Goal: Task Accomplishment & Management: Manage account settings

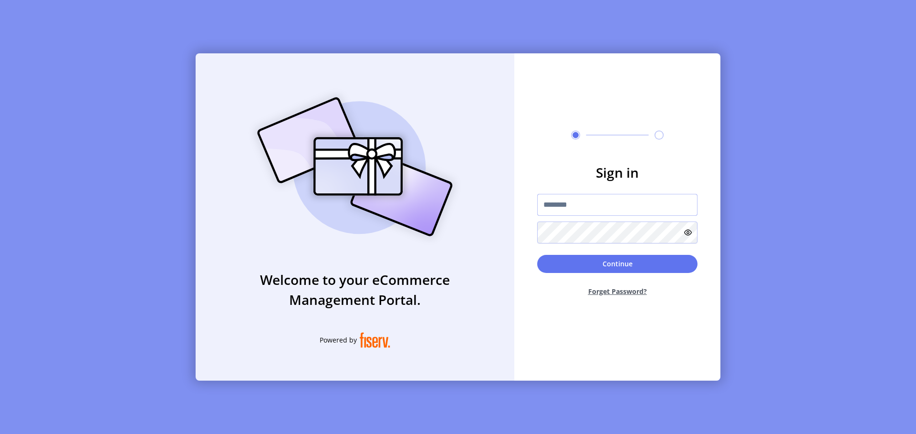
click at [559, 204] on input "text" at bounding box center [617, 205] width 160 height 22
type input "**********"
click at [599, 294] on button "Forget Password?" at bounding box center [617, 291] width 160 height 25
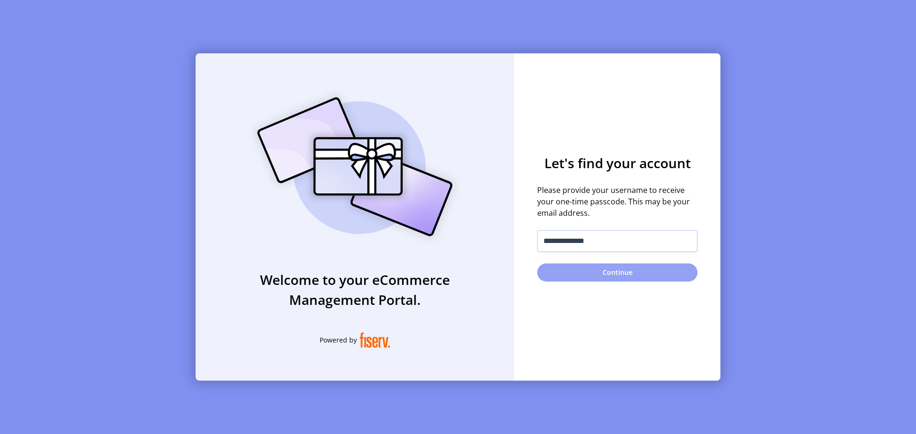
click at [599, 274] on button "Continue" at bounding box center [617, 273] width 160 height 18
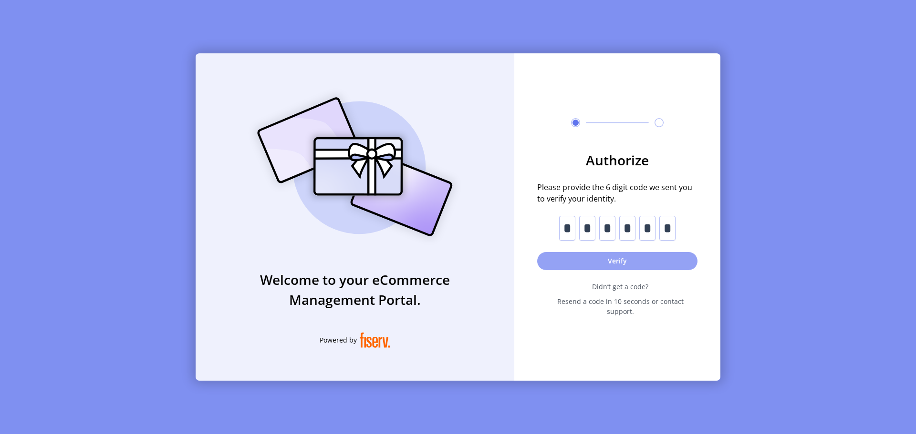
click at [604, 266] on button "Verify" at bounding box center [617, 261] width 160 height 18
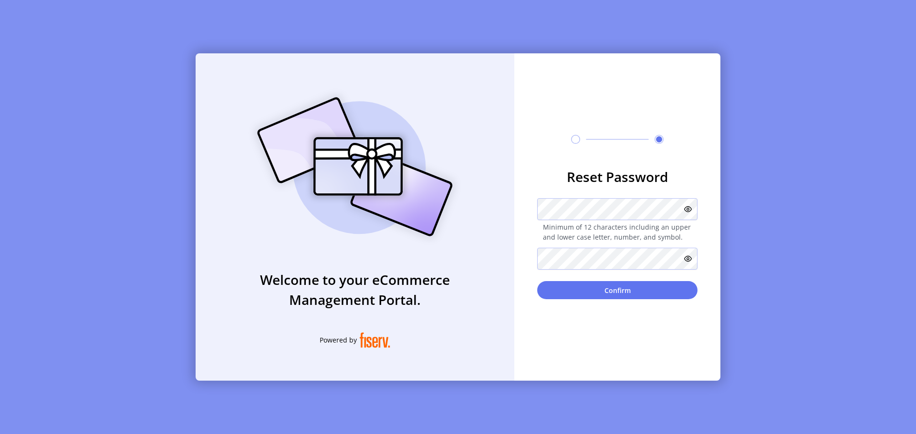
click at [691, 209] on icon at bounding box center [688, 210] width 8 height 8
click at [689, 258] on icon at bounding box center [688, 259] width 8 height 8
click at [645, 296] on button "Confirm" at bounding box center [617, 290] width 160 height 18
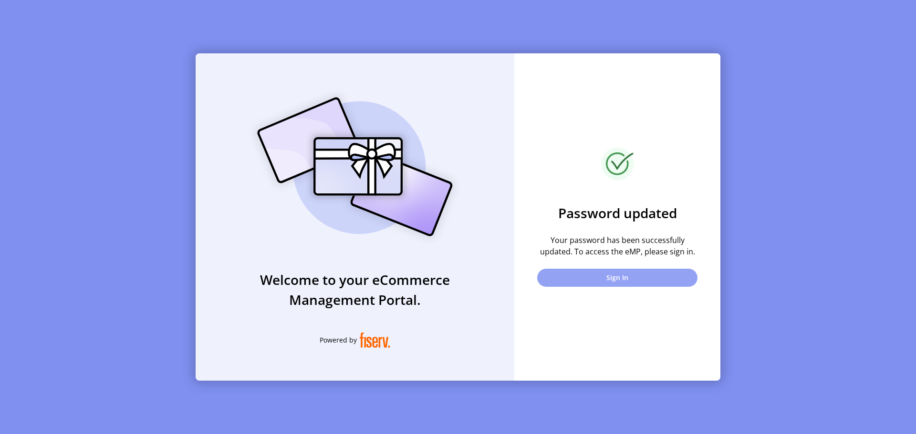
click at [626, 281] on button "Sign In" at bounding box center [617, 278] width 160 height 18
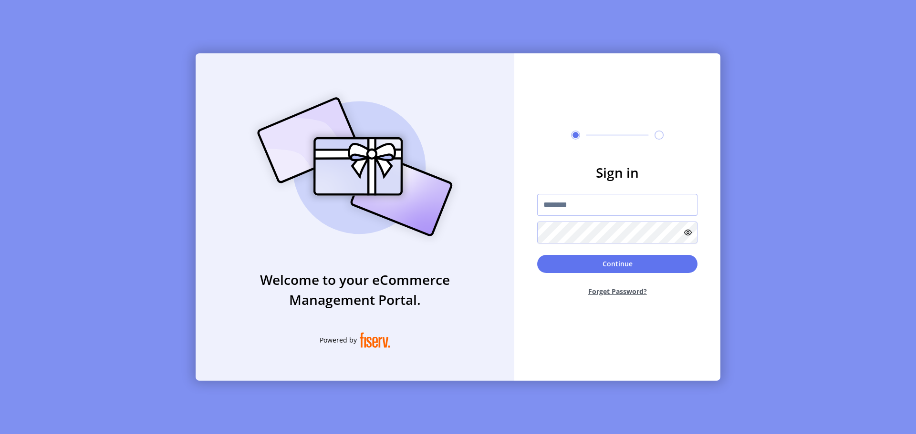
click at [591, 209] on input "text" at bounding box center [617, 205] width 160 height 22
type input "**********"
click at [686, 234] on icon at bounding box center [688, 233] width 8 height 8
click at [620, 268] on button "Continue" at bounding box center [617, 264] width 160 height 18
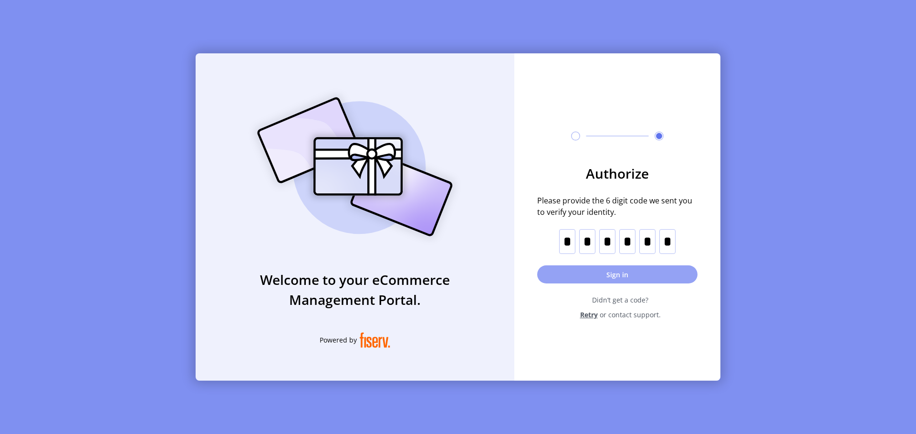
click at [598, 277] on button "Sign in" at bounding box center [617, 275] width 160 height 18
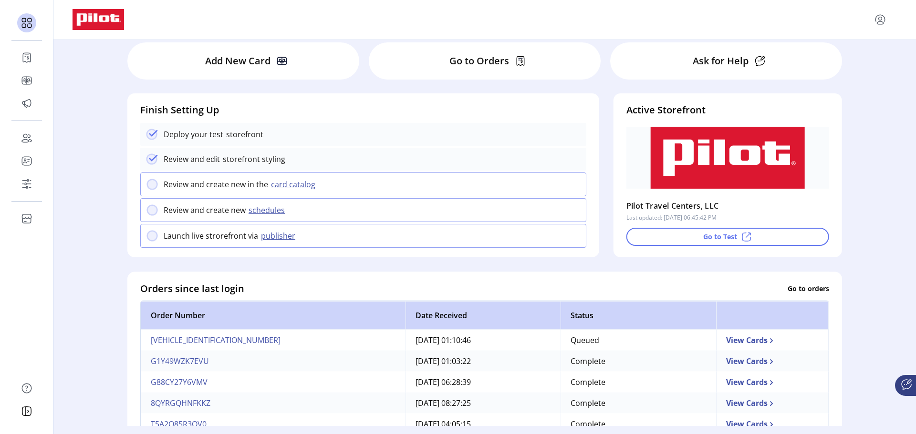
scroll to position [26, 0]
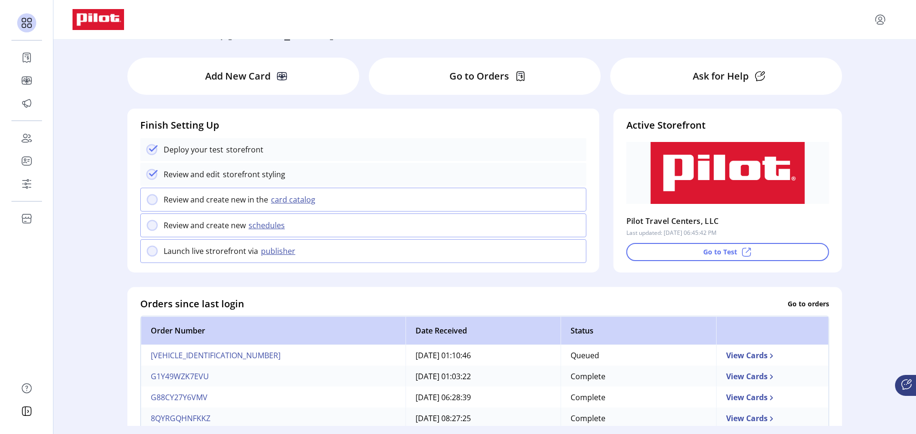
click at [509, 82] on svg-icon at bounding box center [514, 76] width 11 height 11
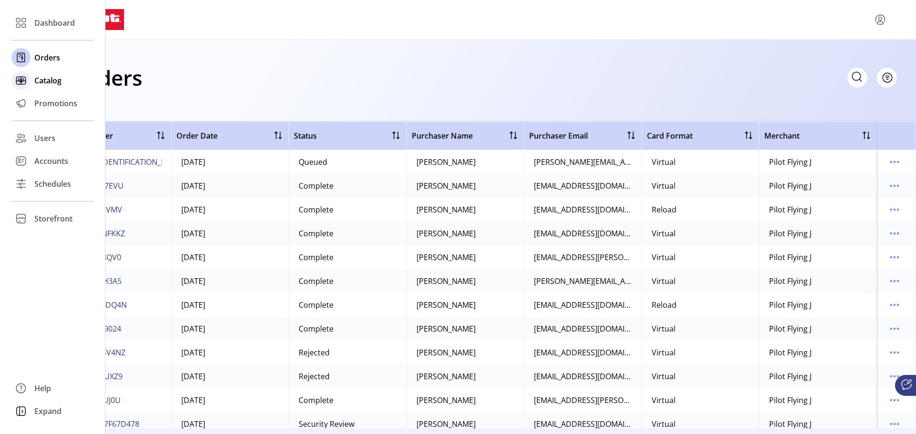
click at [53, 81] on span "Catalog" at bounding box center [47, 80] width 27 height 11
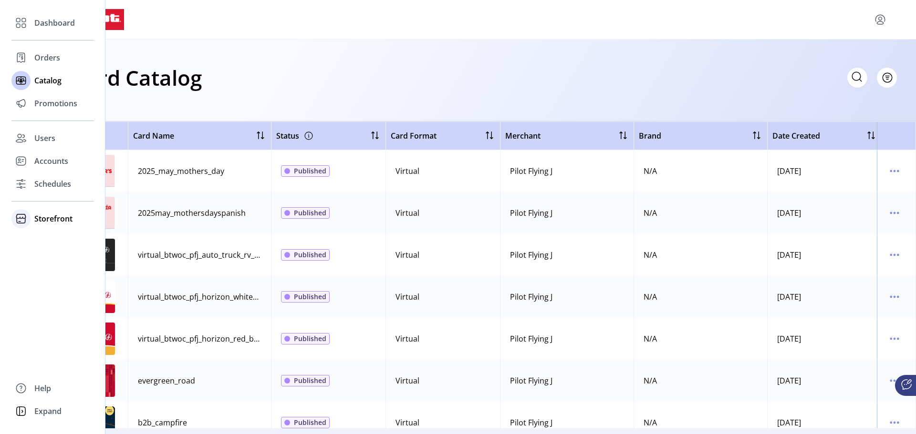
click at [41, 219] on span "Storefront" at bounding box center [53, 218] width 38 height 11
click at [43, 55] on span "Orders" at bounding box center [47, 57] width 26 height 11
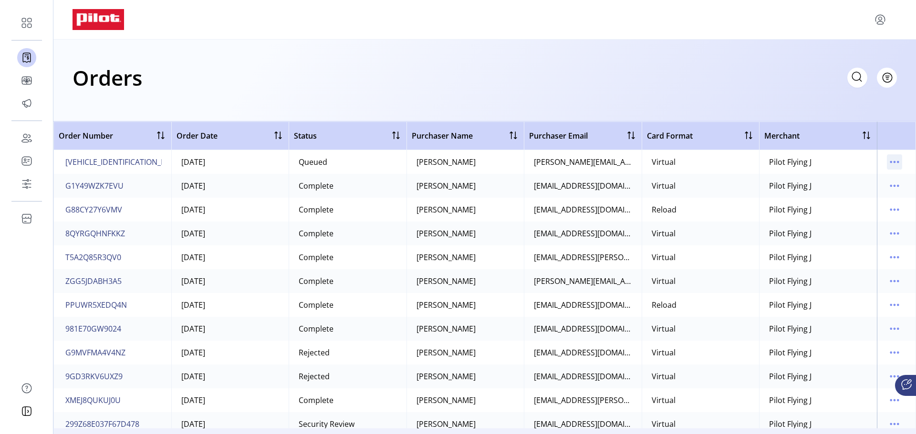
click at [894, 162] on icon "menu" at bounding box center [894, 161] width 1 height 1
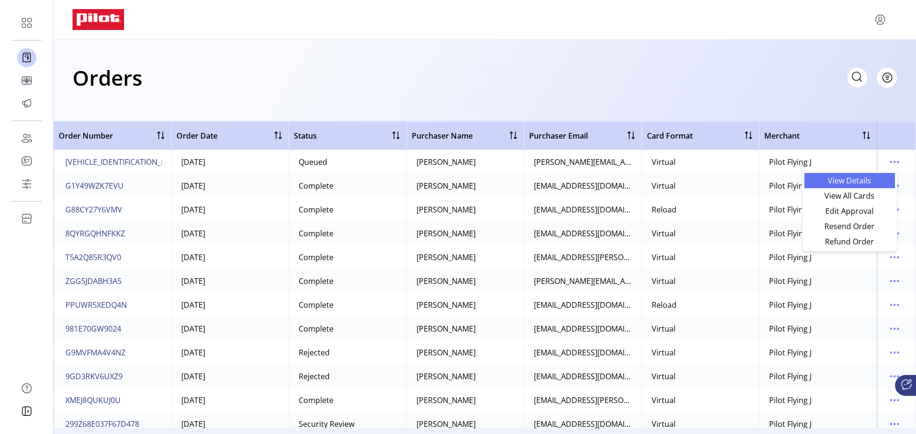
click at [862, 183] on span "View Details" at bounding box center [849, 181] width 79 height 8
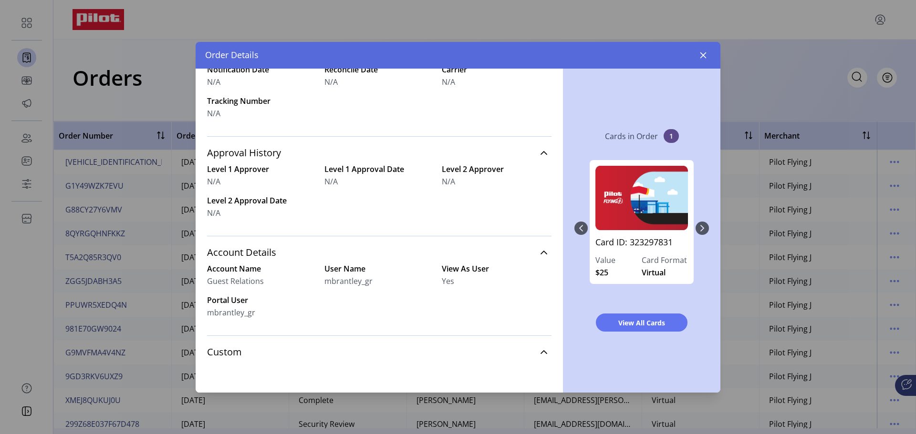
scroll to position [347, 0]
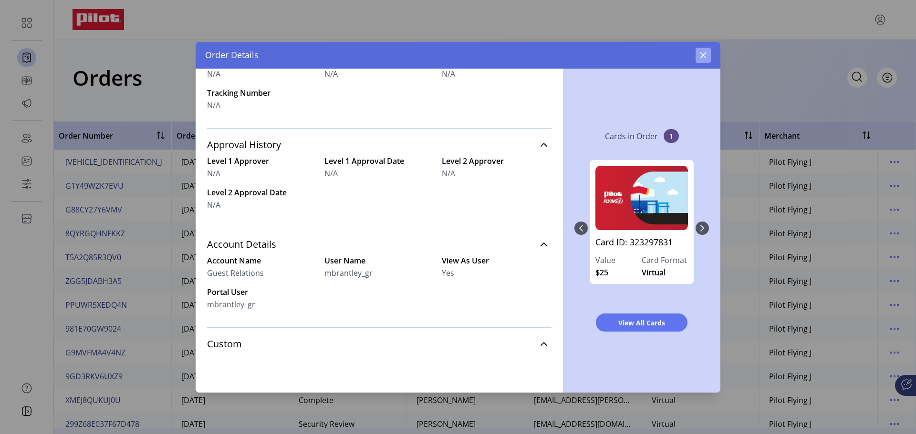
click at [705, 57] on icon "button" at bounding box center [703, 55] width 6 height 6
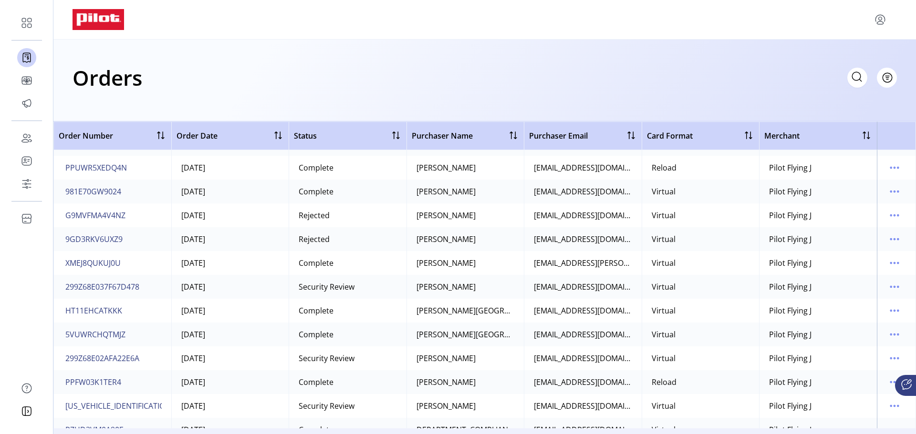
scroll to position [143, 0]
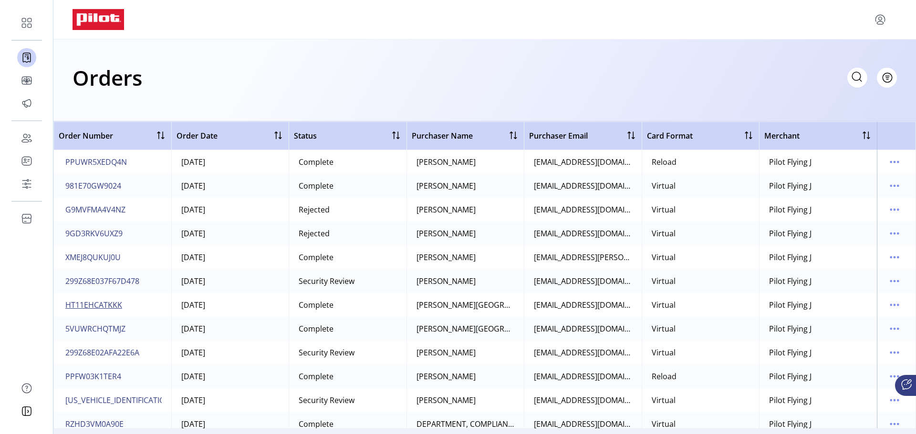
click at [102, 305] on span "HT11EHCATKKK" at bounding box center [93, 304] width 57 height 11
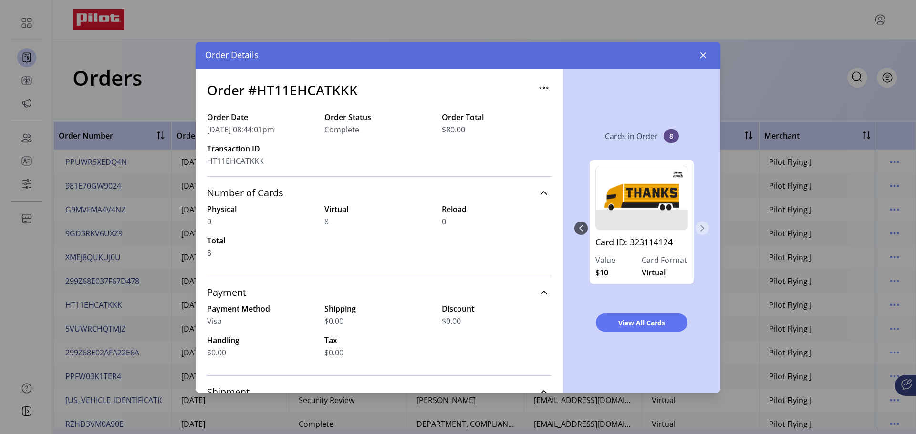
click at [705, 227] on icon "Next Page" at bounding box center [702, 229] width 8 height 8
click at [702, 58] on icon "button" at bounding box center [703, 56] width 8 height 8
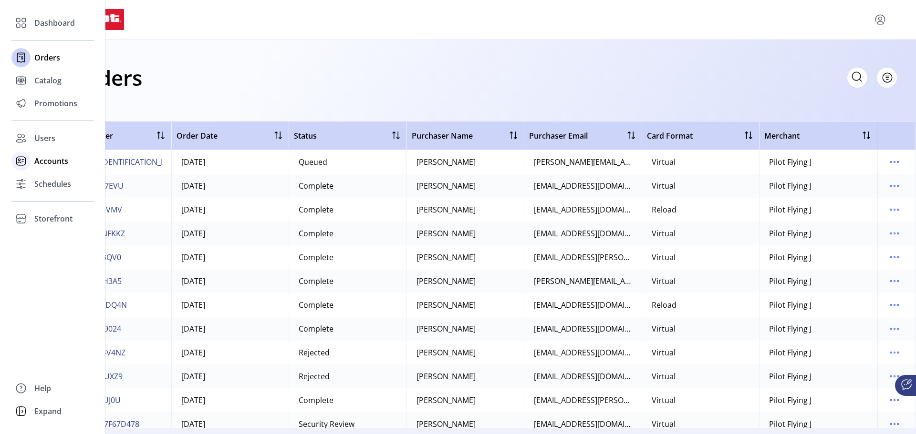
click at [50, 164] on span "Accounts" at bounding box center [51, 160] width 34 height 11
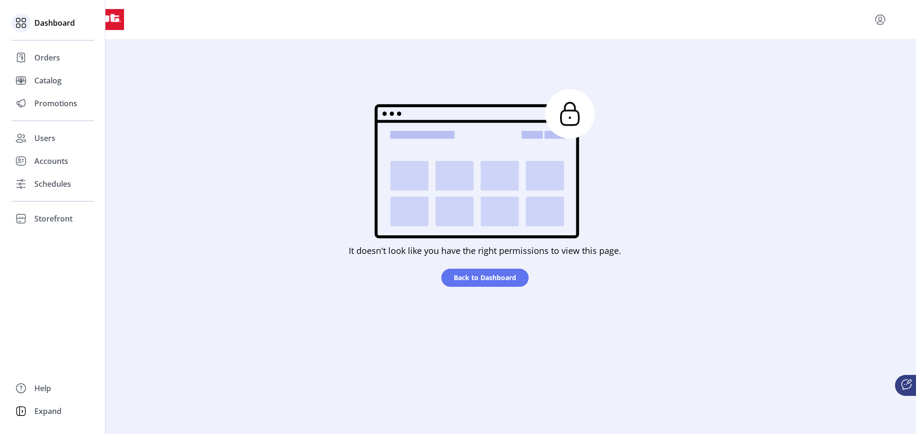
click at [18, 22] on icon at bounding box center [18, 20] width 4 height 4
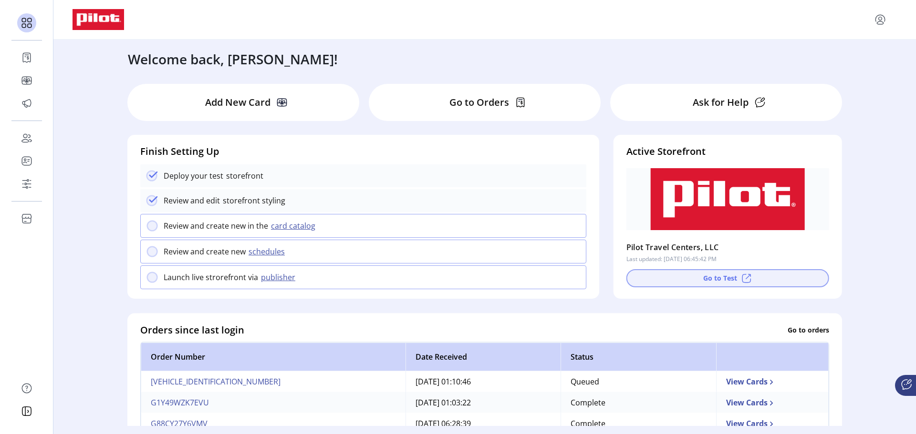
click at [746, 278] on icon at bounding box center [746, 278] width 11 height 11
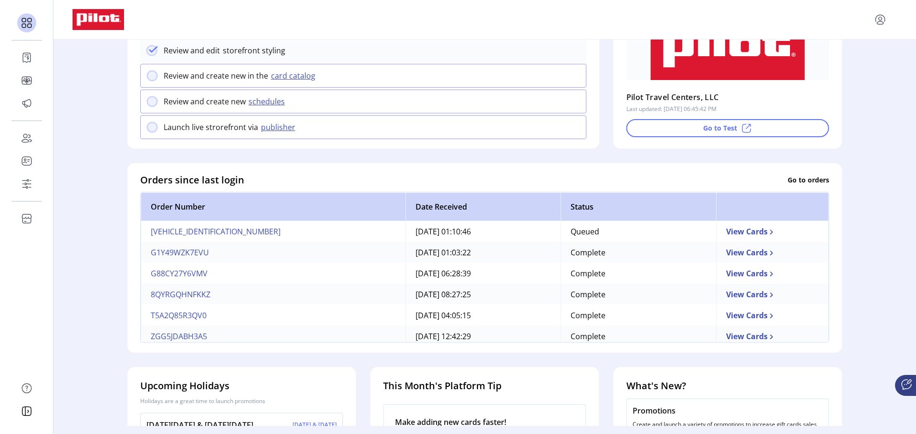
scroll to position [48, 0]
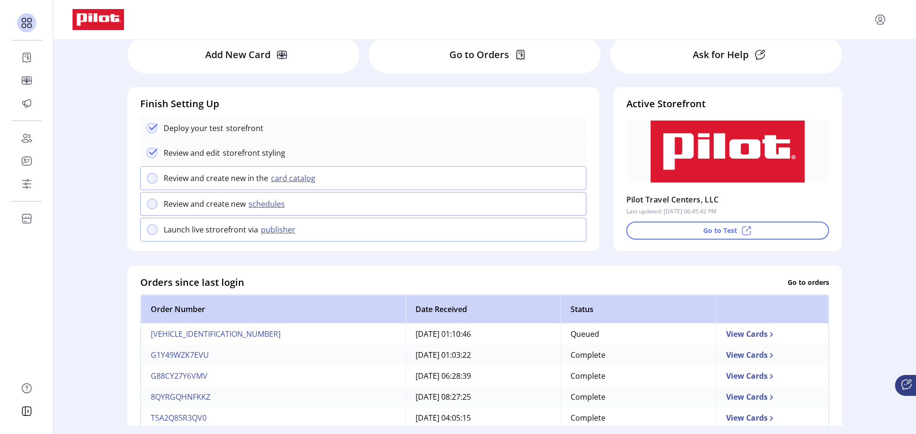
click at [271, 204] on button "schedules" at bounding box center [268, 203] width 45 height 11
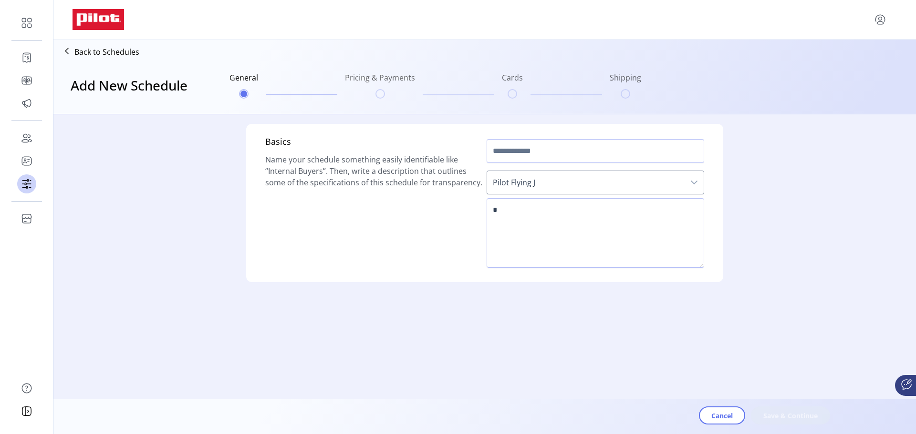
click at [383, 74] on ul "General Pricing & Payments Cards Shipping" at bounding box center [435, 85] width 419 height 46
click at [116, 50] on p "Back to Schedules" at bounding box center [106, 51] width 65 height 11
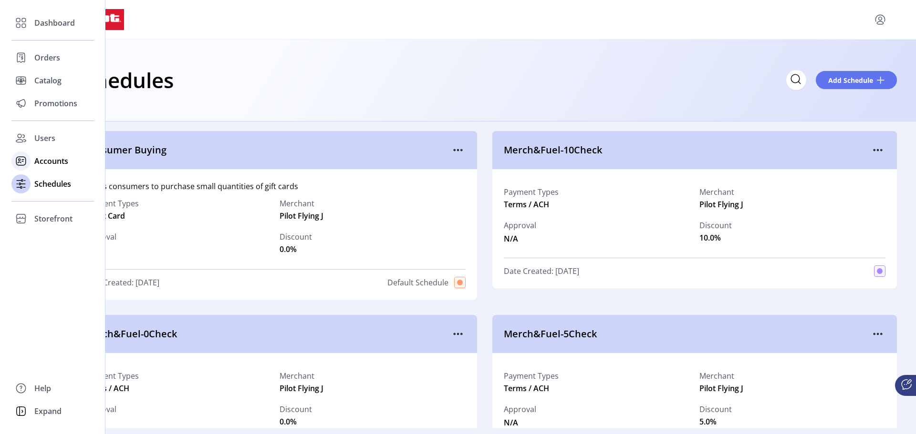
click at [43, 161] on span "Accounts" at bounding box center [51, 160] width 34 height 11
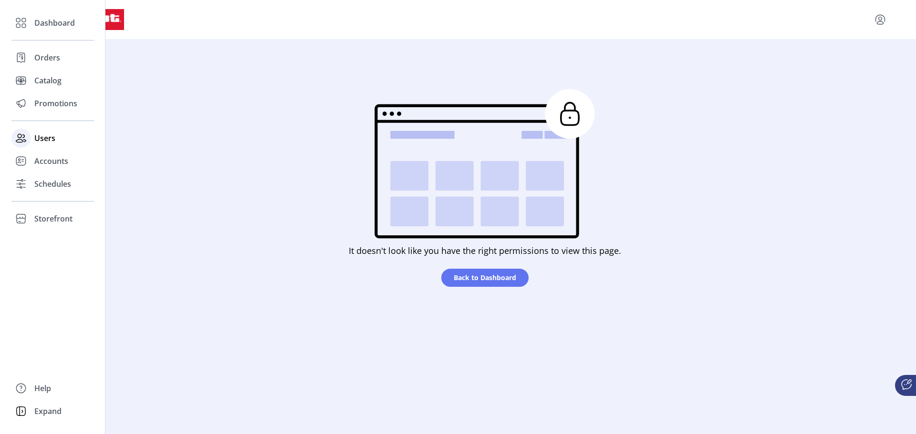
click at [42, 137] on span "Users" at bounding box center [44, 138] width 21 height 11
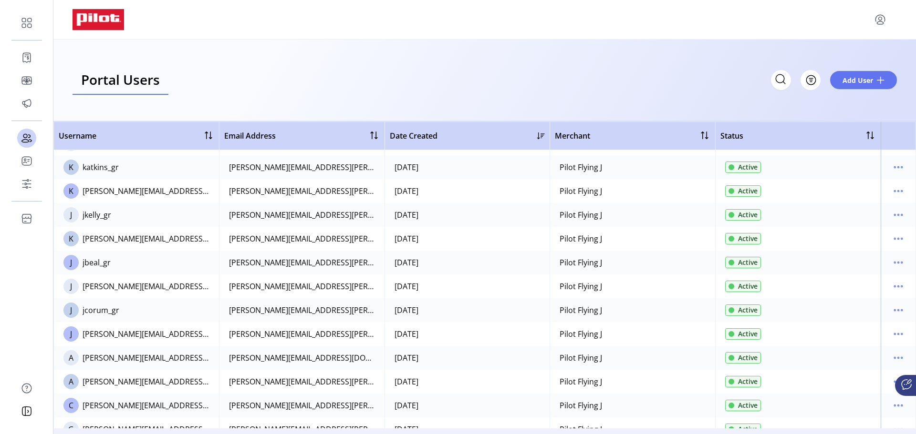
scroll to position [652, 0]
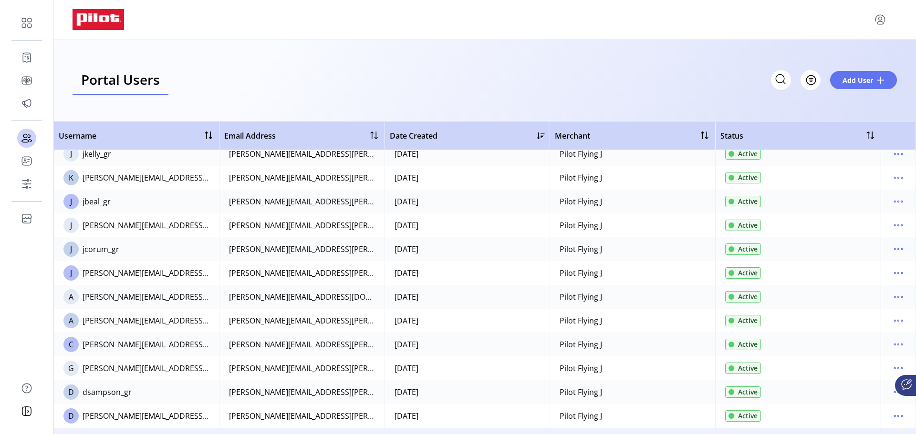
click at [739, 414] on span "Active" at bounding box center [748, 416] width 20 height 10
click at [898, 415] on icon "menu" at bounding box center [898, 415] width 1 height 1
click at [869, 399] on span "Disable User" at bounding box center [853, 400] width 79 height 8
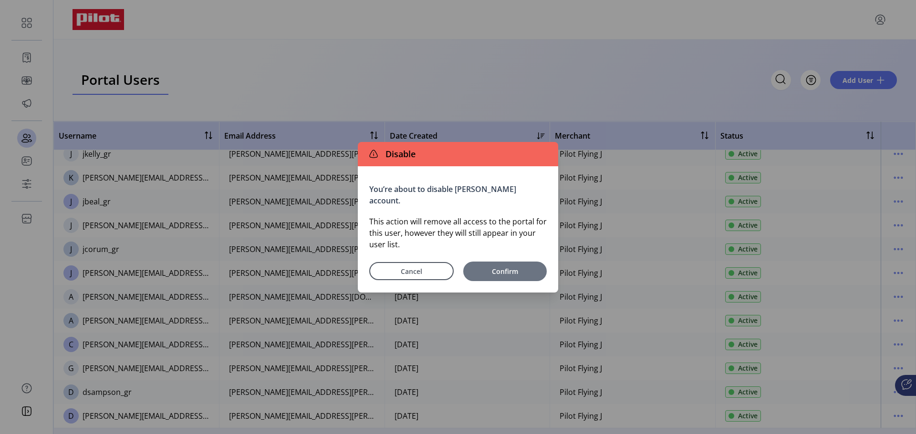
click at [508, 270] on span "Confirm" at bounding box center [505, 272] width 74 height 10
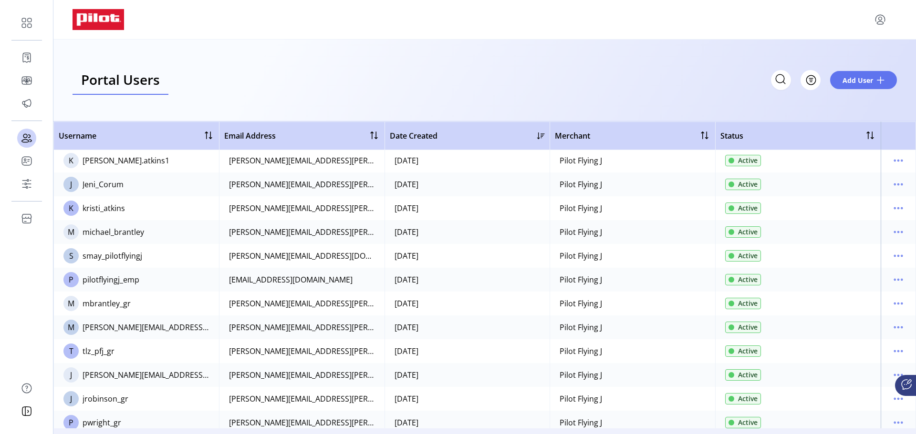
scroll to position [0, 0]
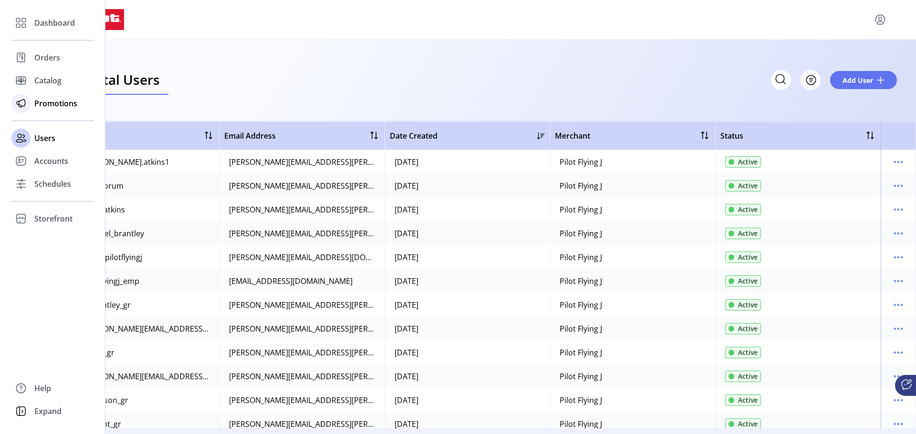
click at [38, 103] on span "Promotions" at bounding box center [55, 103] width 43 height 11
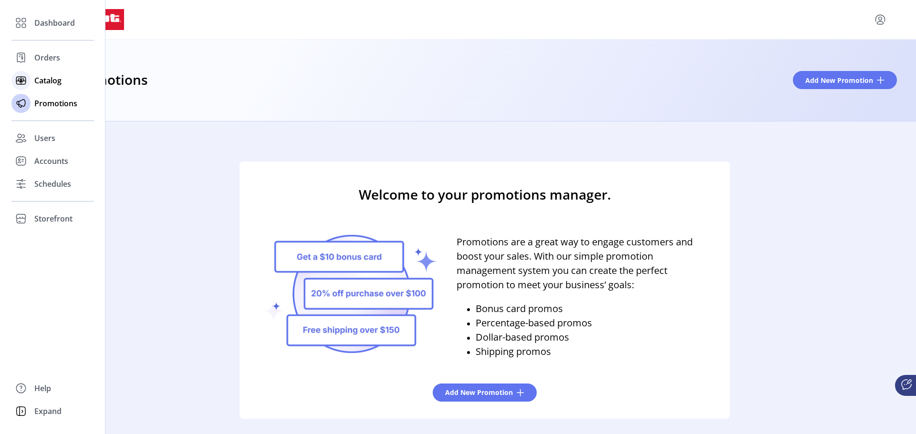
click at [44, 78] on span "Catalog" at bounding box center [47, 80] width 27 height 11
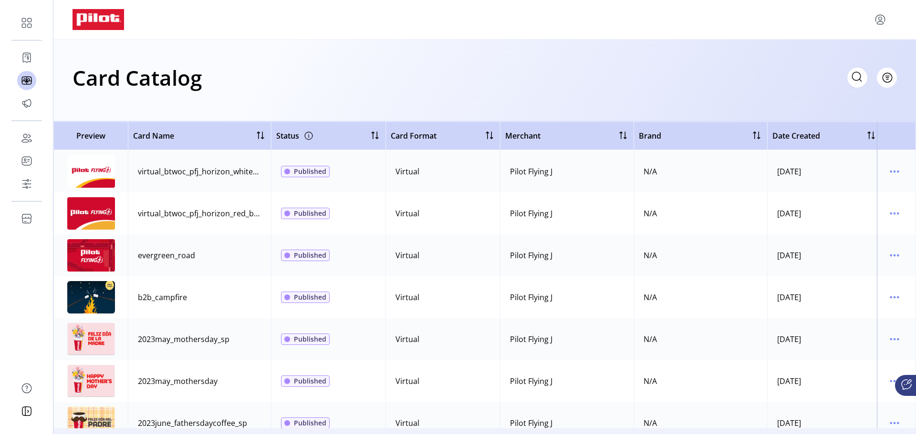
scroll to position [143, 0]
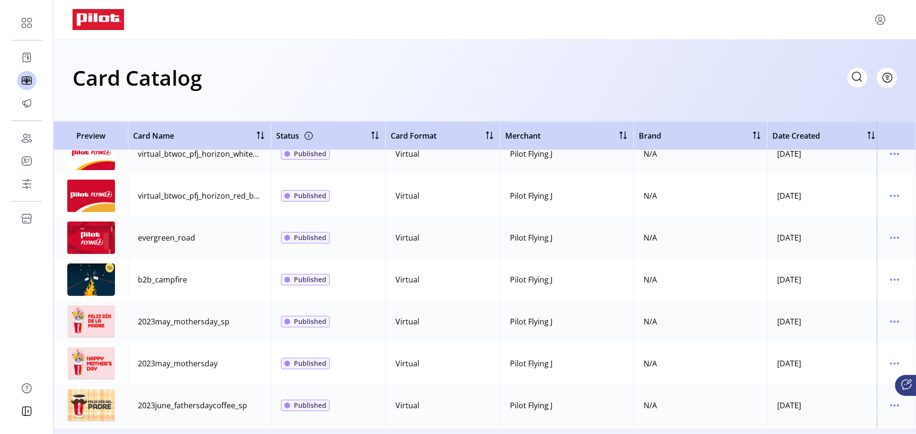
click at [878, 21] on icon "menu" at bounding box center [879, 19] width 15 height 15
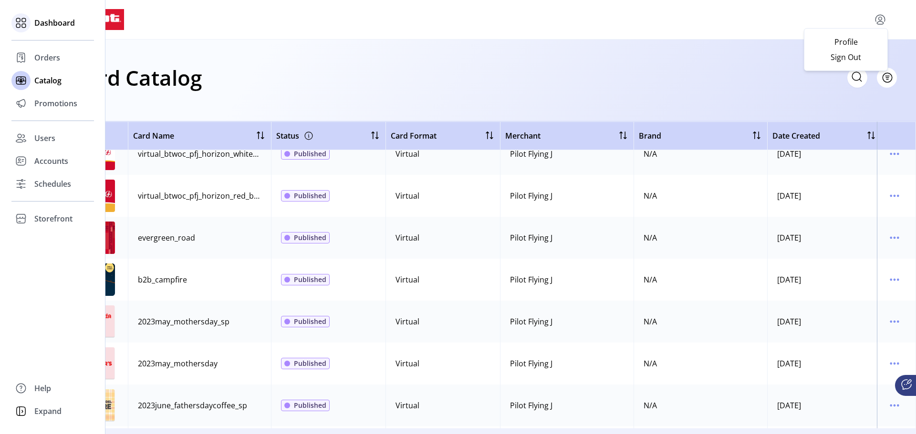
click at [27, 25] on icon at bounding box center [20, 22] width 15 height 15
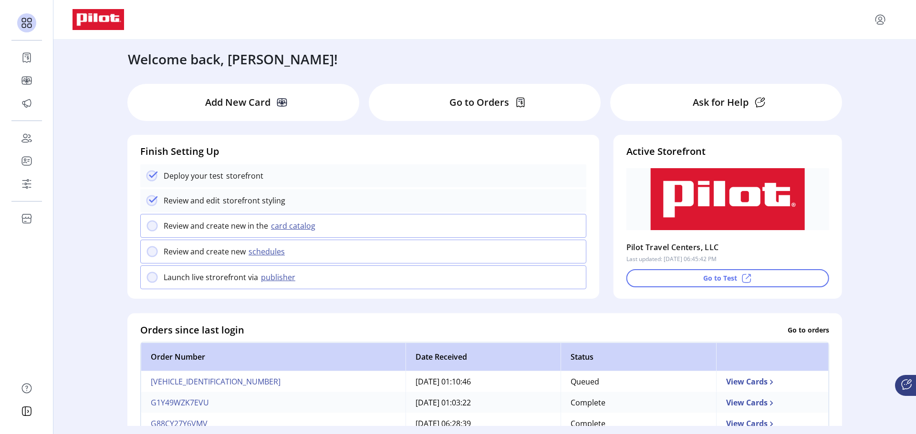
click at [284, 103] on icon at bounding box center [281, 103] width 9 height 0
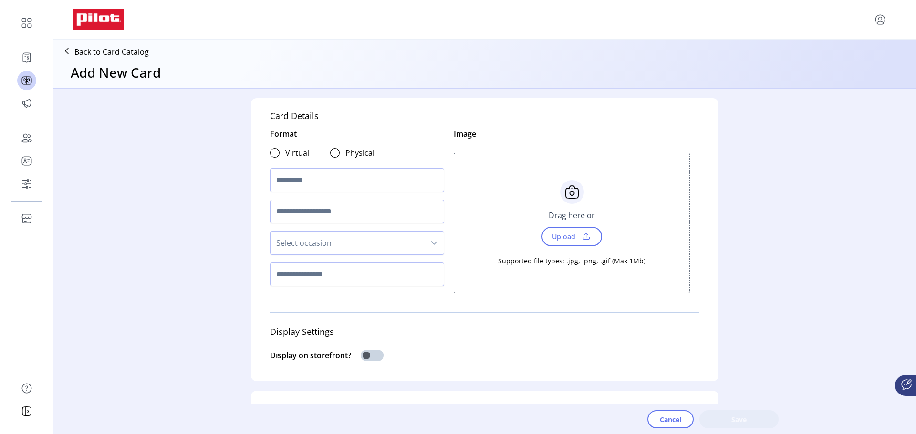
click at [70, 50] on icon at bounding box center [66, 50] width 15 height 15
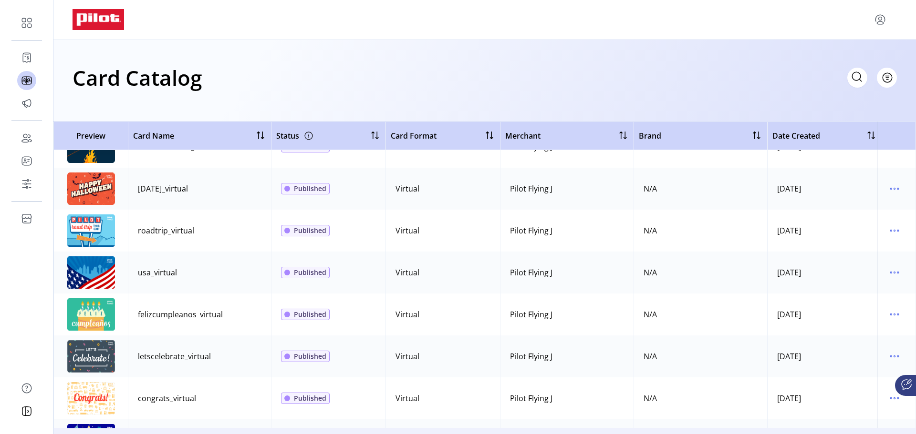
scroll to position [1860, 0]
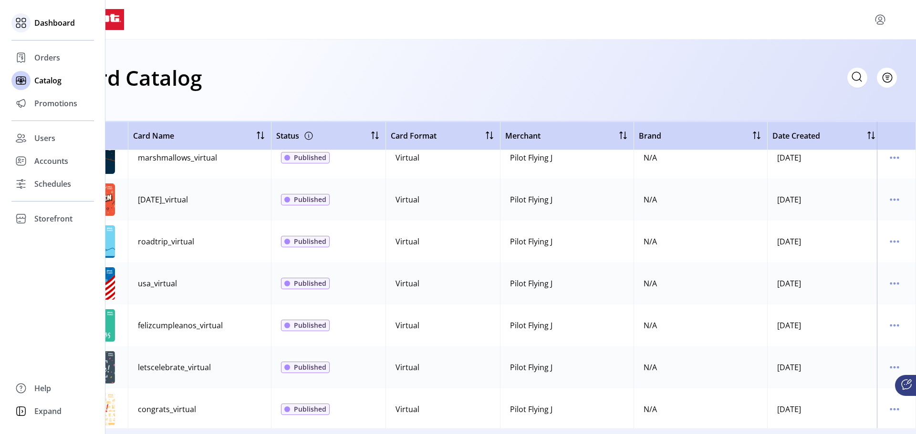
click at [30, 20] on div at bounding box center [20, 22] width 19 height 19
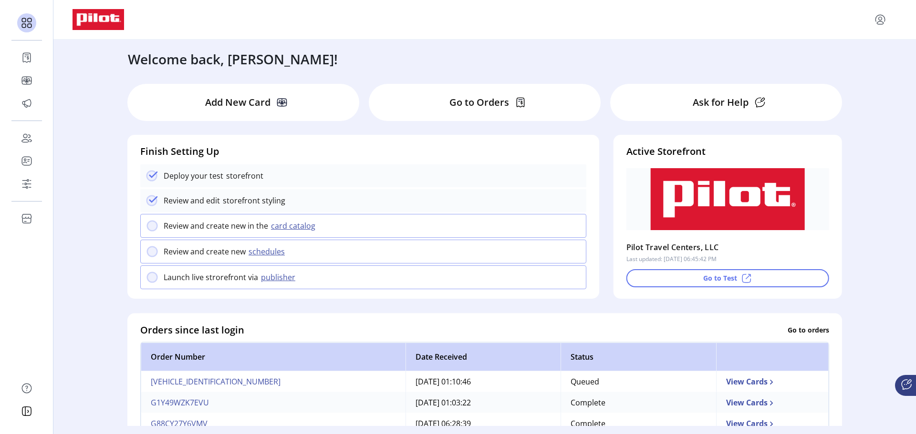
click at [723, 103] on p "Ask for Help" at bounding box center [720, 102] width 56 height 14
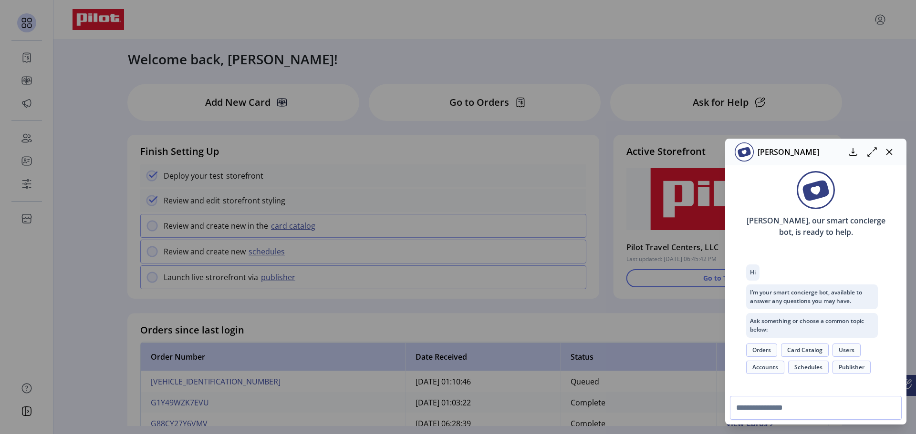
click at [764, 367] on button "Accounts" at bounding box center [765, 367] width 38 height 13
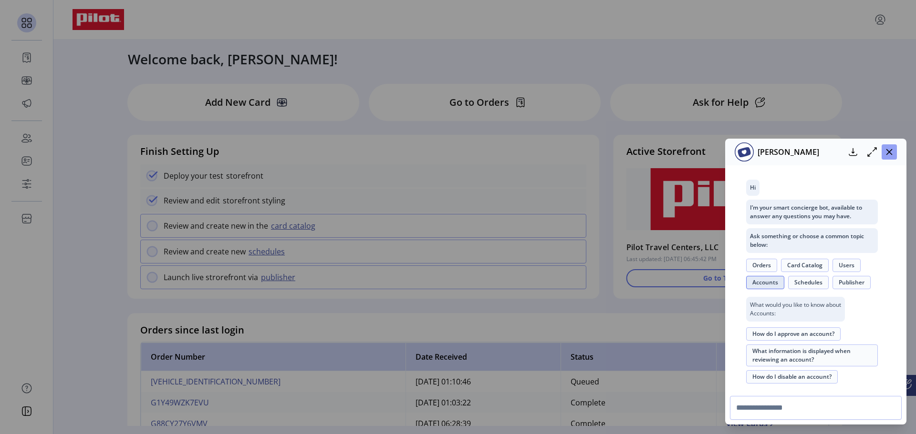
click at [889, 156] on button "button" at bounding box center [888, 152] width 15 height 15
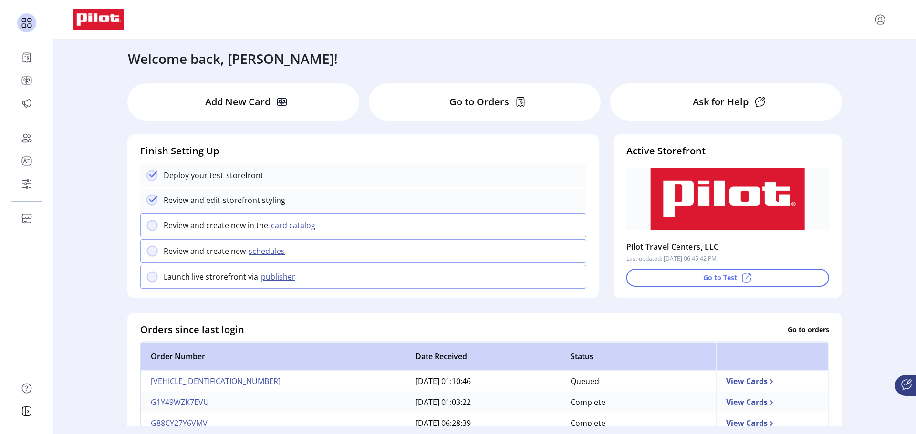
scroll to position [0, 0]
drag, startPoint x: 295, startPoint y: 319, endPoint x: 295, endPoint y: 256, distance: 63.0
click at [295, 256] on ktd-grid "Add New Card Go to Orders Ask for Help Finish Setting Up Deploy your test store…" at bounding box center [484, 383] width 729 height 612
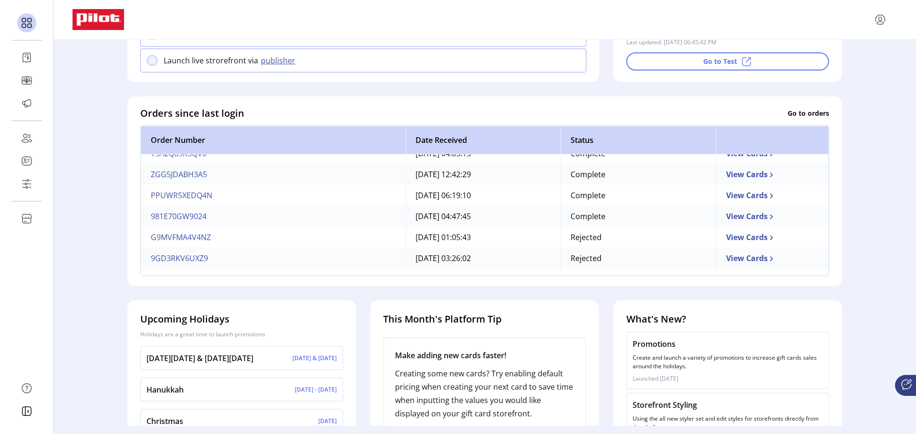
scroll to position [143, 0]
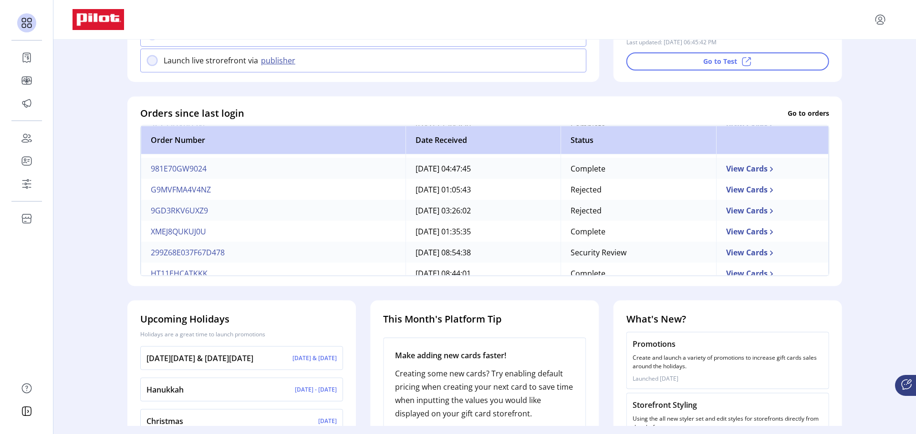
click at [716, 256] on td "View Cards" at bounding box center [772, 252] width 113 height 21
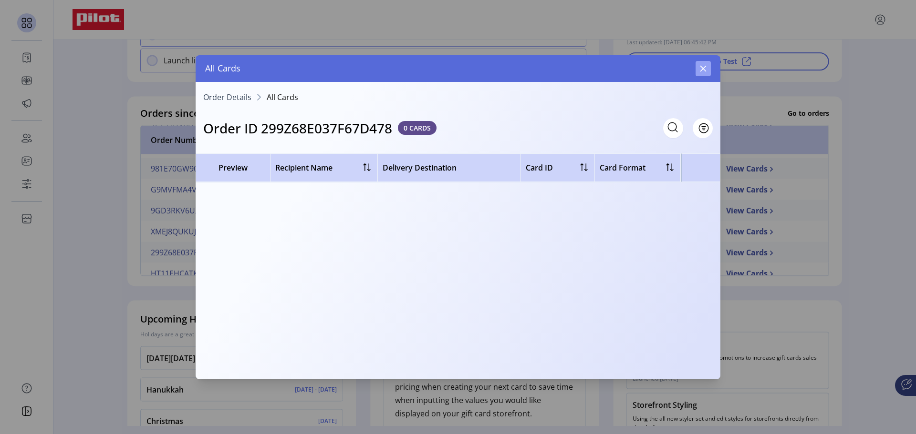
click at [703, 71] on icon "button" at bounding box center [703, 69] width 8 height 8
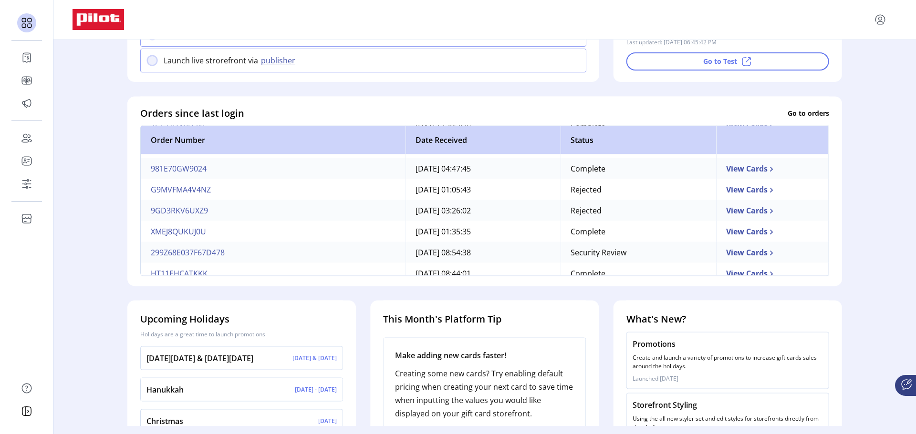
click at [716, 257] on td "View Cards" at bounding box center [772, 252] width 113 height 21
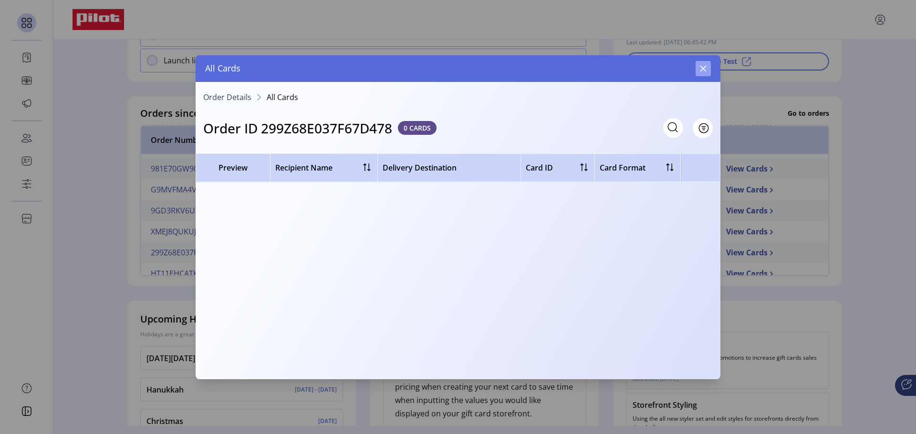
click at [700, 67] on icon "button" at bounding box center [703, 69] width 8 height 8
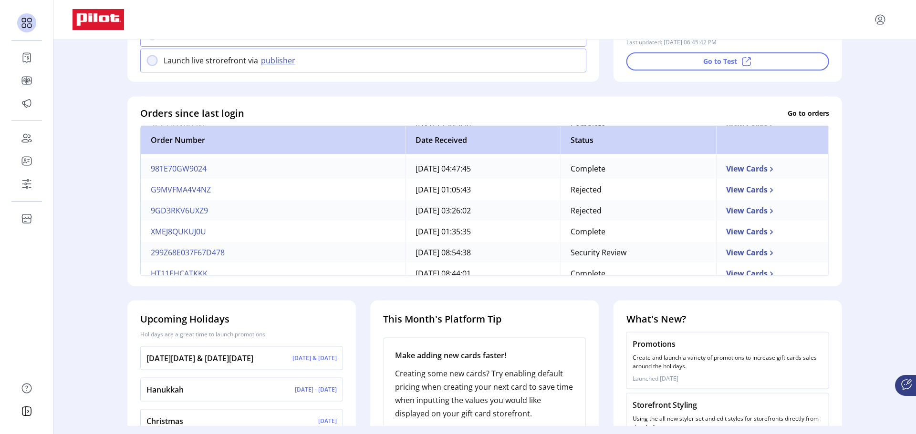
click at [726, 216] on td "View Cards" at bounding box center [772, 210] width 113 height 21
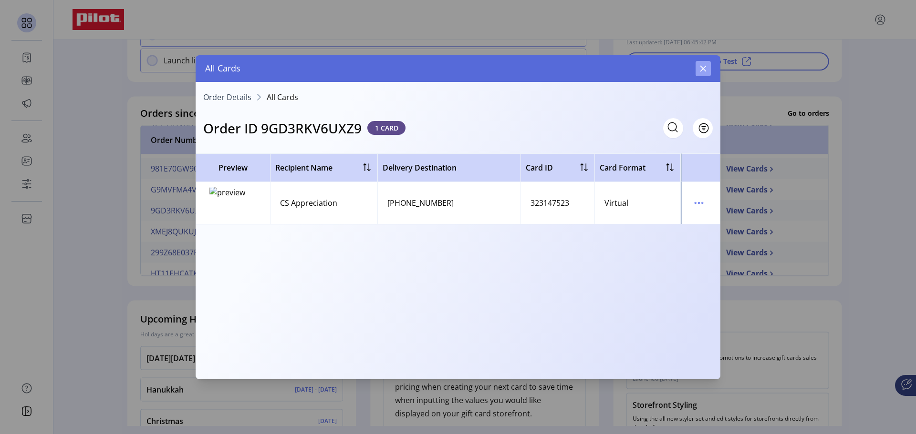
click at [699, 69] on button "button" at bounding box center [702, 68] width 15 height 15
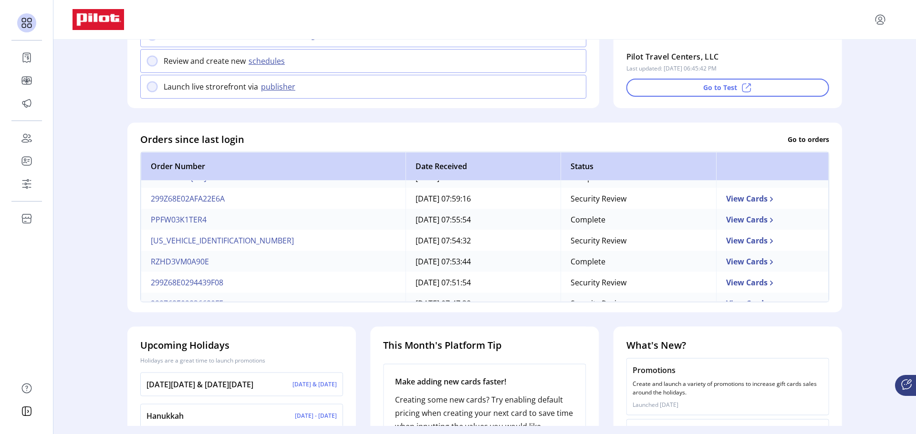
scroll to position [299, 0]
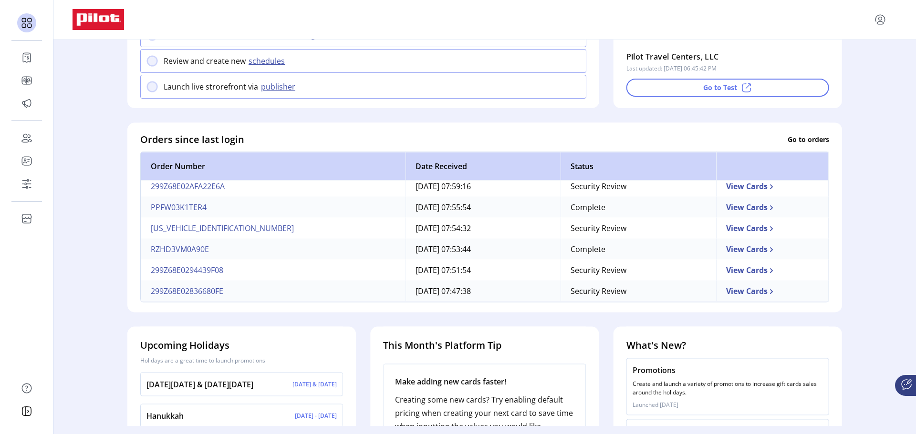
click at [722, 275] on td "View Cards" at bounding box center [772, 269] width 113 height 21
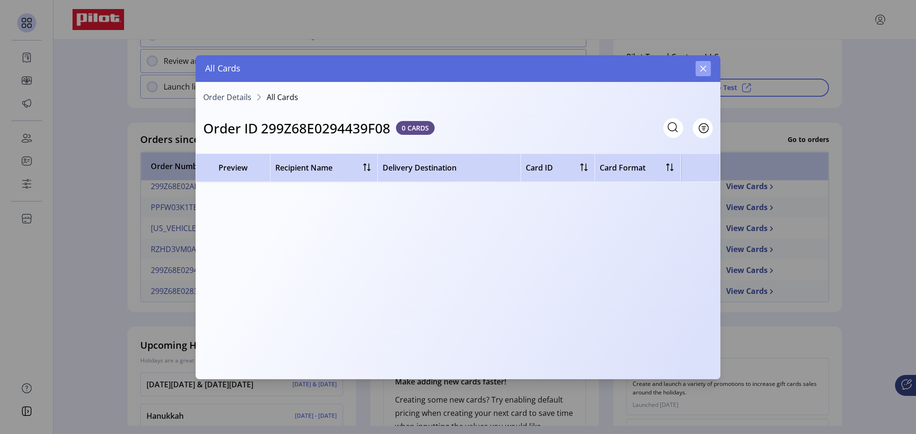
click at [706, 69] on icon "button" at bounding box center [703, 69] width 8 height 8
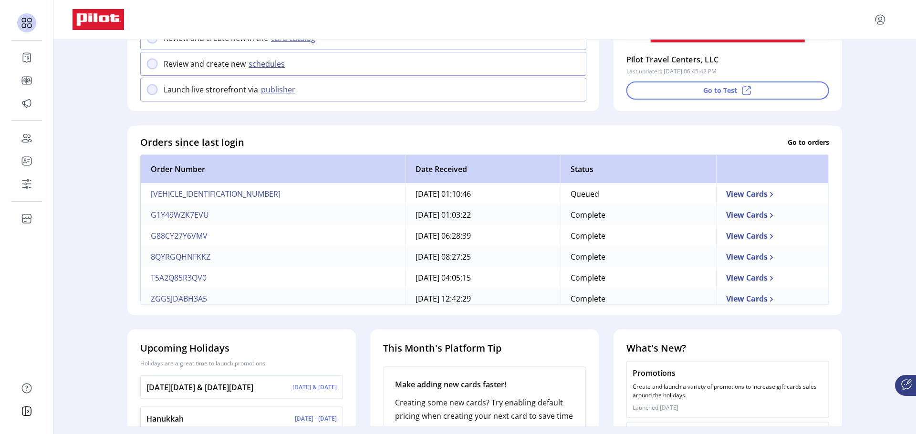
scroll to position [191, 0]
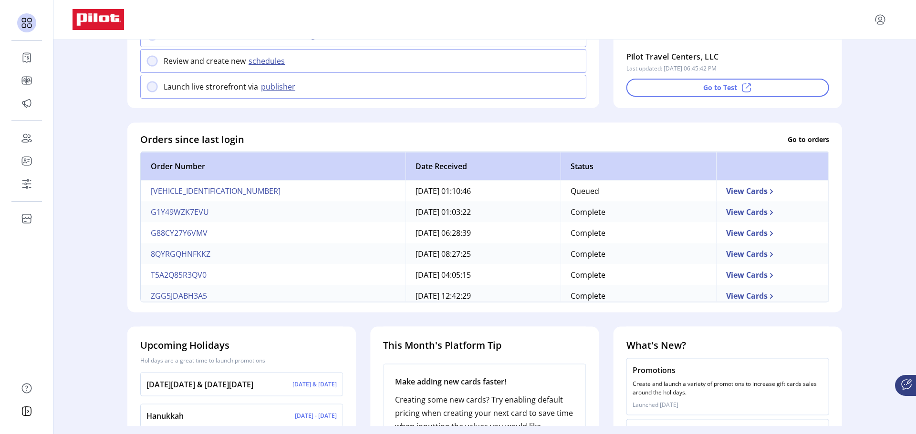
drag, startPoint x: 844, startPoint y: 175, endPoint x: 842, endPoint y: 249, distance: 73.9
click at [842, 249] on ktd-grid-item "Orders since last login Go to orders Order Number Date Received Status 299Z68E3…" at bounding box center [484, 217] width 729 height 204
drag, startPoint x: 847, startPoint y: 242, endPoint x: 850, endPoint y: 182, distance: 60.2
click at [850, 182] on div "Welcome back, Kristi! Add New Card Go to Orders Ask for Help Finish Setting Up …" at bounding box center [484, 233] width 862 height 387
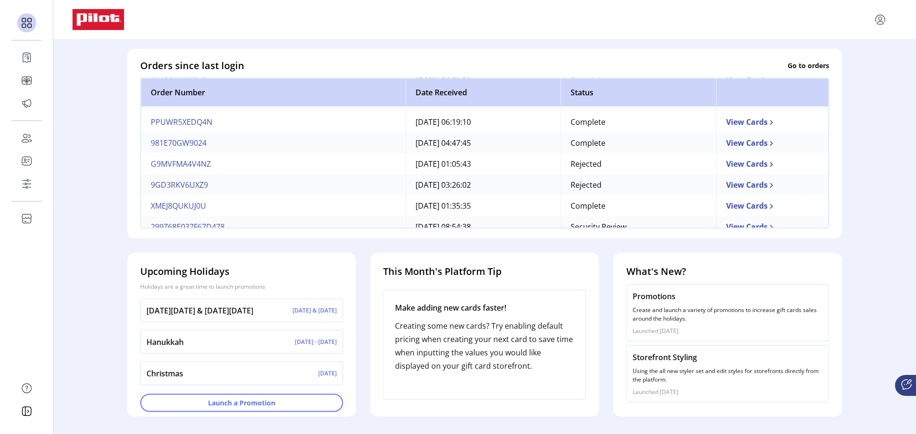
scroll to position [143, 0]
click at [212, 209] on td "299Z68E037F67D478" at bounding box center [273, 204] width 265 height 21
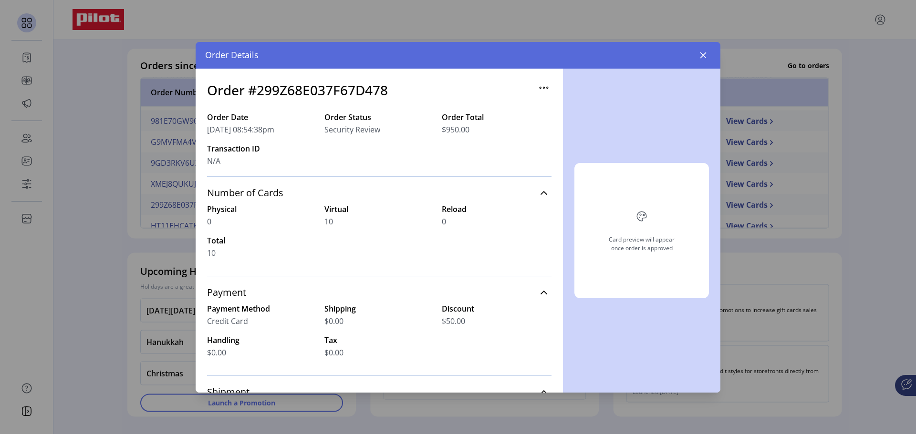
click at [537, 87] on icon "button" at bounding box center [543, 87] width 15 height 15
click at [549, 109] on span "Edit Approval" at bounding box center [578, 107] width 79 height 8
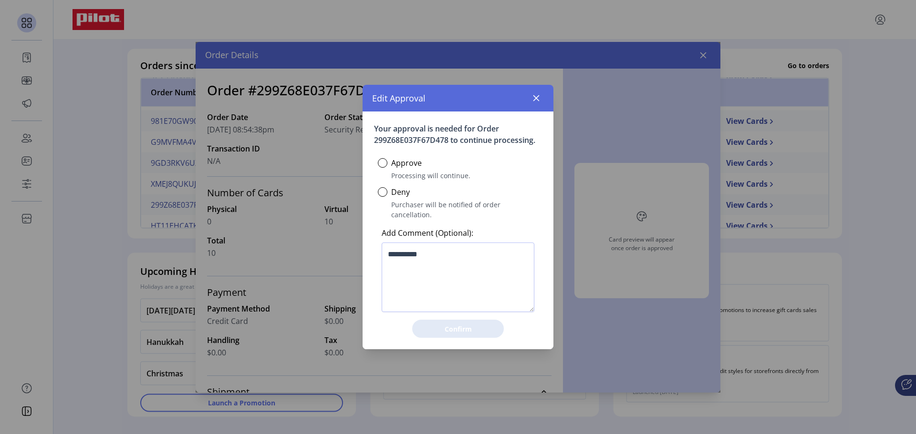
scroll to position [6, 3]
click at [539, 102] on icon "button" at bounding box center [536, 98] width 8 height 8
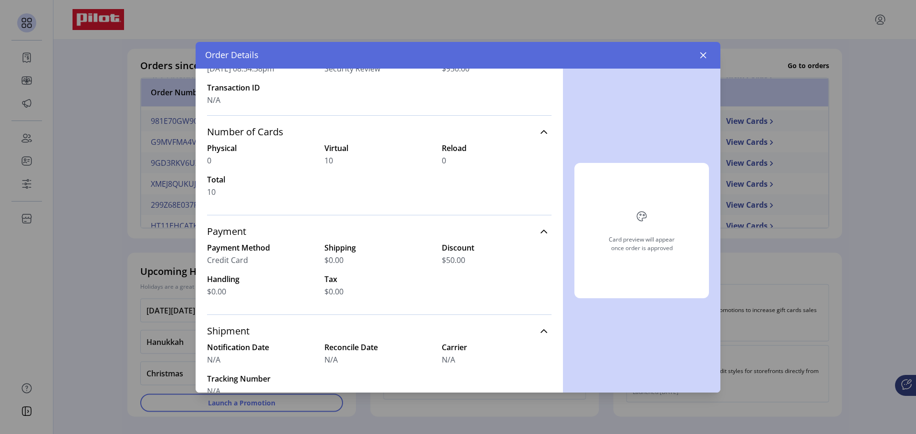
scroll to position [0, 0]
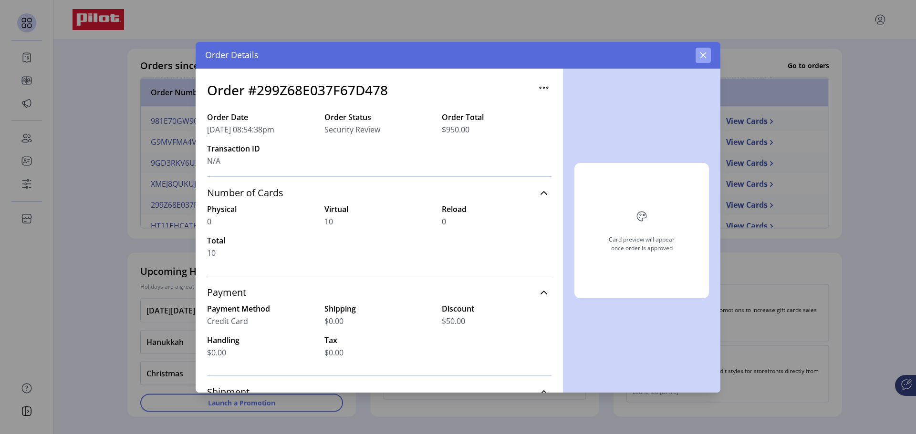
click at [704, 55] on icon "button" at bounding box center [703, 56] width 8 height 8
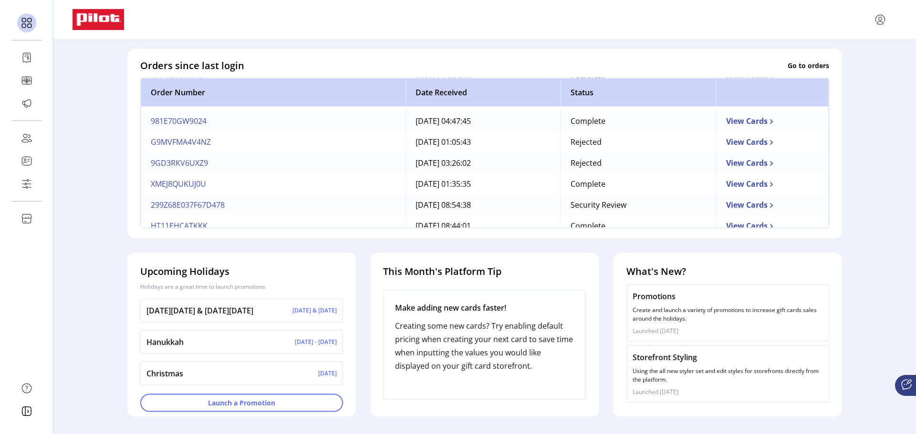
drag, startPoint x: 608, startPoint y: 212, endPoint x: 610, endPoint y: 166, distance: 45.8
click at [610, 166] on tbody "299Z68E3BFBB41126 10/06/2025 01:10:46 Queued View Cards G1Y49WZK7EVU 10/06/2025…" at bounding box center [485, 173] width 688 height 420
click at [716, 192] on td "View Cards" at bounding box center [772, 183] width 113 height 21
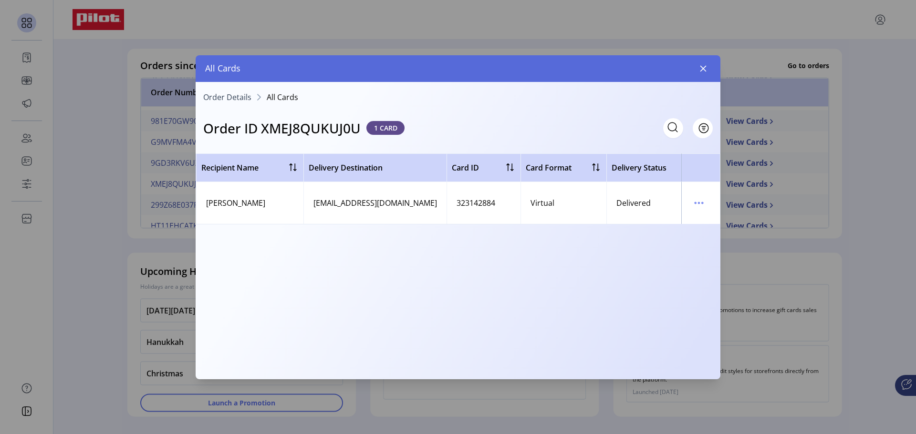
scroll to position [0, 44]
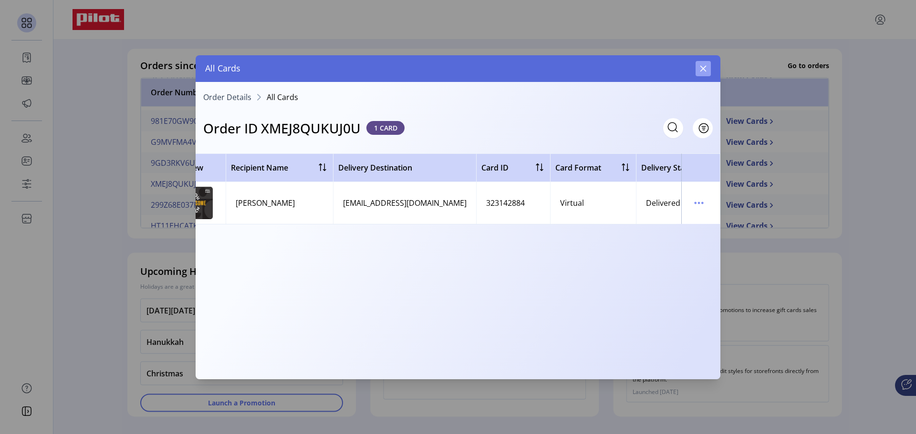
click at [700, 71] on icon "button" at bounding box center [703, 68] width 6 height 6
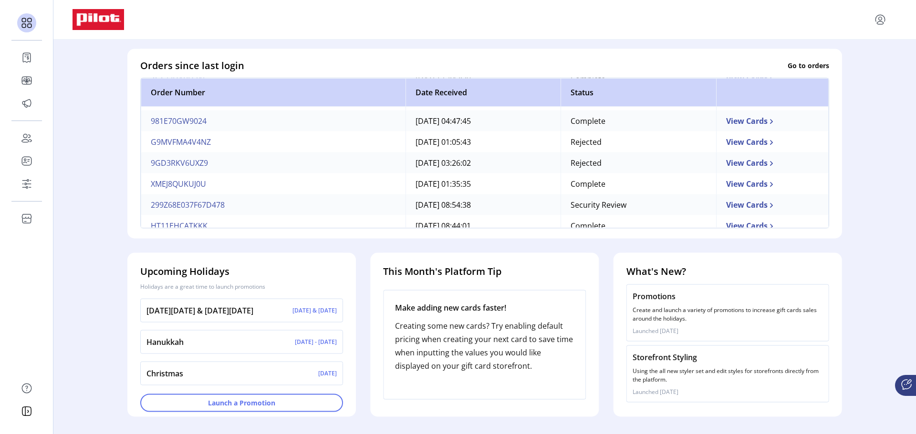
click at [186, 146] on td "G9MVFMA4V4NZ" at bounding box center [273, 141] width 265 height 21
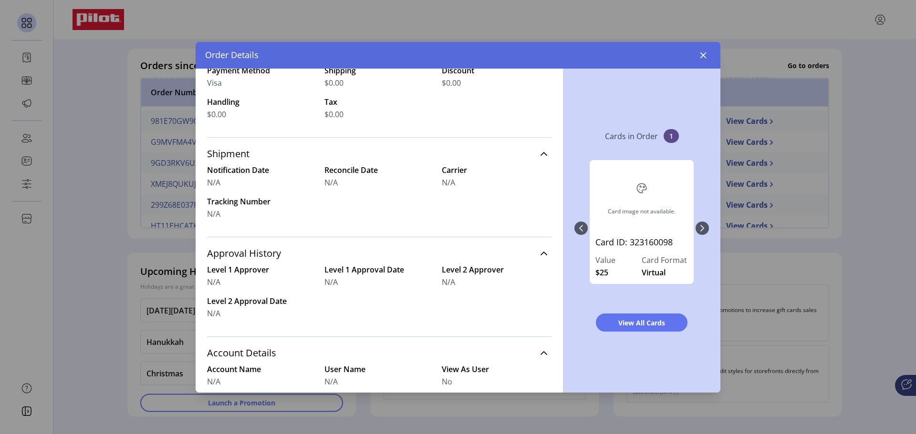
scroll to position [347, 0]
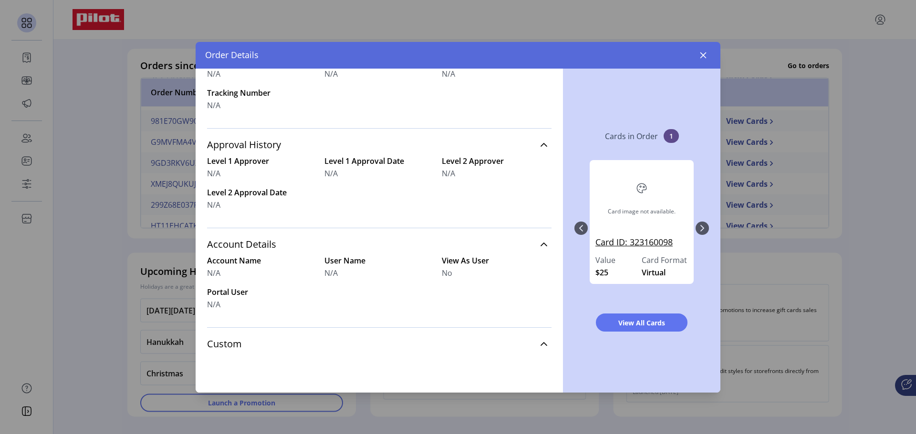
click at [652, 243] on link "Card ID: 323160098" at bounding box center [641, 245] width 93 height 19
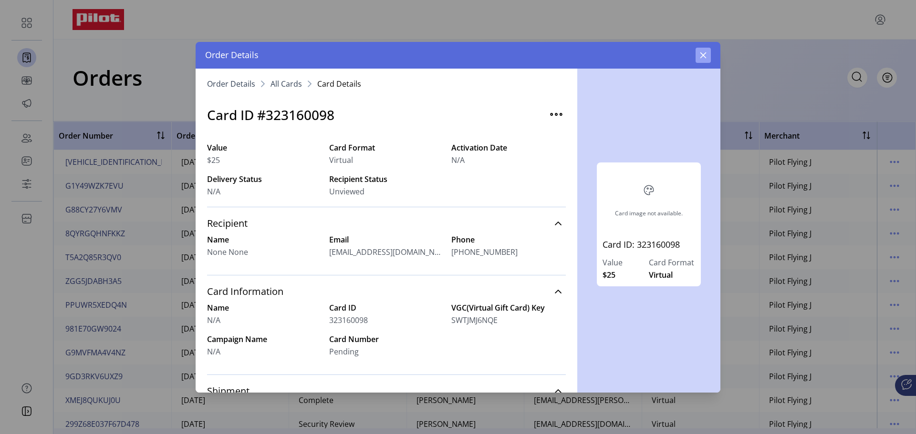
click at [700, 56] on icon "button" at bounding box center [703, 56] width 8 height 8
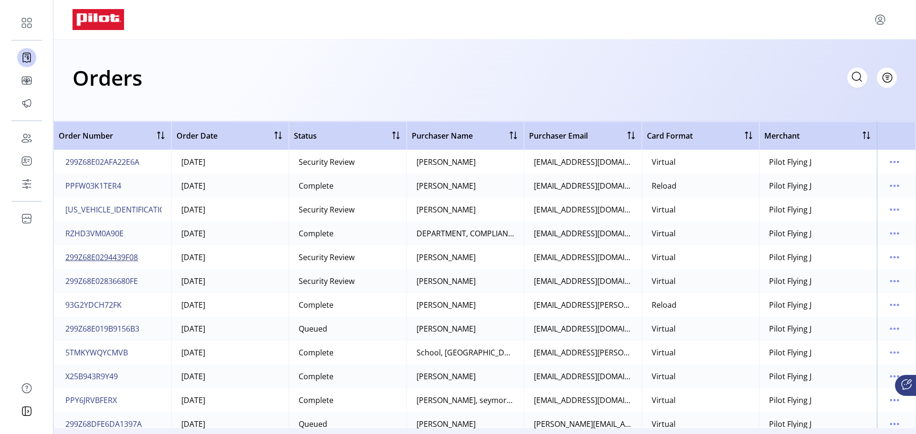
scroll to position [382, 0]
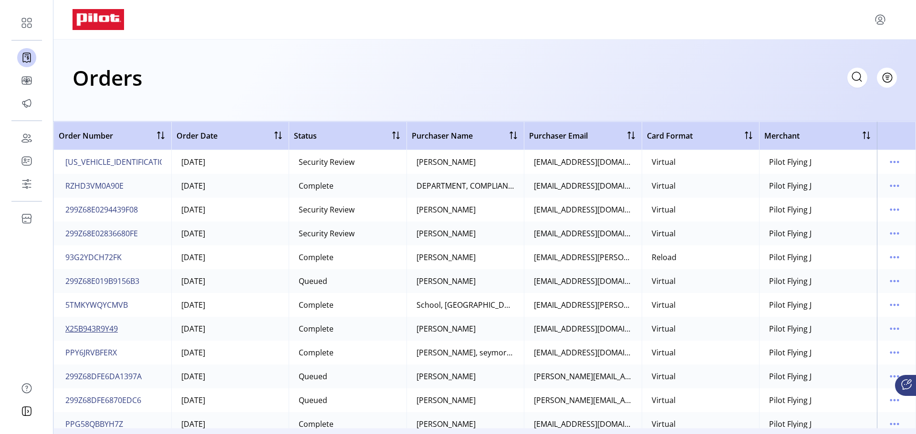
click at [86, 330] on span "X25B943R9Y49" at bounding box center [91, 328] width 52 height 11
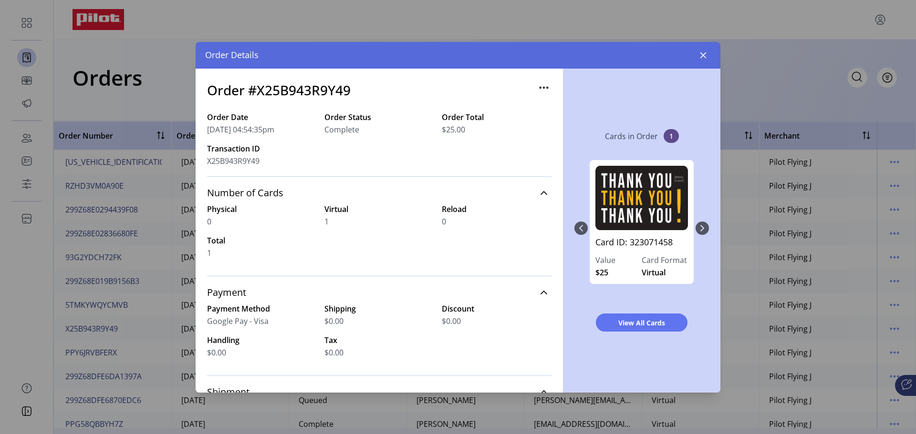
click at [702, 223] on div "Card ID: 323071458 Value $25 Card Format Virtual" at bounding box center [641, 228] width 134 height 155
click at [702, 229] on div "Card ID: 323071458 Value $25 Card Format Virtual" at bounding box center [641, 228] width 134 height 155
click at [641, 327] on span "View All Cards" at bounding box center [641, 323] width 67 height 10
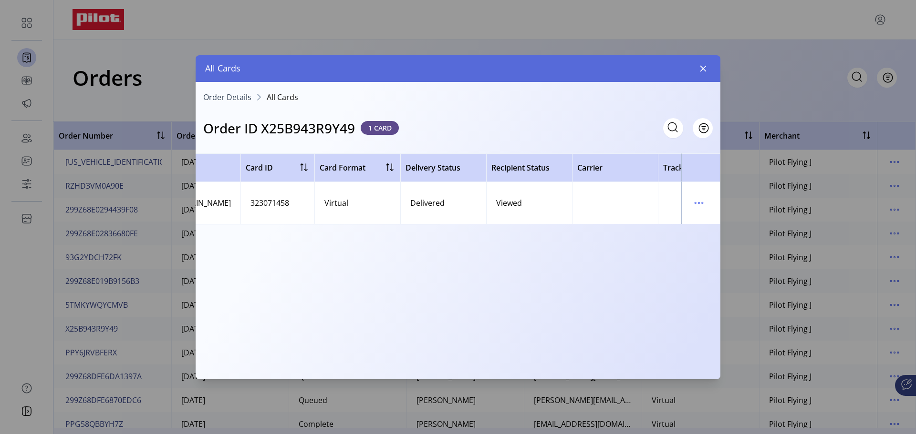
scroll to position [0, 333]
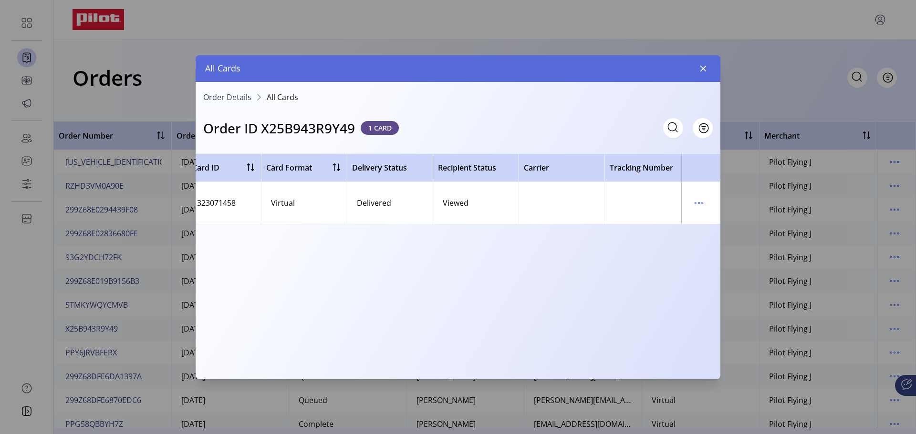
click at [459, 202] on div "Viewed" at bounding box center [456, 202] width 26 height 11
click at [694, 203] on icon "menu" at bounding box center [694, 202] width 1 height 1
click at [714, 223] on span "View Card Details" at bounding box center [738, 222] width 79 height 8
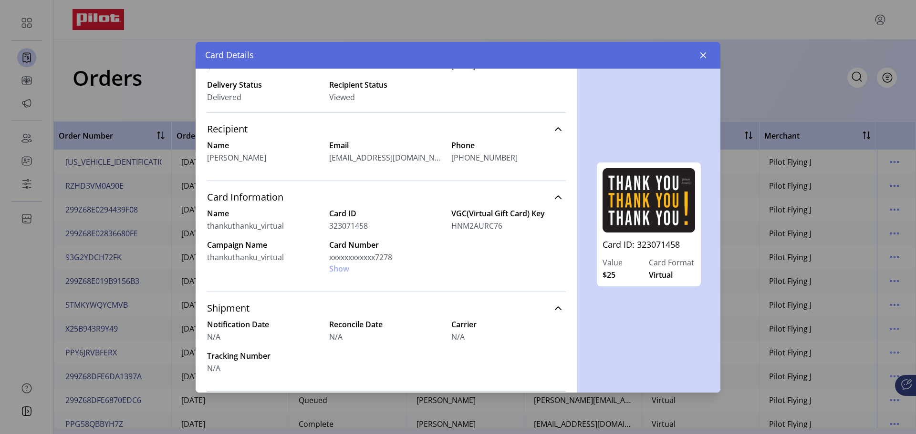
scroll to position [39, 0]
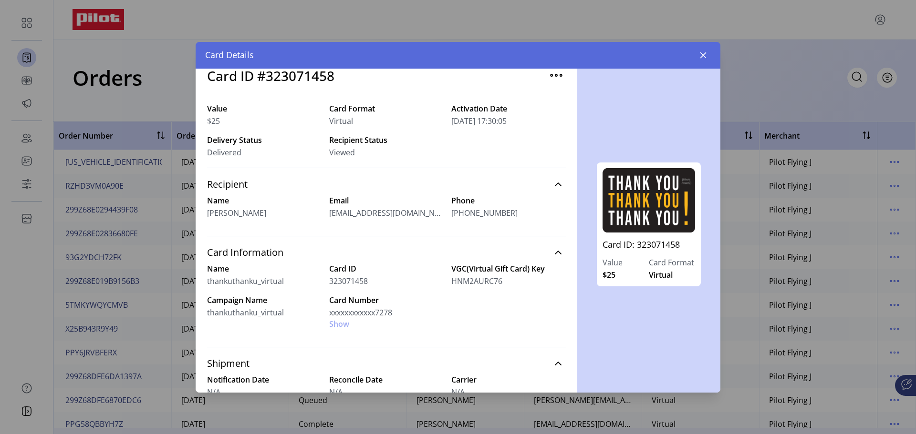
click at [336, 325] on div "Card Number xxxxxxxxxxxx7278 Show" at bounding box center [386, 312] width 114 height 35
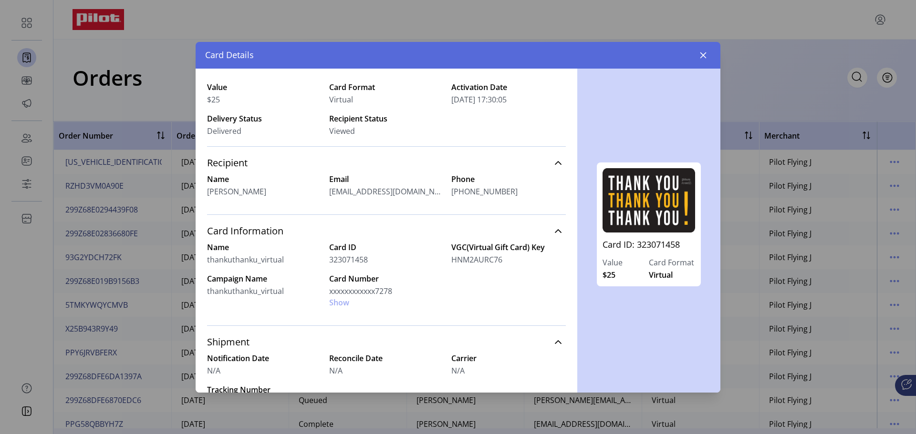
scroll to position [0, 0]
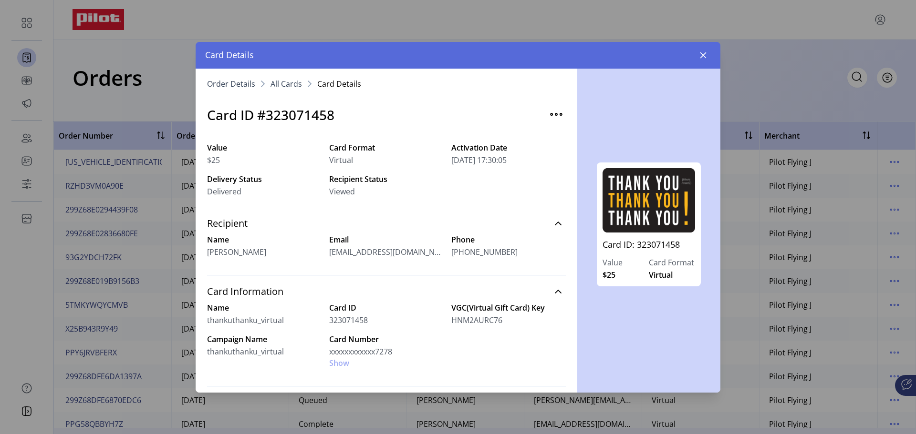
click at [285, 86] on span "All Cards" at bounding box center [285, 84] width 31 height 8
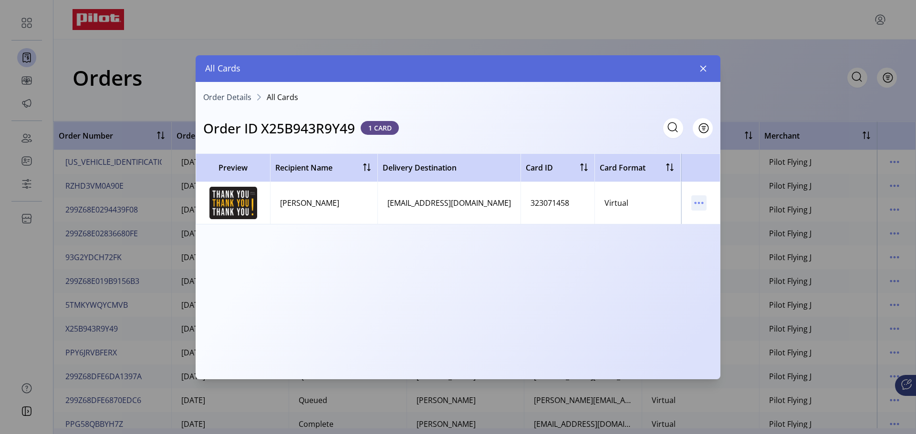
click at [695, 203] on icon "menu" at bounding box center [694, 202] width 1 height 1
click at [720, 238] on span "Resend Card" at bounding box center [738, 237] width 79 height 8
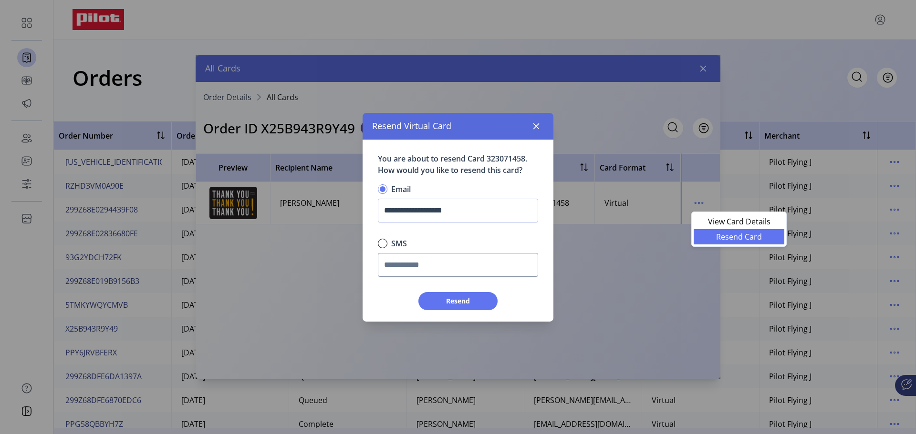
scroll to position [6, 3]
click at [536, 127] on icon "button" at bounding box center [536, 127] width 8 height 8
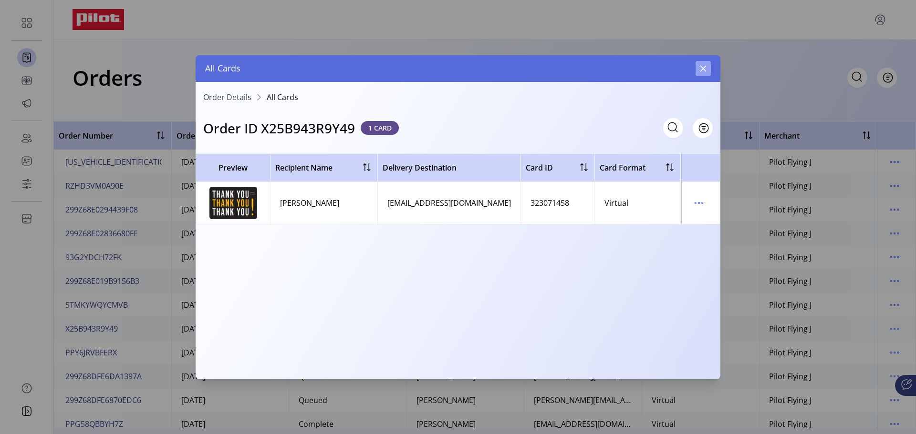
click at [703, 65] on icon "button" at bounding box center [703, 69] width 8 height 8
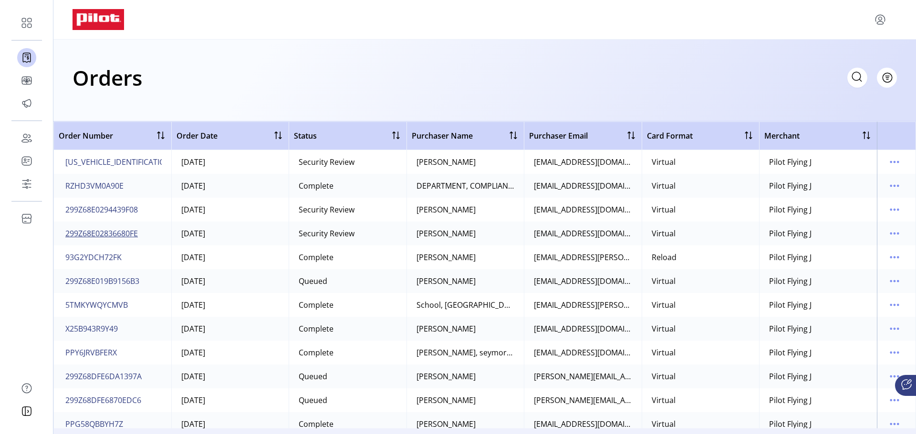
click at [105, 232] on span "299Z68E02836680FE" at bounding box center [101, 233] width 72 height 11
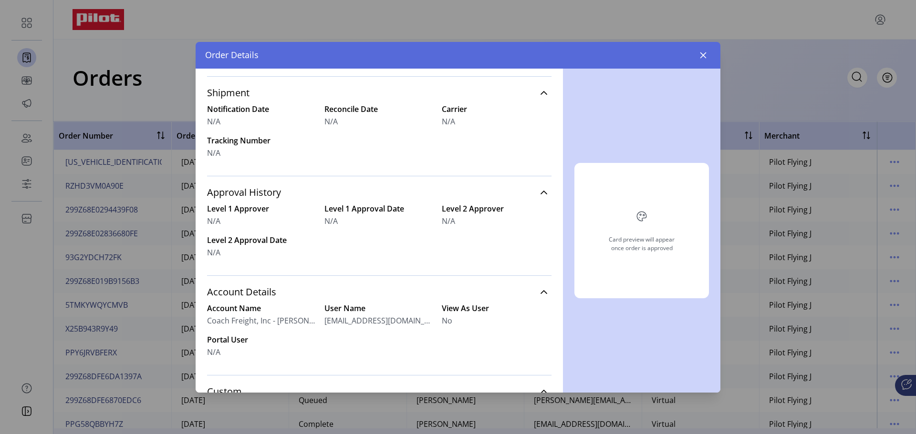
scroll to position [347, 0]
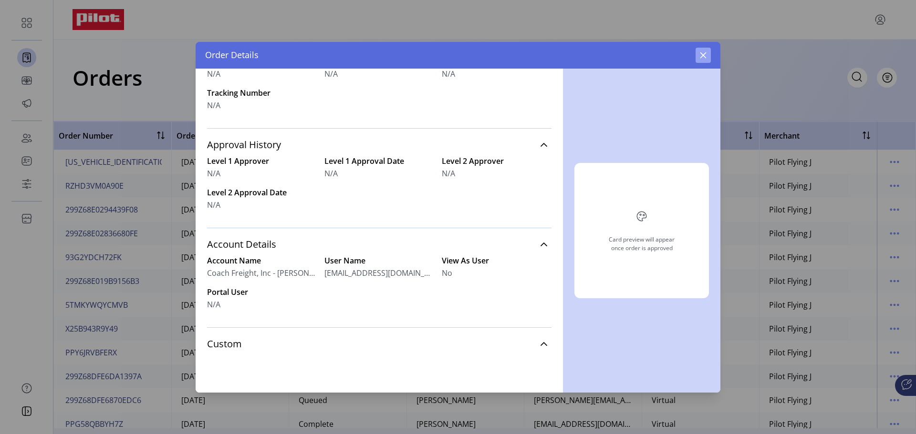
click at [701, 54] on icon "button" at bounding box center [703, 56] width 8 height 8
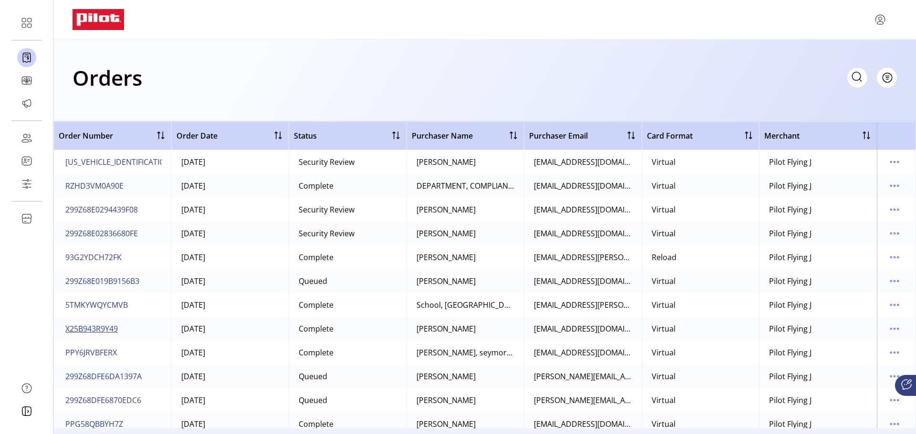
click at [109, 329] on span "X25B943R9Y49" at bounding box center [91, 328] width 52 height 11
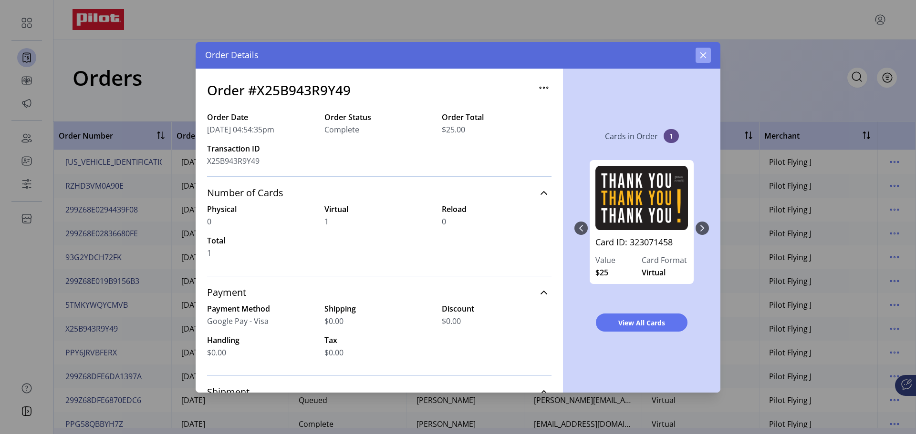
click at [702, 53] on icon "button" at bounding box center [703, 56] width 8 height 8
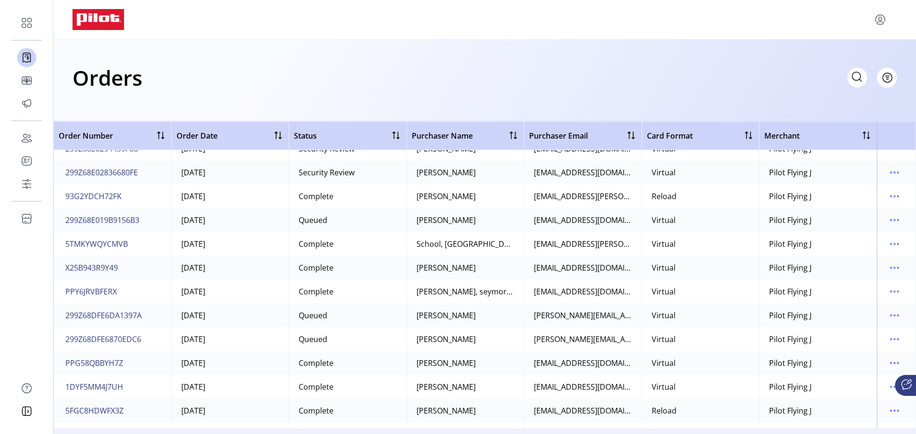
scroll to position [525, 0]
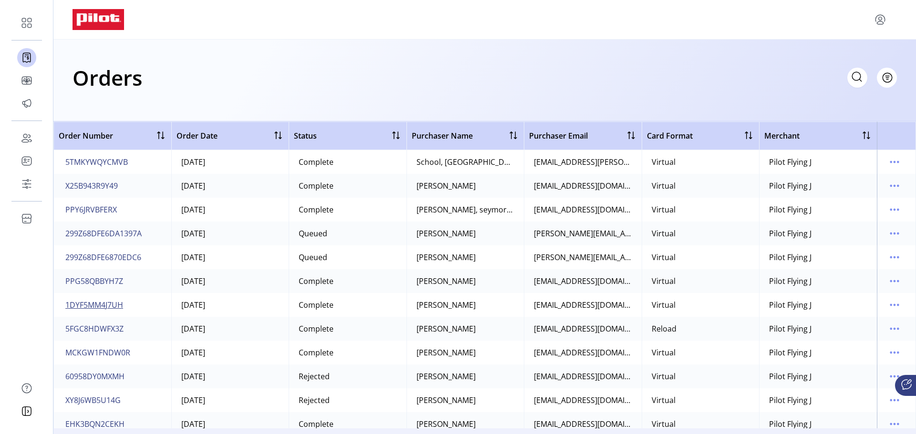
click at [101, 307] on span "1DYF5MM4J7UH" at bounding box center [94, 304] width 58 height 11
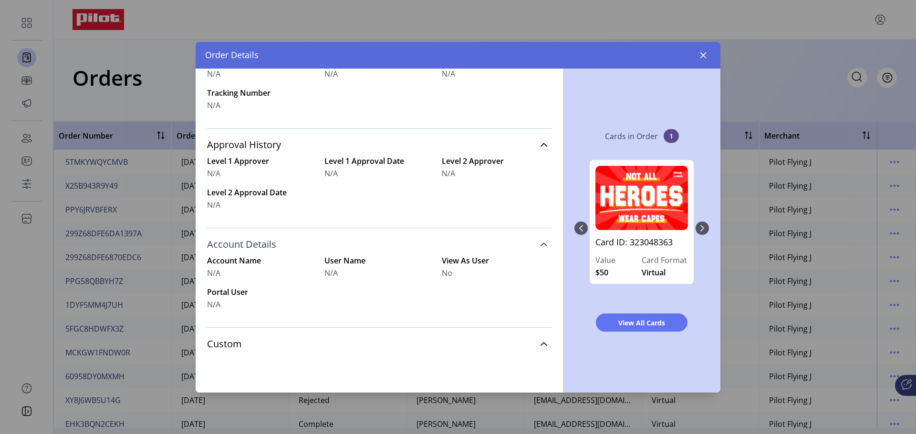
scroll to position [347, 0]
click at [636, 324] on span "View All Cards" at bounding box center [641, 323] width 67 height 10
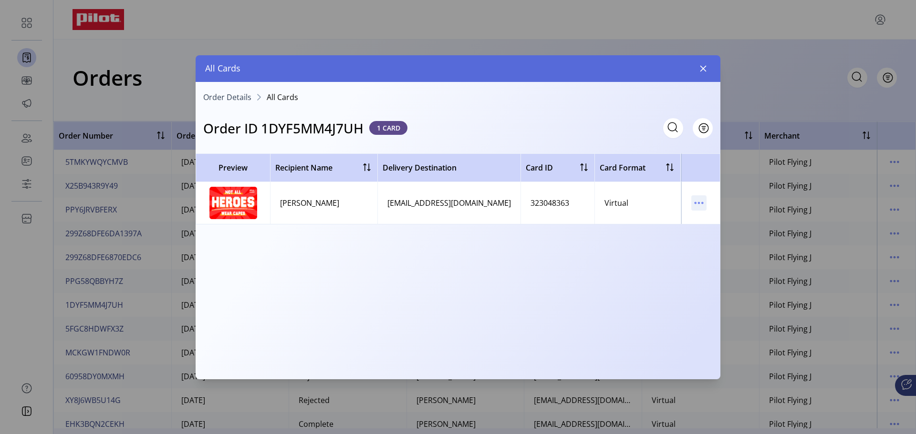
click at [702, 204] on icon "menu" at bounding box center [702, 202] width 1 height 1
click at [717, 222] on span "View Card Details" at bounding box center [738, 222] width 79 height 8
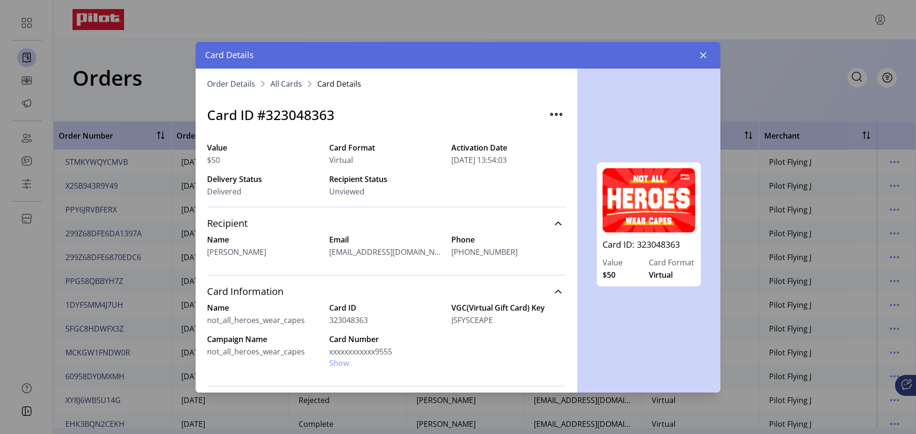
click at [334, 363] on div "Card Number xxxxxxxxxxxx9555 Show" at bounding box center [386, 351] width 114 height 35
click at [236, 82] on span "Order Details" at bounding box center [231, 84] width 48 height 8
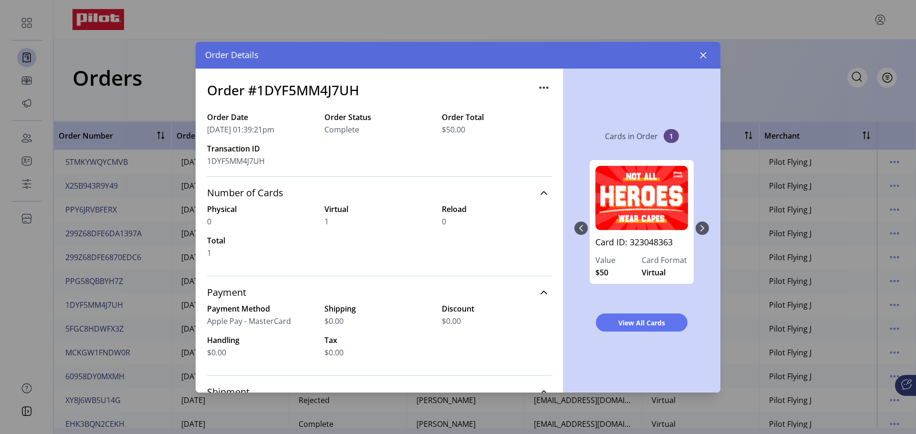
click at [538, 90] on icon "button" at bounding box center [543, 87] width 15 height 15
click at [563, 106] on span "Edit Approval" at bounding box center [578, 107] width 79 height 8
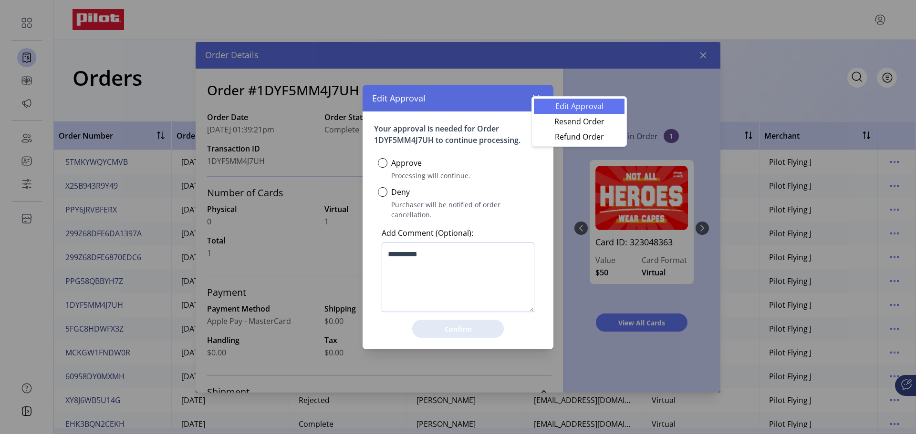
scroll to position [6, 3]
click at [537, 102] on icon "button" at bounding box center [536, 98] width 8 height 8
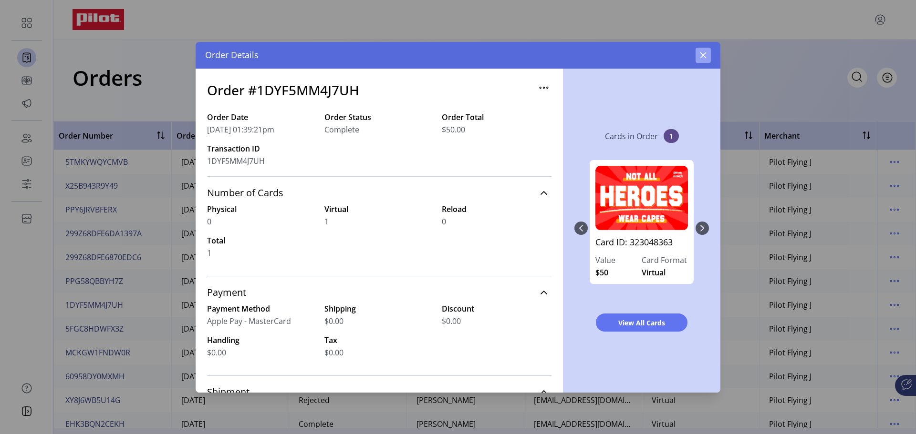
click at [700, 56] on icon "button" at bounding box center [703, 56] width 8 height 8
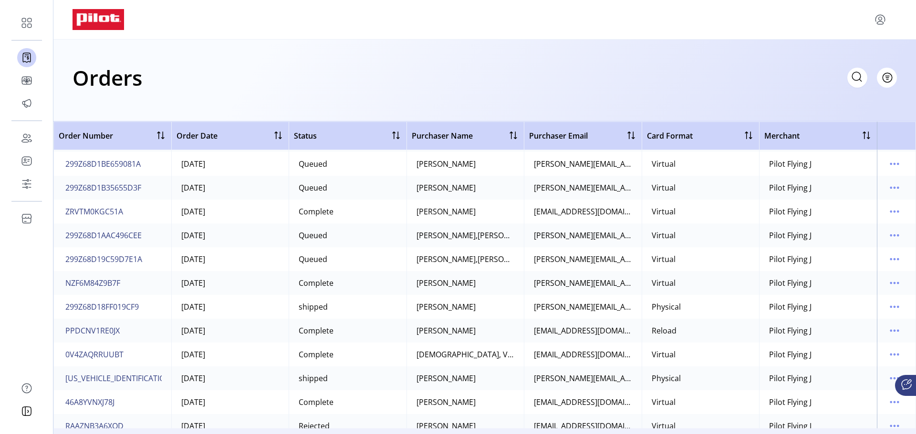
scroll to position [2432, 0]
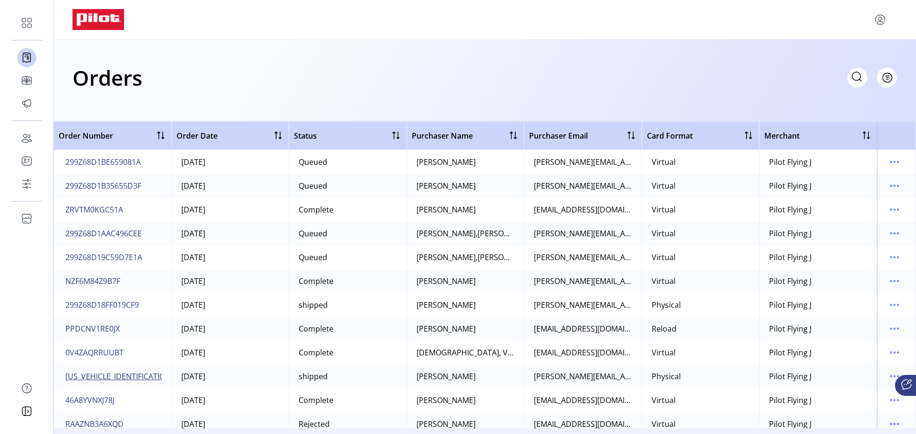
click at [122, 379] on span "299Z68D173F194784" at bounding box center [136, 376] width 143 height 11
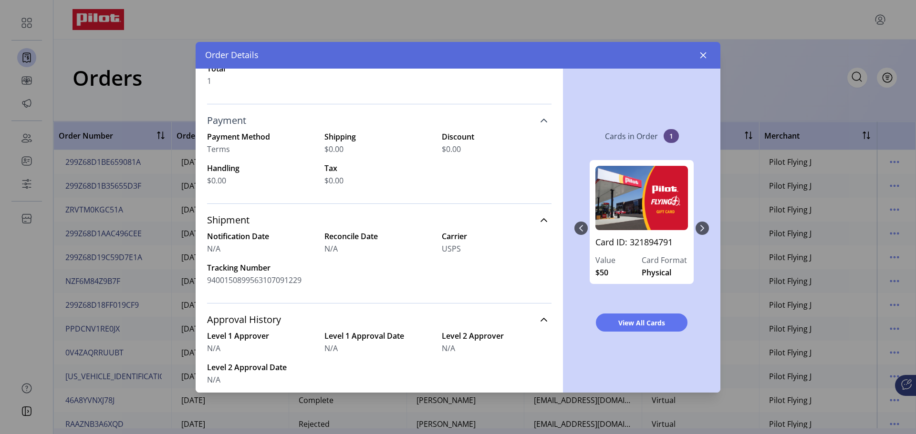
scroll to position [109, 0]
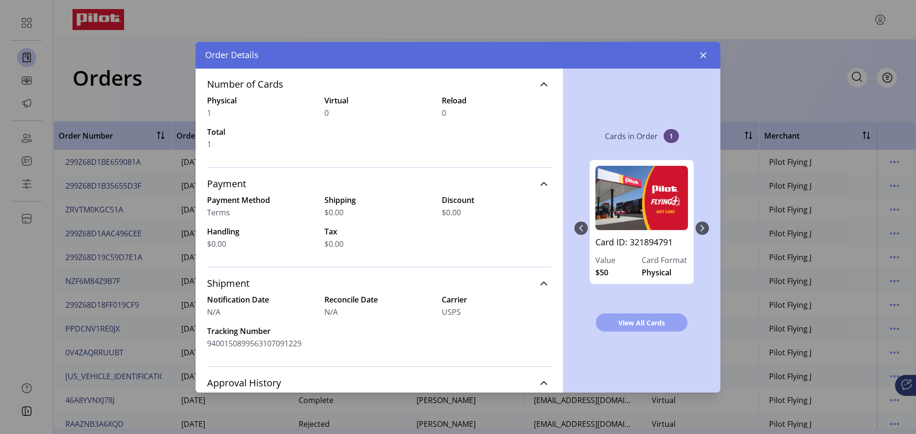
click at [638, 322] on span "View All Cards" at bounding box center [641, 323] width 67 height 10
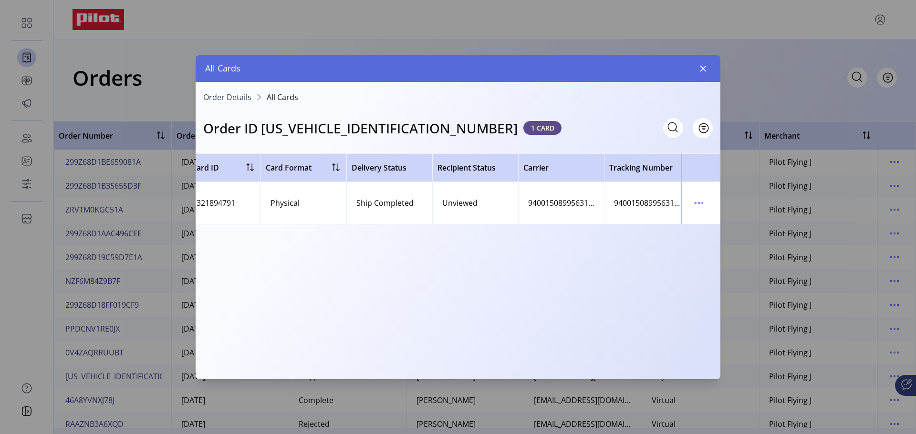
scroll to position [0, 342]
click at [700, 205] on icon "menu" at bounding box center [698, 203] width 15 height 15
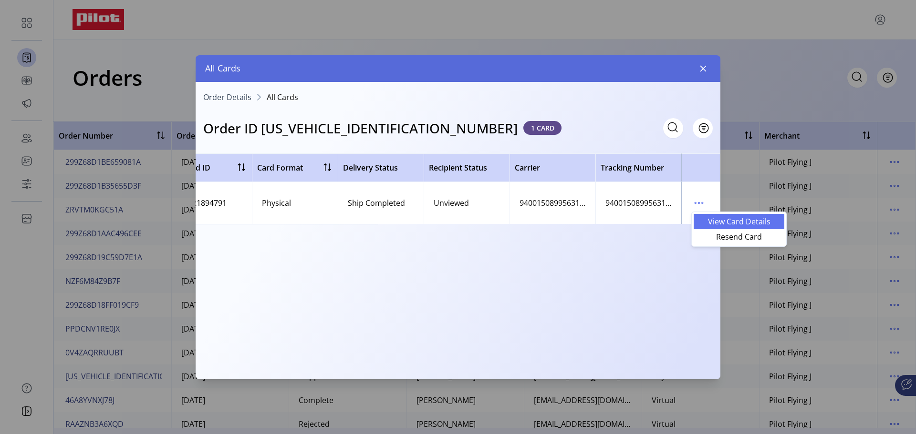
click at [712, 219] on span "View Card Details" at bounding box center [738, 222] width 79 height 8
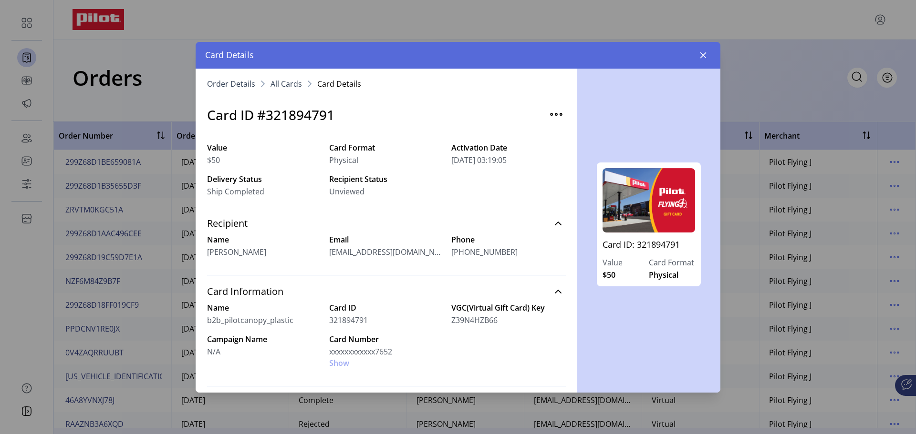
click at [335, 362] on div "Card Number xxxxxxxxxxxx7652 Show" at bounding box center [386, 351] width 114 height 35
click at [554, 114] on img "button" at bounding box center [555, 114] width 15 height 15
click at [290, 85] on span "All Cards" at bounding box center [285, 84] width 31 height 8
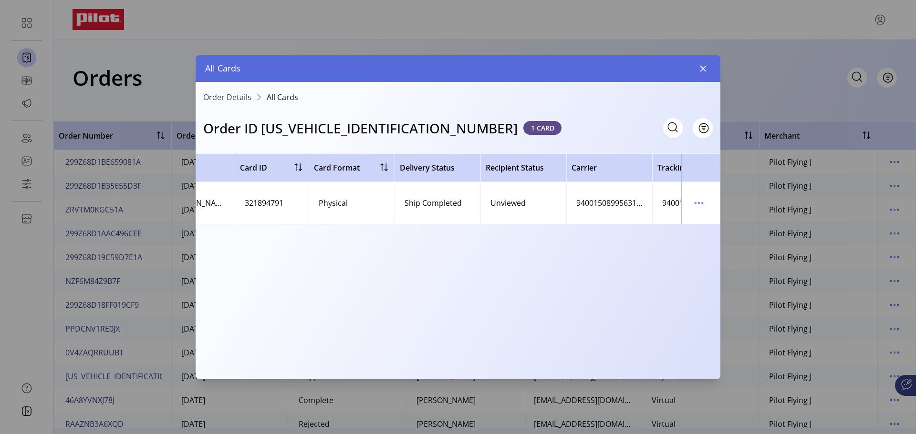
scroll to position [0, 306]
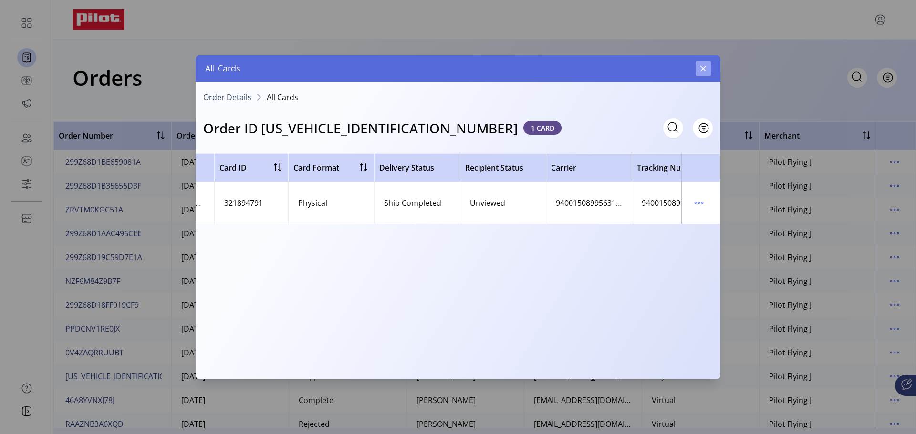
click at [703, 71] on icon "button" at bounding box center [703, 69] width 8 height 8
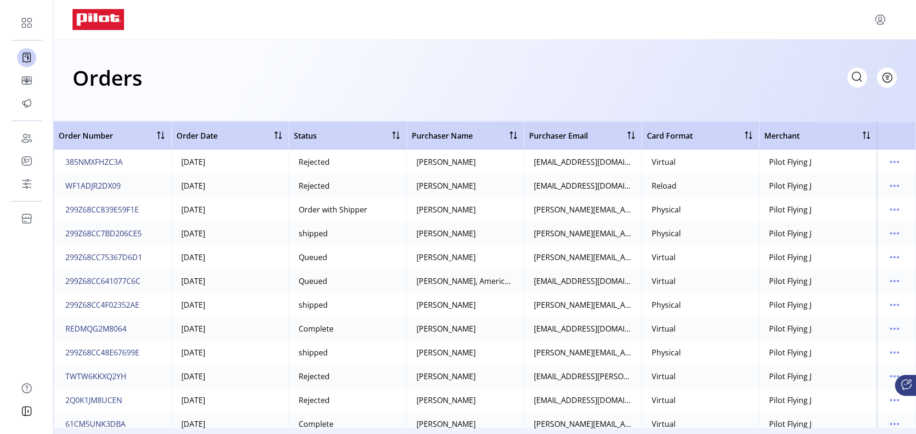
scroll to position [3291, 0]
click at [131, 257] on span "299Z68CC4F02352AE" at bounding box center [102, 257] width 74 height 11
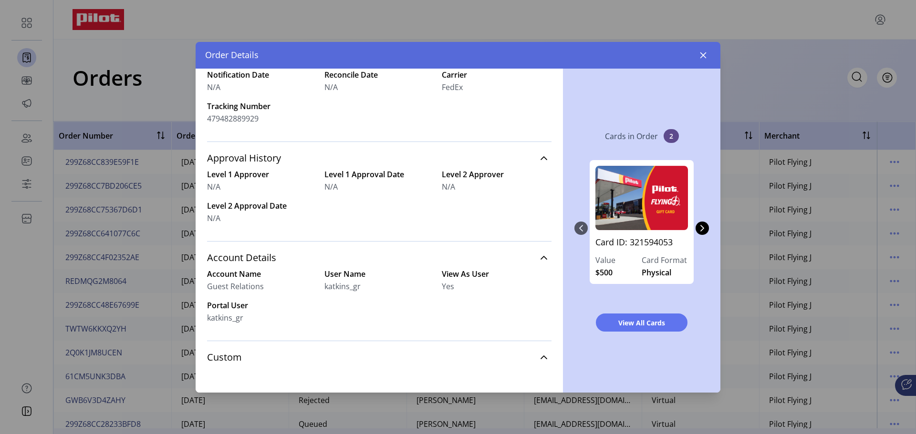
scroll to position [347, 0]
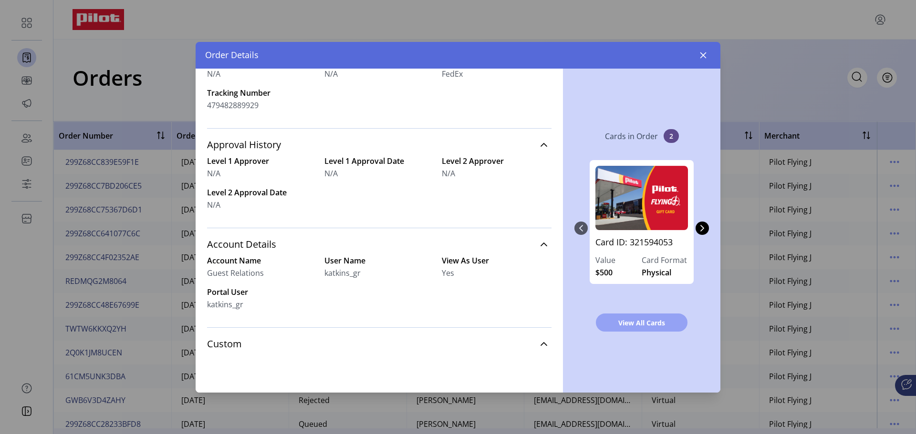
click at [659, 322] on span "View All Cards" at bounding box center [641, 323] width 67 height 10
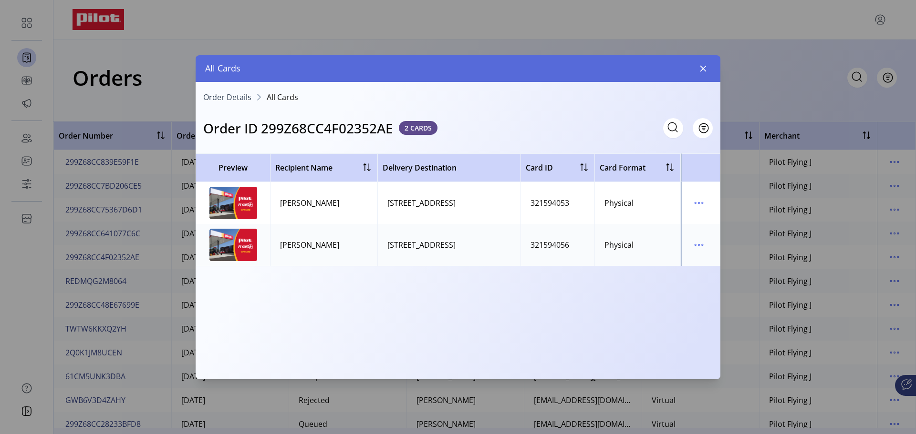
click at [229, 98] on span "Order Details" at bounding box center [227, 97] width 48 height 8
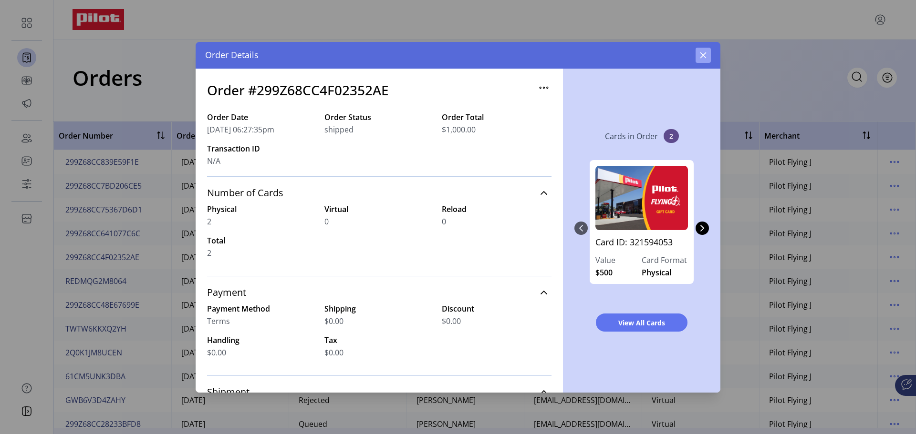
click at [703, 57] on icon "button" at bounding box center [703, 56] width 8 height 8
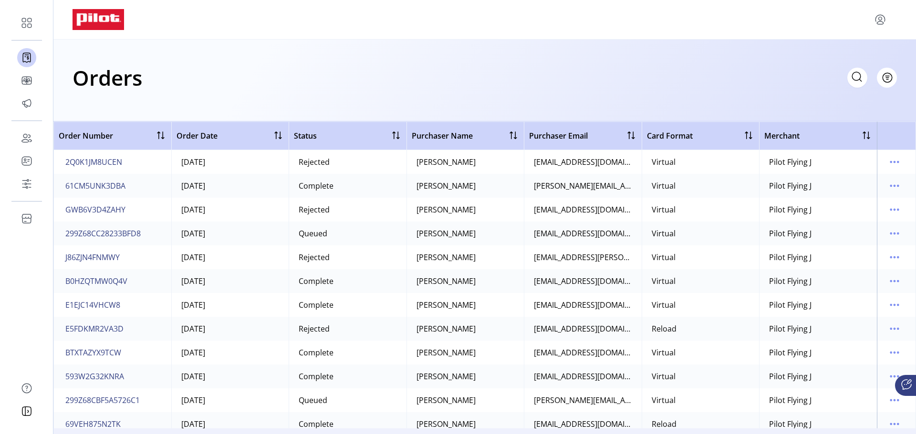
scroll to position [3577, 0]
click at [120, 305] on span "299Z68CBF5A5726C1" at bounding box center [102, 304] width 74 height 11
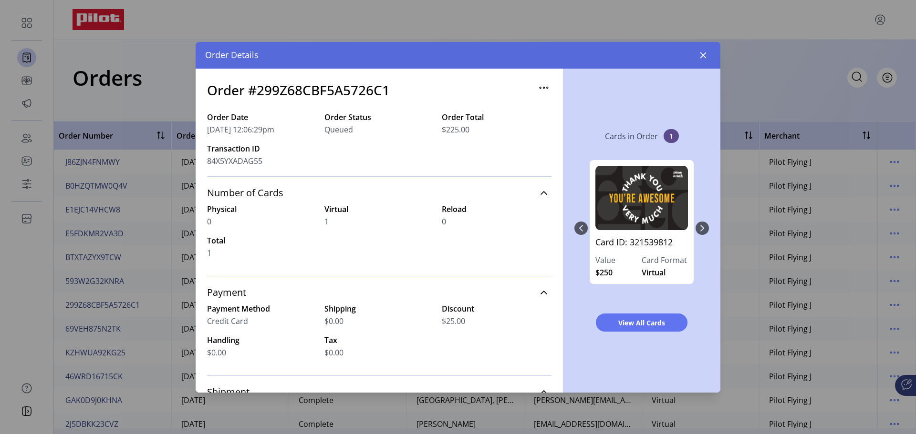
drag, startPoint x: 408, startPoint y: 58, endPoint x: 400, endPoint y: 228, distance: 170.4
click at [400, 228] on div "Order Details Order #299Z68CBF5A5726C1 Order Date 09/18/2025 12:06:29pm Order S…" at bounding box center [458, 217] width 525 height 351
click at [388, 161] on div "Order Date 09/18/2025 12:06:29pm Order Status Queued Order Total $225.00 Transa…" at bounding box center [379, 144] width 344 height 65
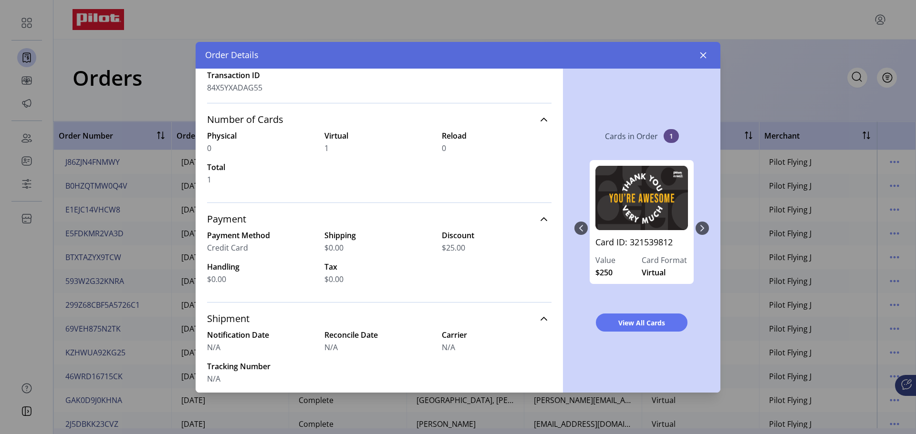
scroll to position [61, 0]
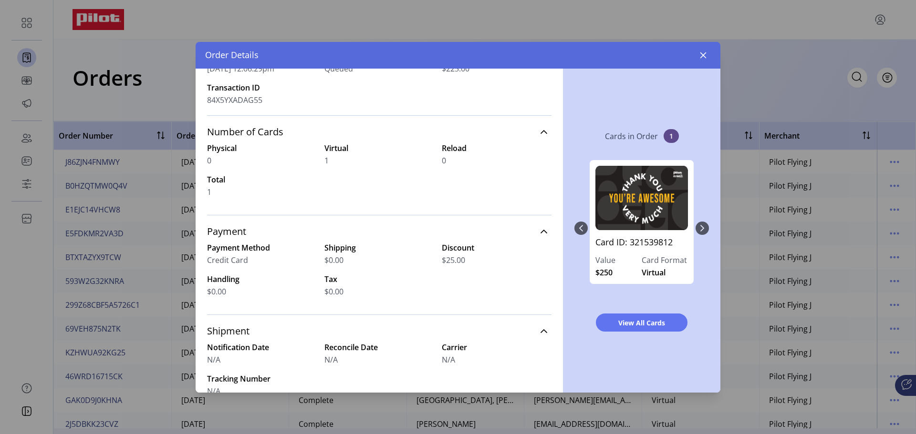
click at [703, 225] on div "Card ID: 321539812 Value $250 Card Format Virtual" at bounding box center [641, 228] width 134 height 155
click at [701, 57] on icon "button" at bounding box center [703, 55] width 6 height 6
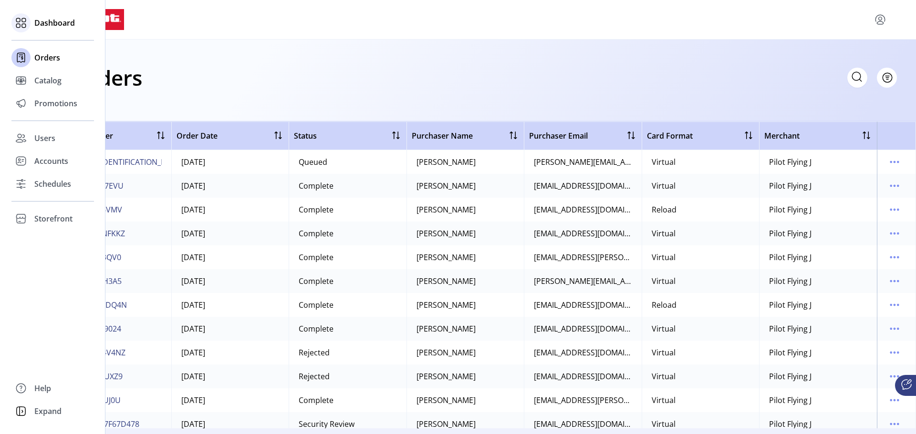
click at [18, 22] on icon at bounding box center [18, 20] width 4 height 4
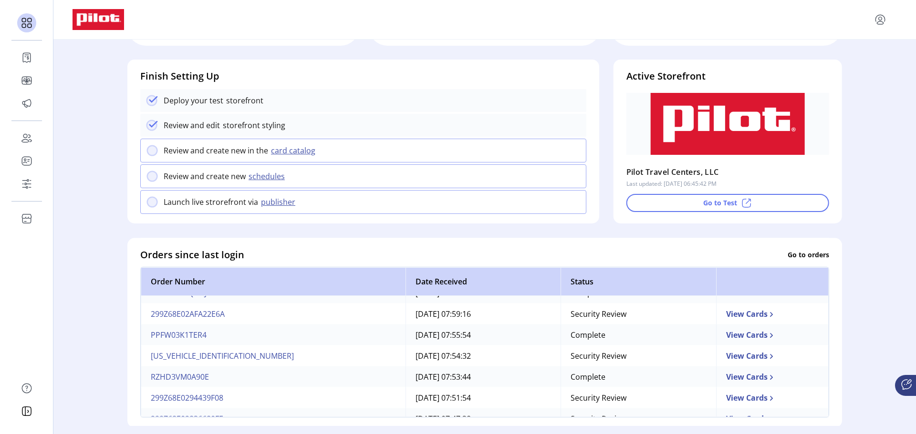
scroll to position [74, 0]
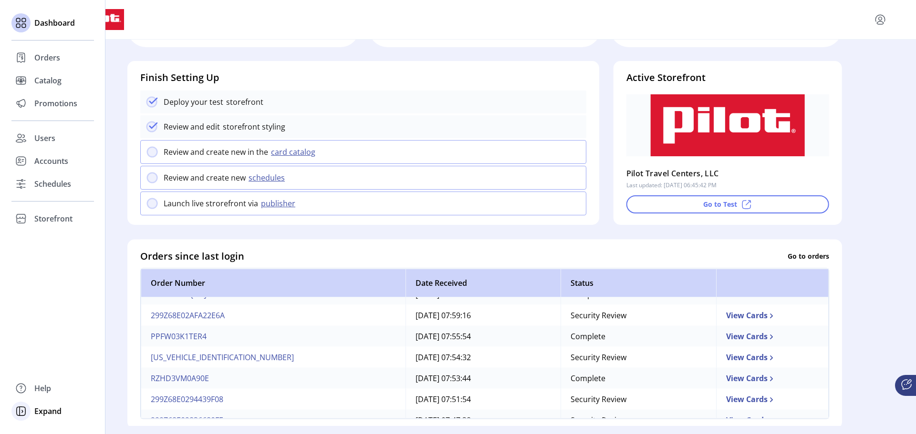
click at [21, 413] on icon at bounding box center [20, 411] width 15 height 15
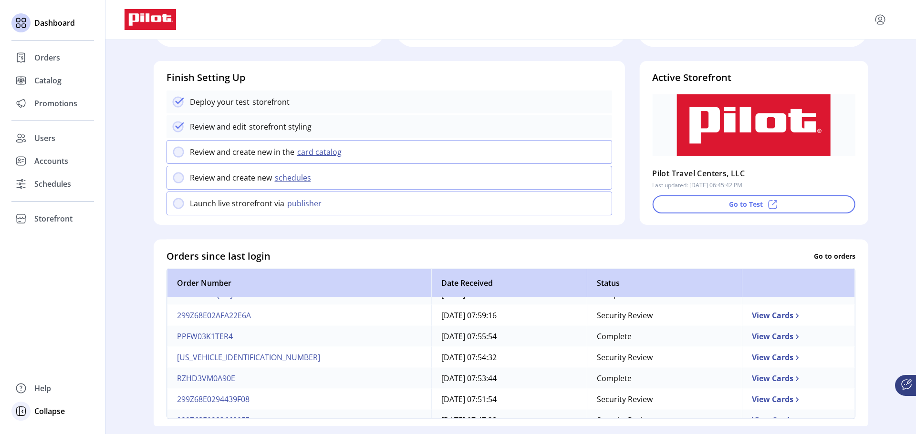
click at [24, 412] on icon at bounding box center [20, 411] width 15 height 15
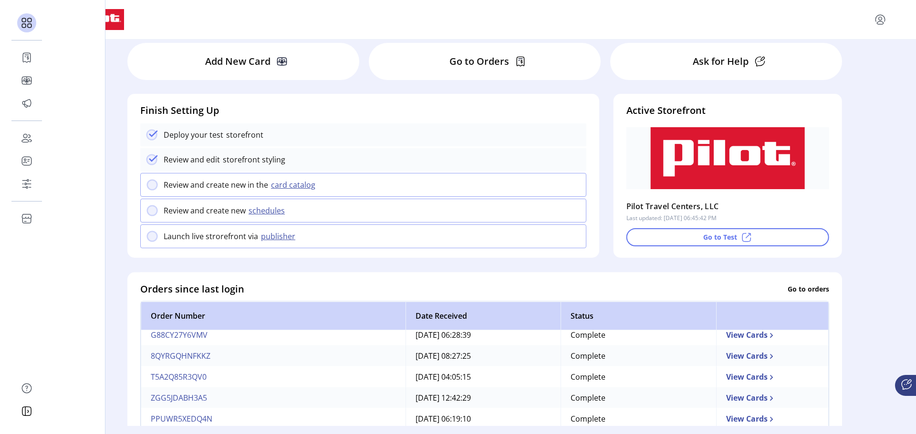
scroll to position [0, 0]
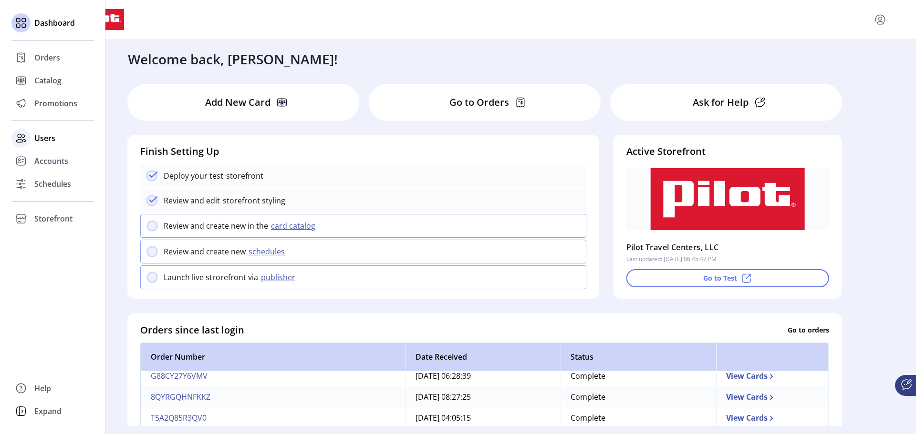
click at [45, 135] on span "Users" at bounding box center [44, 138] width 21 height 11
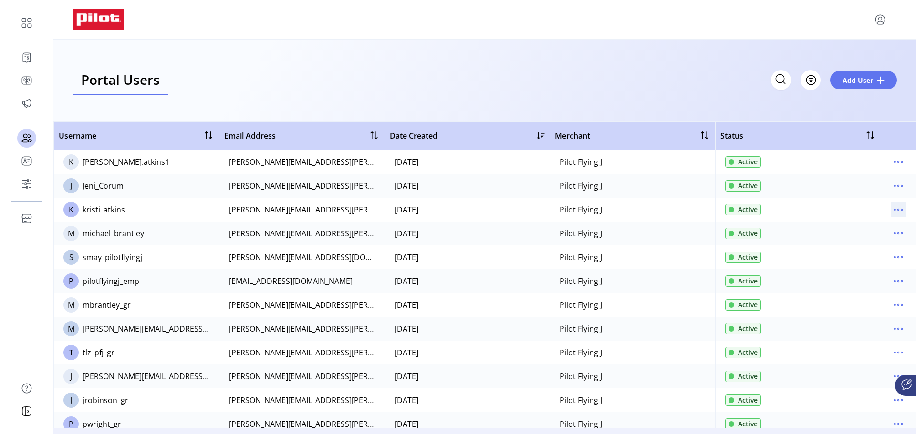
click at [892, 212] on icon "menu" at bounding box center [897, 209] width 15 height 15
click at [863, 246] on span "View Details" at bounding box center [853, 244] width 79 height 8
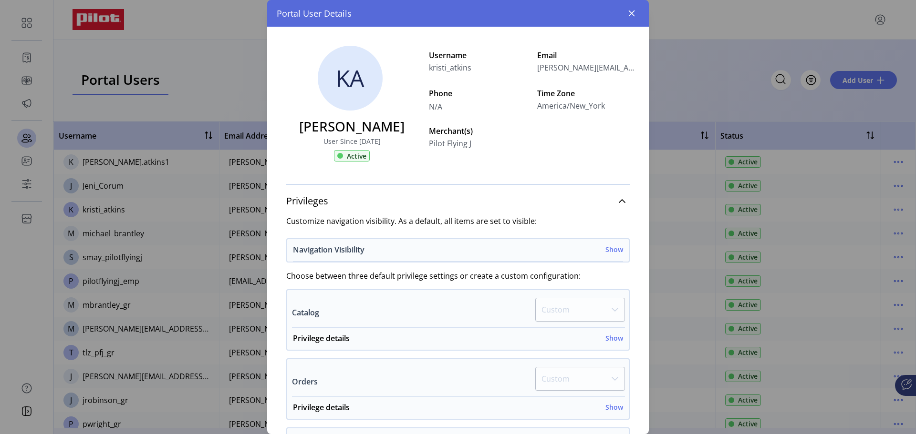
click at [612, 248] on h6 "Show" at bounding box center [614, 250] width 18 height 10
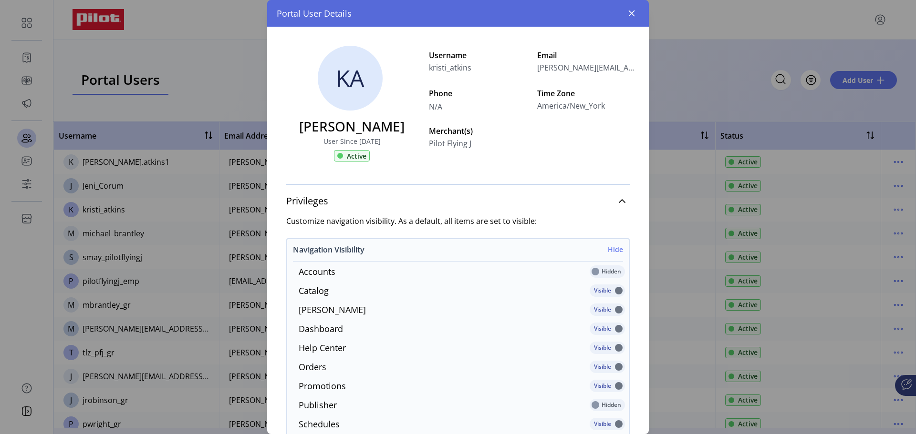
scroll to position [48, 0]
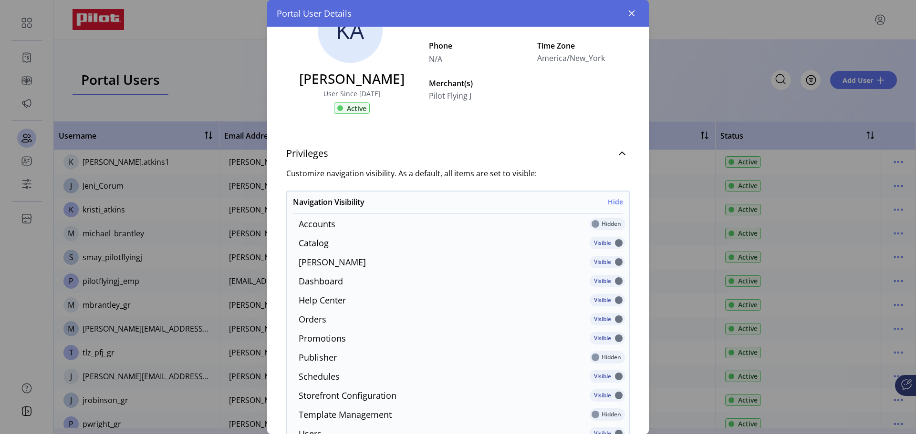
click at [590, 224] on p-inputswitch at bounding box center [606, 227] width 35 height 10
click at [597, 223] on p-inputswitch at bounding box center [606, 227] width 35 height 10
click at [609, 223] on p-inputswitch at bounding box center [606, 227] width 35 height 10
click at [589, 223] on p-inputswitch at bounding box center [606, 227] width 35 height 10
click at [603, 223] on p-inputswitch at bounding box center [606, 227] width 35 height 10
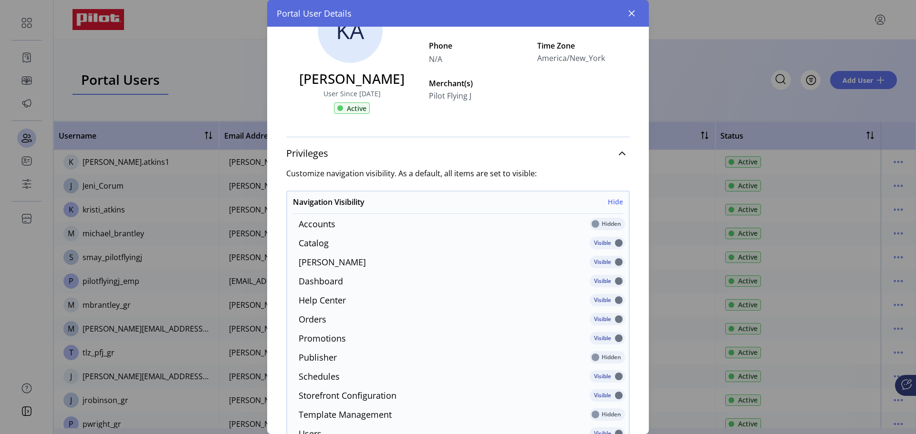
click at [591, 225] on p-inputswitch at bounding box center [606, 227] width 35 height 10
click at [605, 225] on p-inputswitch at bounding box center [606, 227] width 35 height 10
click at [589, 223] on p-inputswitch at bounding box center [606, 227] width 35 height 10
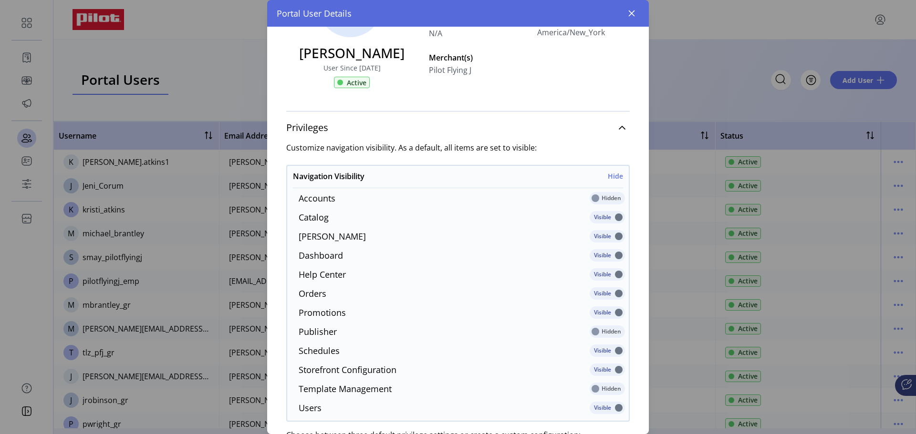
scroll to position [95, 0]
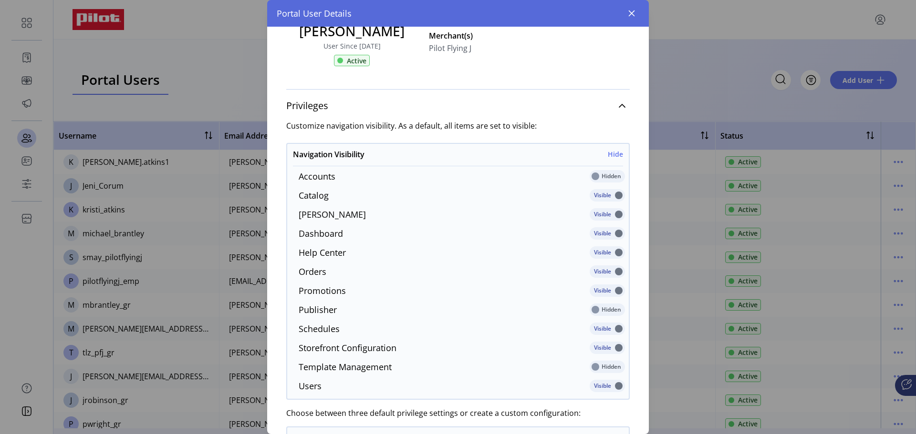
click at [591, 307] on div "Hidden" at bounding box center [606, 311] width 35 height 15
click at [590, 175] on p-inputswitch at bounding box center [606, 180] width 35 height 10
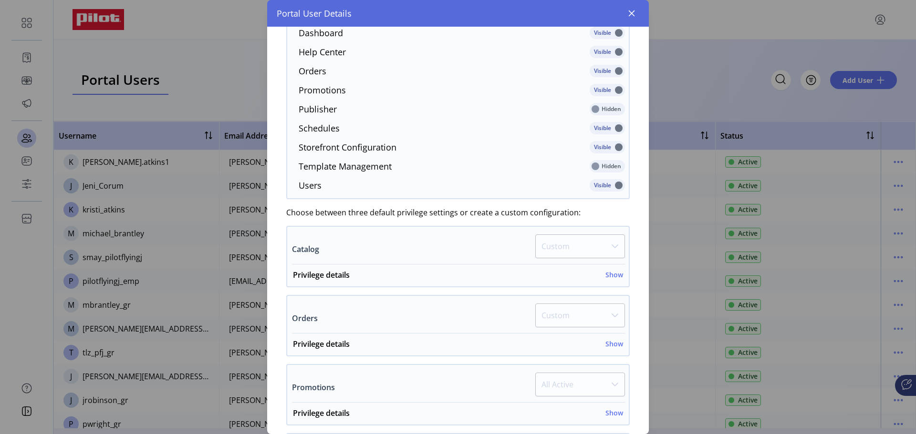
scroll to position [286, 0]
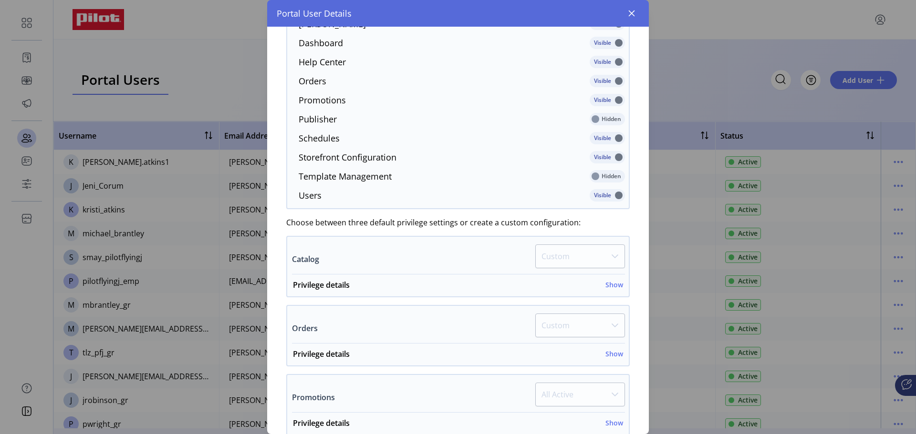
click at [612, 253] on p-dropdown "Custom" at bounding box center [580, 260] width 90 height 30
click at [611, 285] on h6 "Show" at bounding box center [614, 285] width 18 height 10
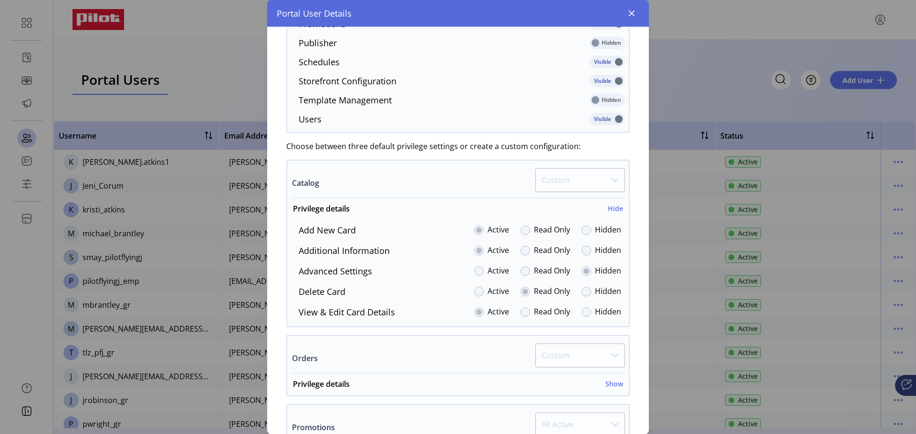
scroll to position [382, 0]
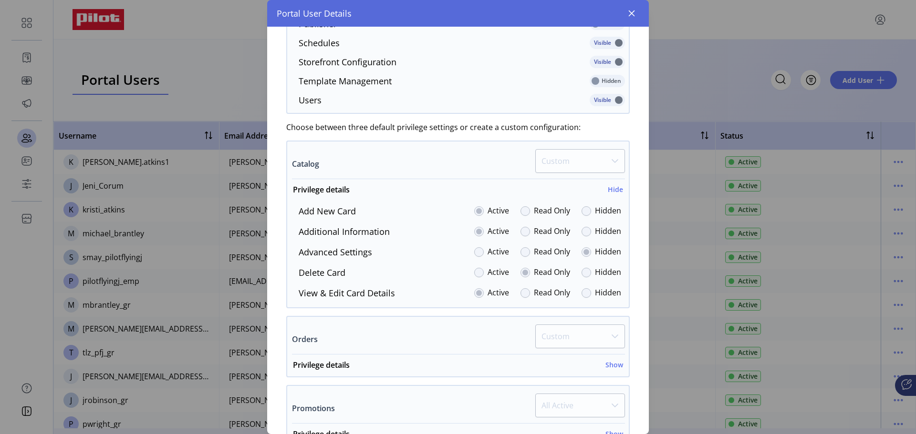
click at [474, 272] on div at bounding box center [479, 273] width 10 height 10
click at [475, 270] on div at bounding box center [479, 273] width 10 height 10
click at [534, 271] on label "Read Only" at bounding box center [552, 273] width 36 height 13
click at [615, 361] on h6 "Show" at bounding box center [614, 365] width 18 height 10
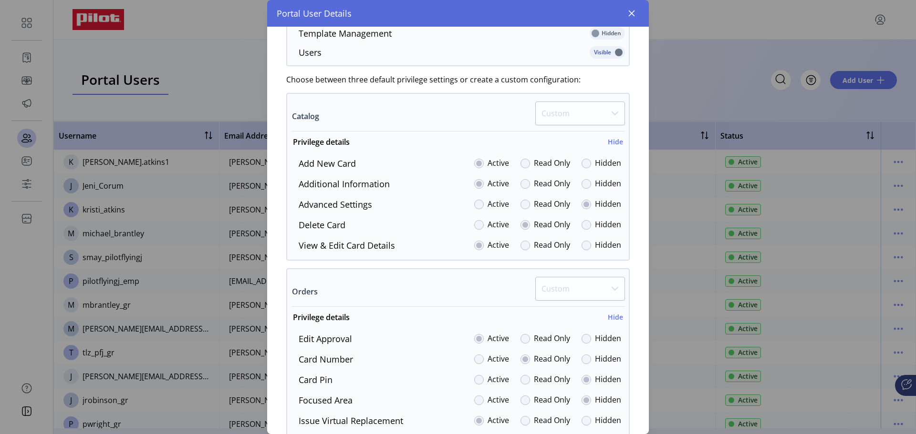
scroll to position [477, 0]
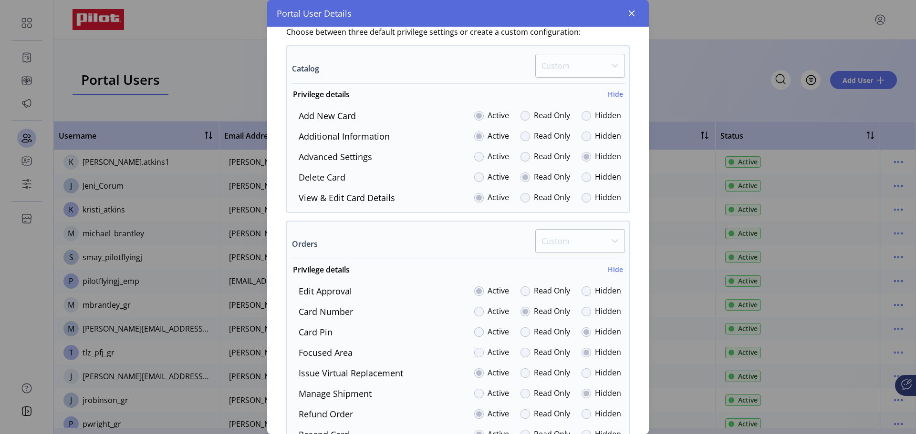
click at [474, 310] on div at bounding box center [479, 312] width 10 height 10
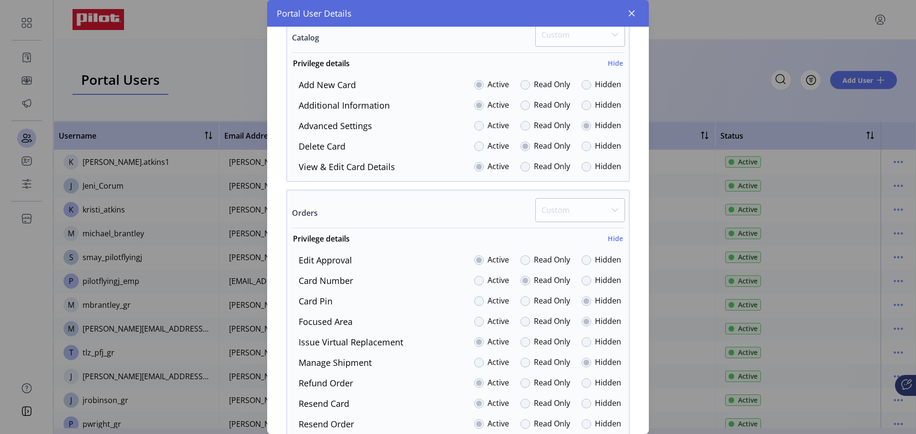
scroll to position [525, 0]
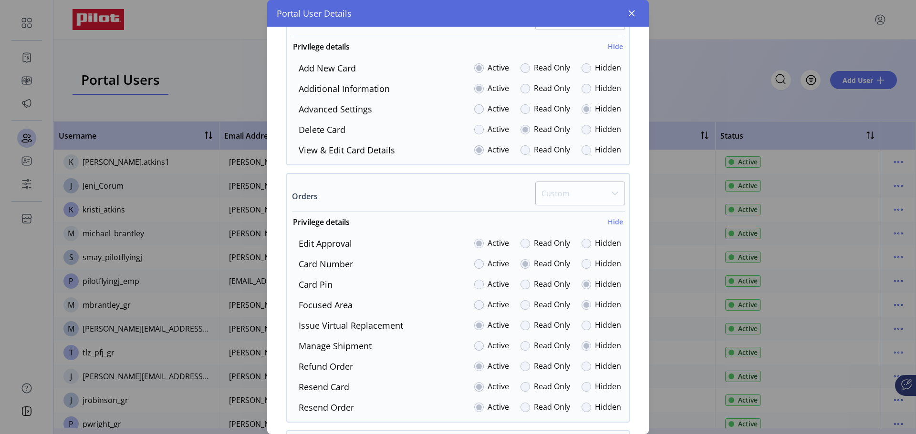
click at [475, 304] on div at bounding box center [479, 305] width 10 height 10
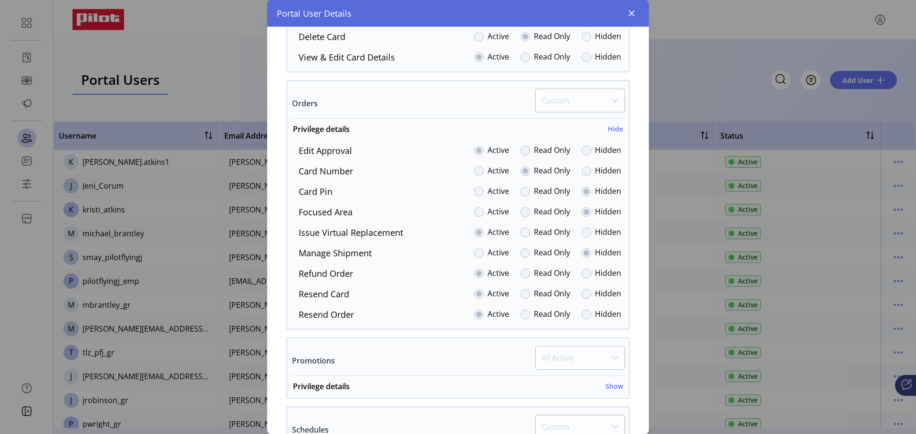
scroll to position [620, 0]
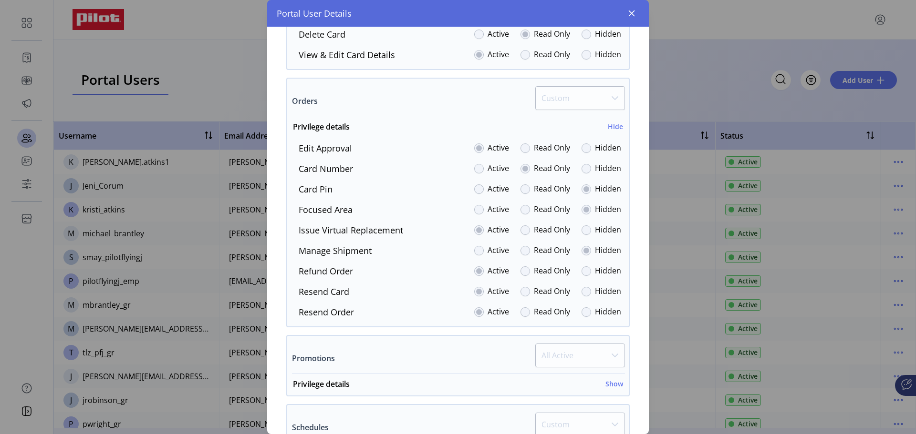
click at [570, 352] on p-dropdown "All Active" at bounding box center [580, 359] width 90 height 30
click at [611, 353] on p-dropdown "All Active" at bounding box center [580, 359] width 90 height 30
click at [609, 356] on p-dropdown "All Active" at bounding box center [580, 359] width 90 height 30
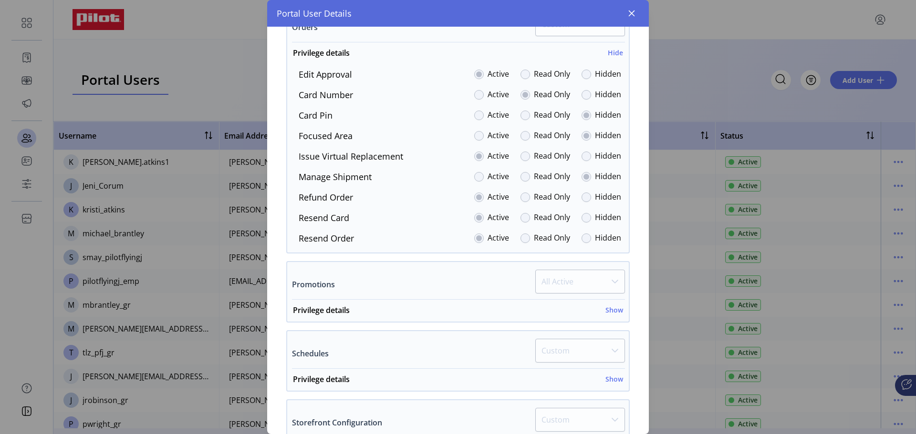
scroll to position [668, 0]
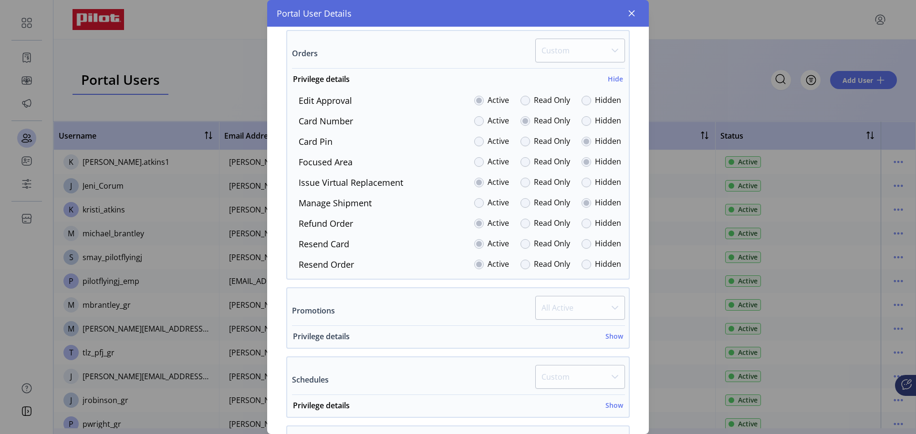
click at [612, 337] on h6 "Show" at bounding box center [614, 336] width 18 height 10
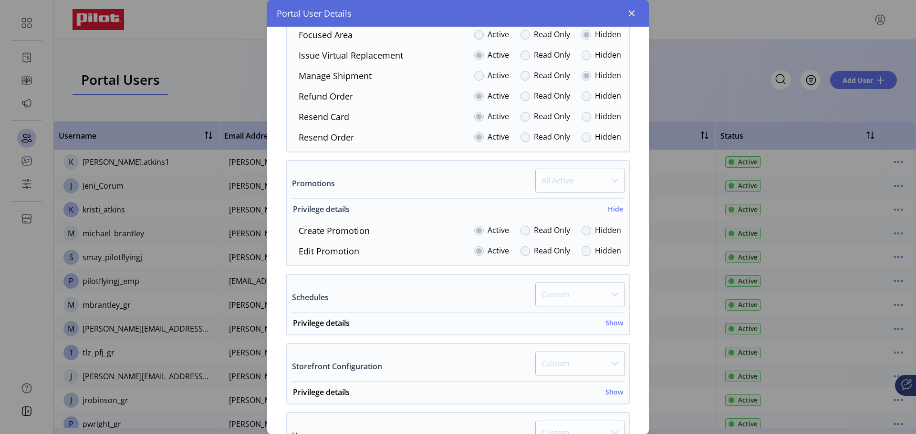
scroll to position [811, 0]
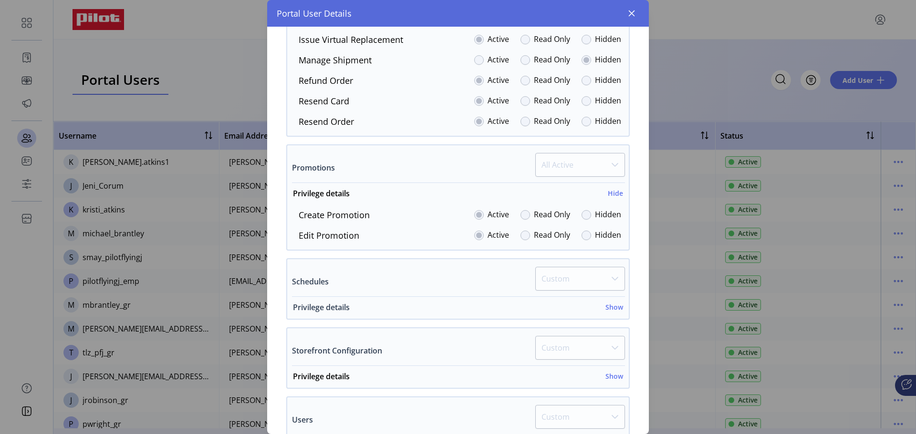
click at [612, 306] on h6 "Show" at bounding box center [614, 307] width 18 height 10
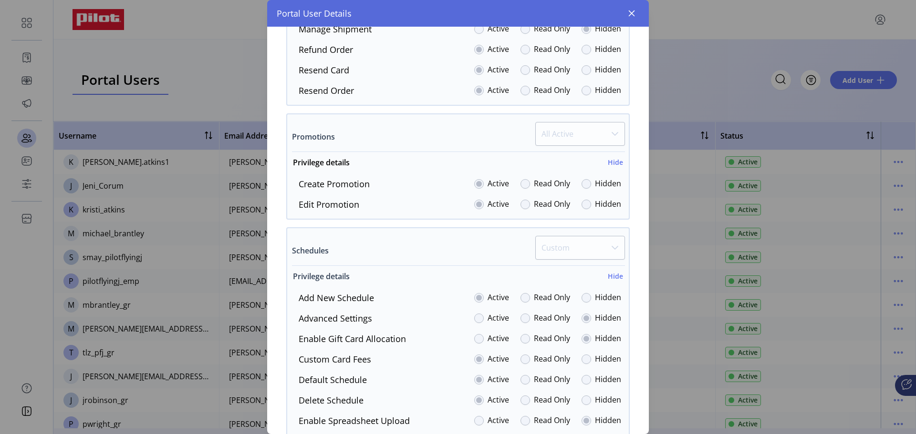
scroll to position [858, 0]
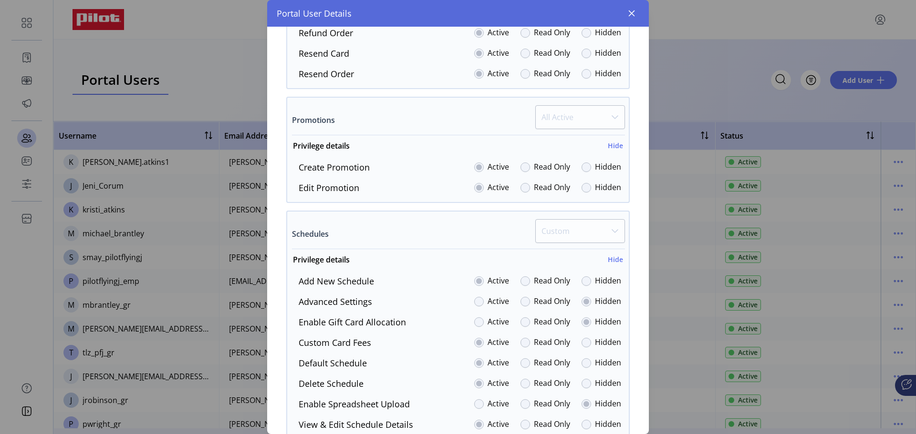
click at [476, 301] on div at bounding box center [479, 302] width 10 height 10
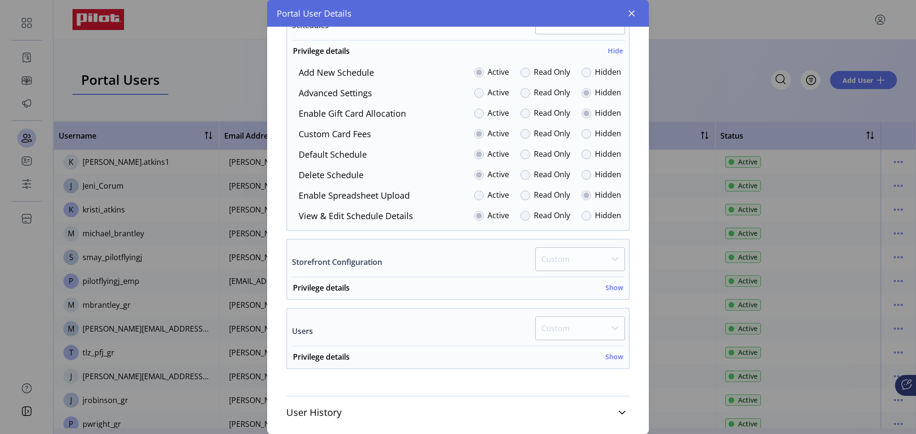
scroll to position [1081, 0]
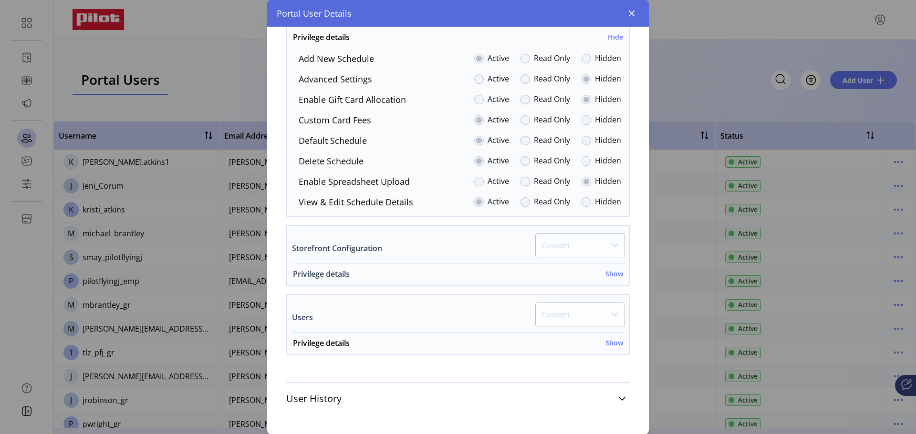
click at [605, 274] on h6 "Show" at bounding box center [614, 274] width 18 height 10
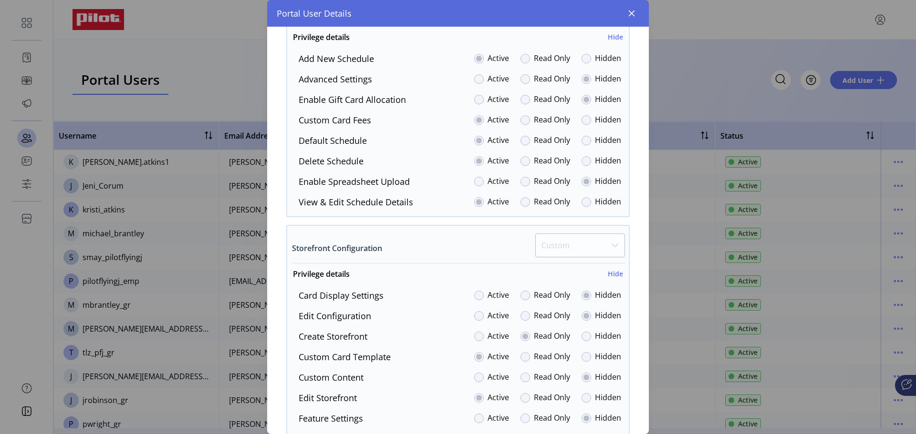
click at [478, 295] on div at bounding box center [479, 296] width 10 height 10
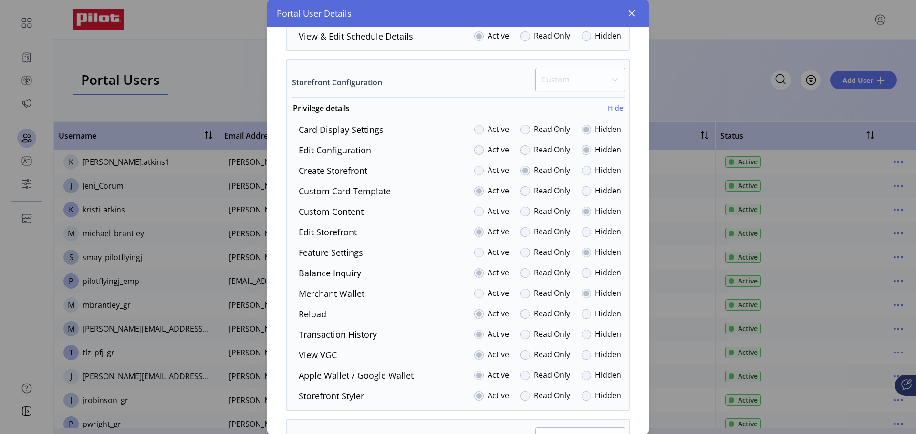
scroll to position [1272, 0]
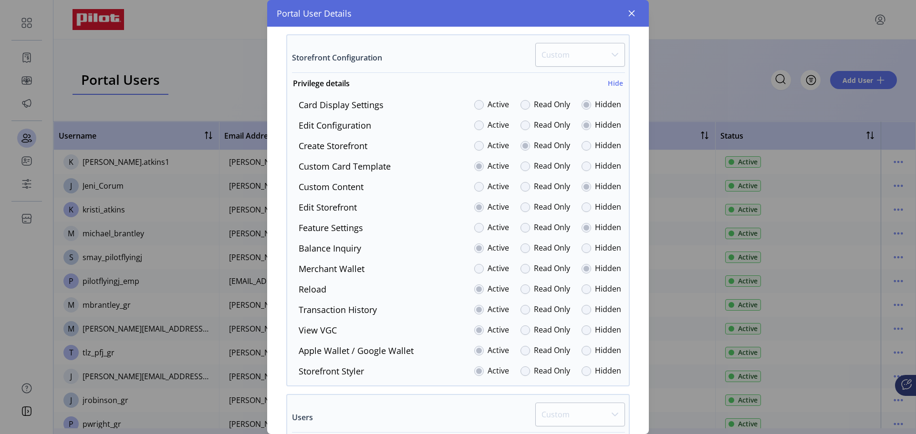
click at [474, 370] on div at bounding box center [479, 372] width 10 height 10
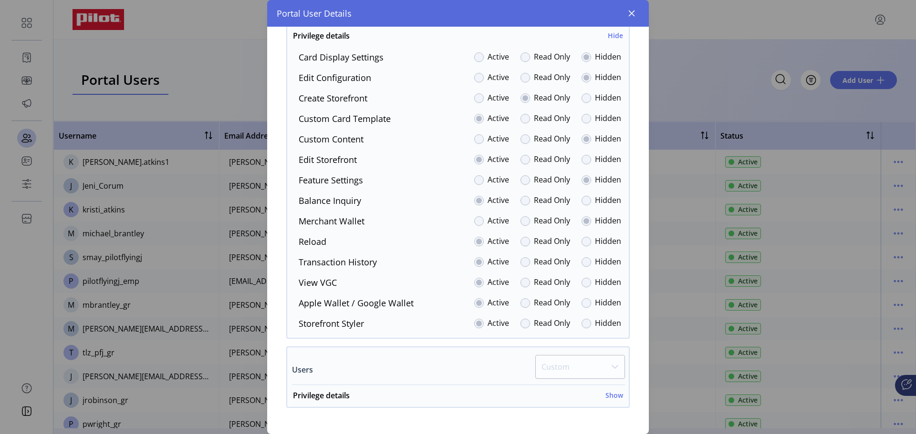
scroll to position [1372, 0]
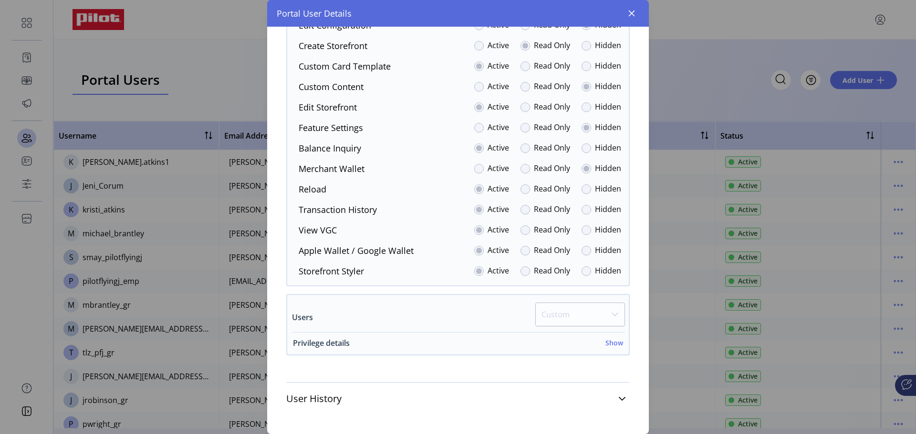
click at [609, 341] on h6 "Show" at bounding box center [614, 343] width 18 height 10
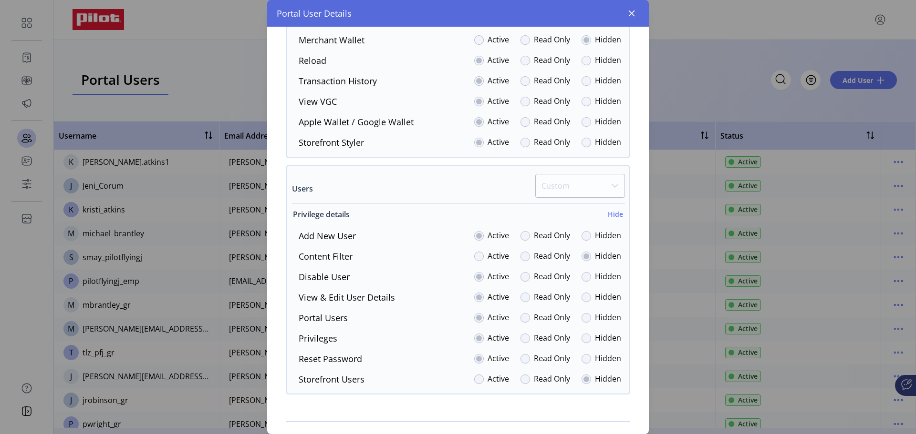
scroll to position [1515, 0]
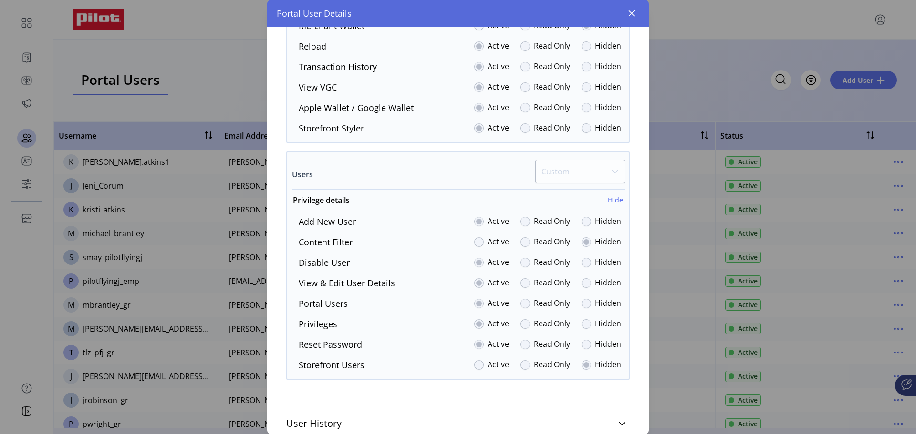
click at [475, 364] on div at bounding box center [479, 366] width 10 height 10
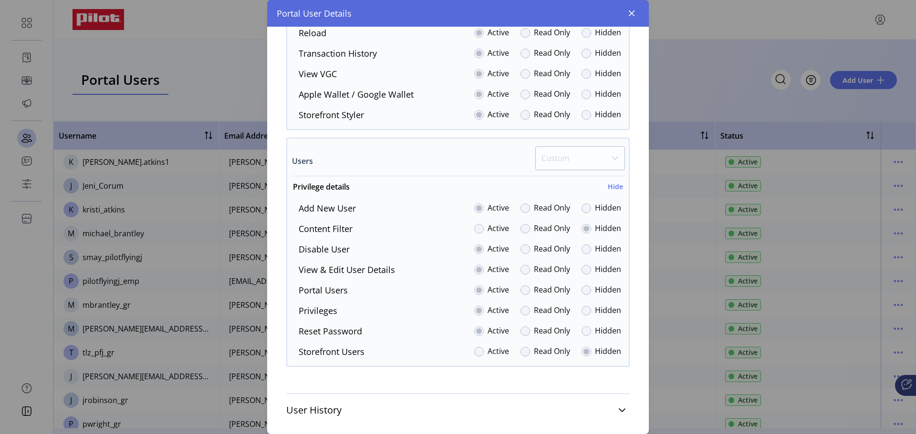
scroll to position [1540, 0]
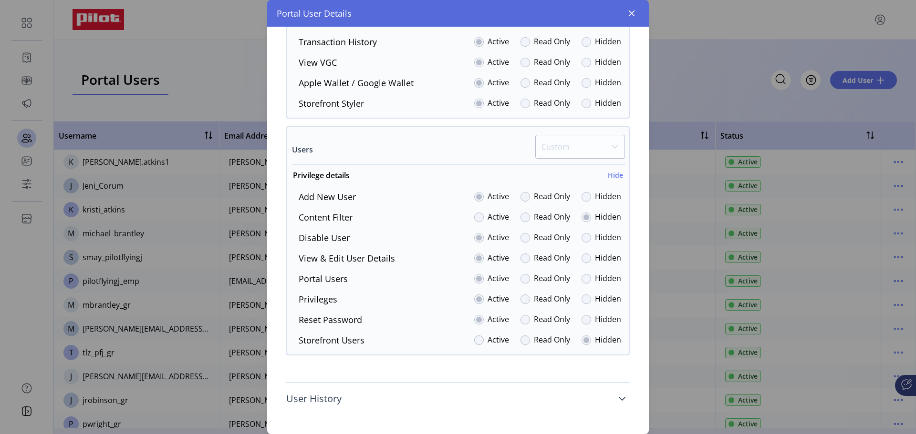
click at [618, 398] on icon at bounding box center [622, 399] width 8 height 8
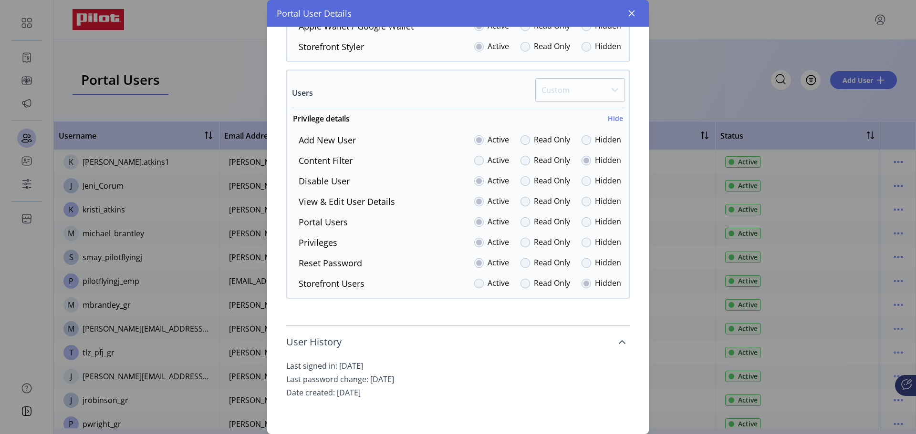
scroll to position [1597, 0]
click at [475, 284] on div at bounding box center [479, 284] width 10 height 10
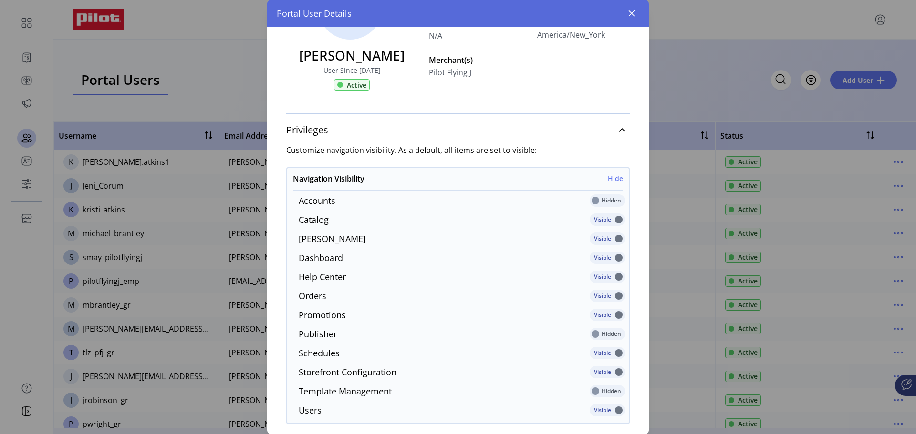
scroll to position [0, 0]
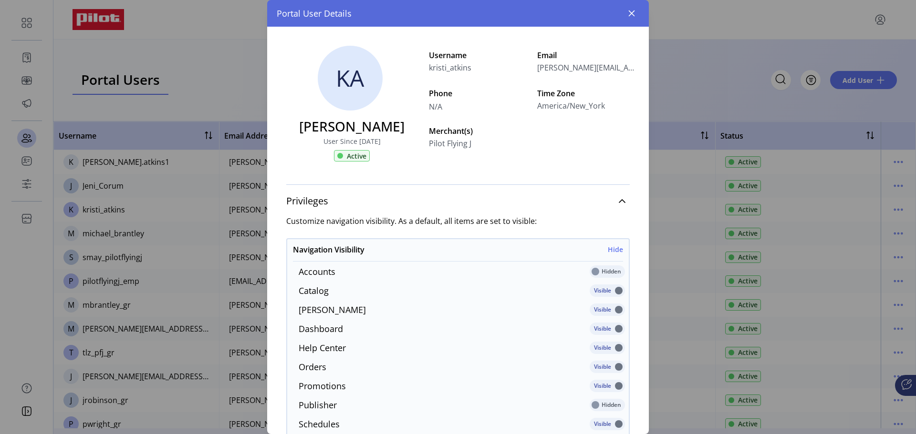
click at [589, 271] on p-inputswitch at bounding box center [606, 275] width 35 height 10
click at [634, 12] on icon "button" at bounding box center [632, 14] width 8 height 8
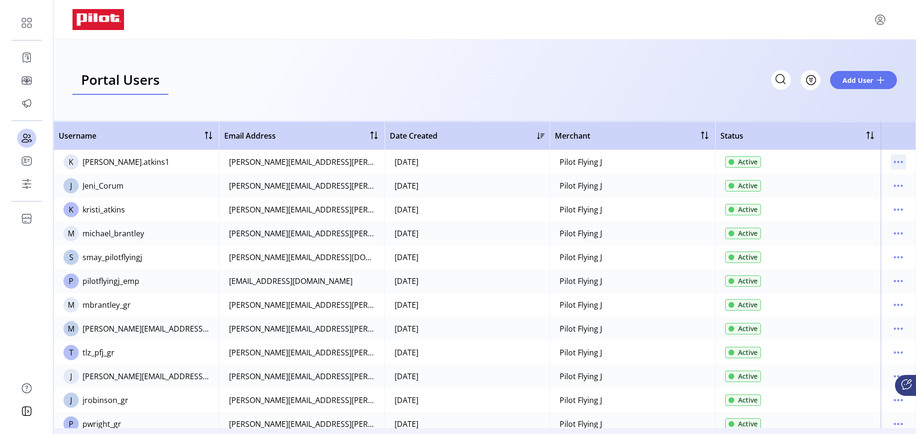
click at [890, 163] on icon "menu" at bounding box center [897, 162] width 15 height 15
click at [864, 193] on span "View Details" at bounding box center [853, 196] width 79 height 8
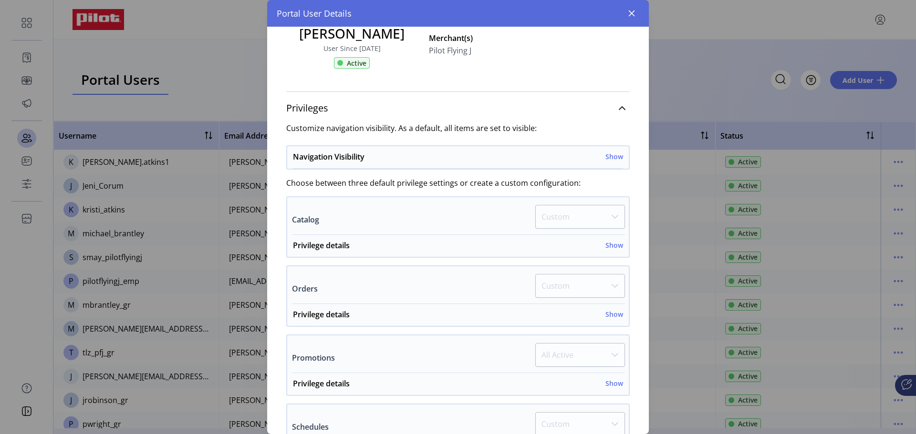
scroll to position [95, 0]
click at [612, 213] on p-dropdown "Custom" at bounding box center [580, 218] width 90 height 30
click at [611, 238] on div "Privilege details Show" at bounding box center [458, 246] width 330 height 17
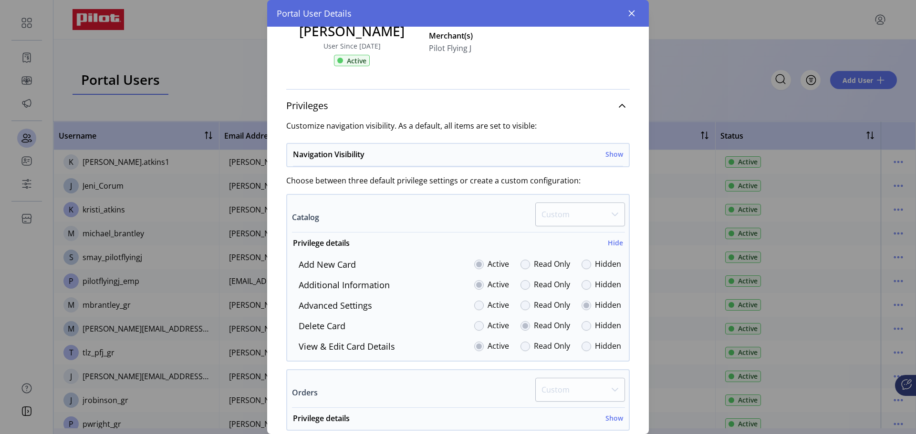
click at [475, 305] on div at bounding box center [479, 306] width 10 height 10
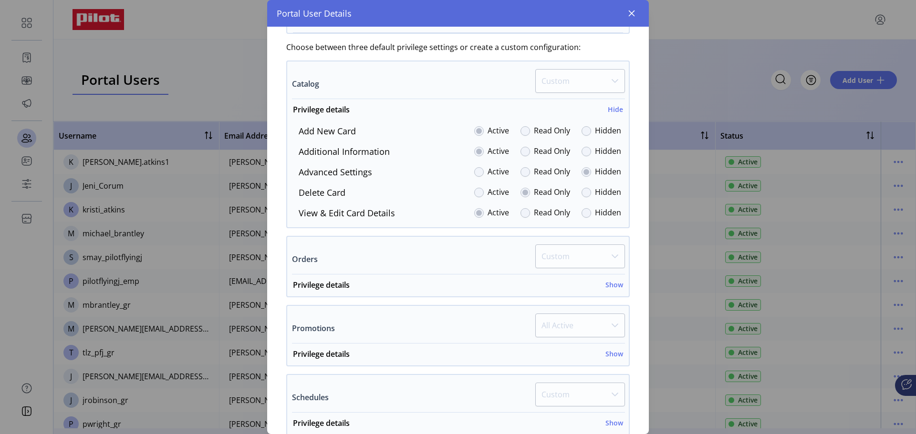
scroll to position [286, 0]
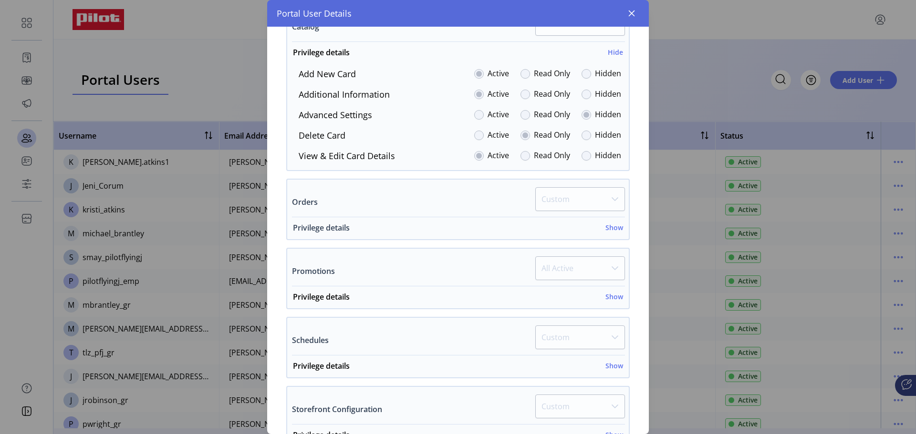
click at [606, 227] on h6 "Show" at bounding box center [614, 228] width 18 height 10
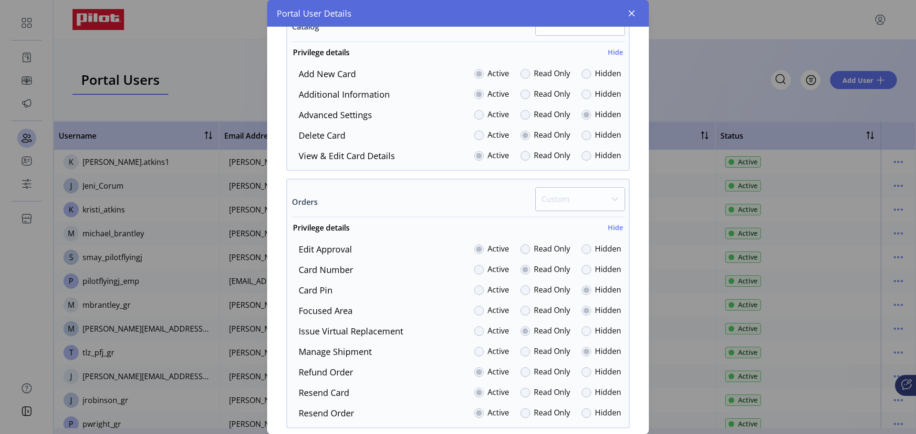
click at [477, 266] on div at bounding box center [479, 270] width 10 height 10
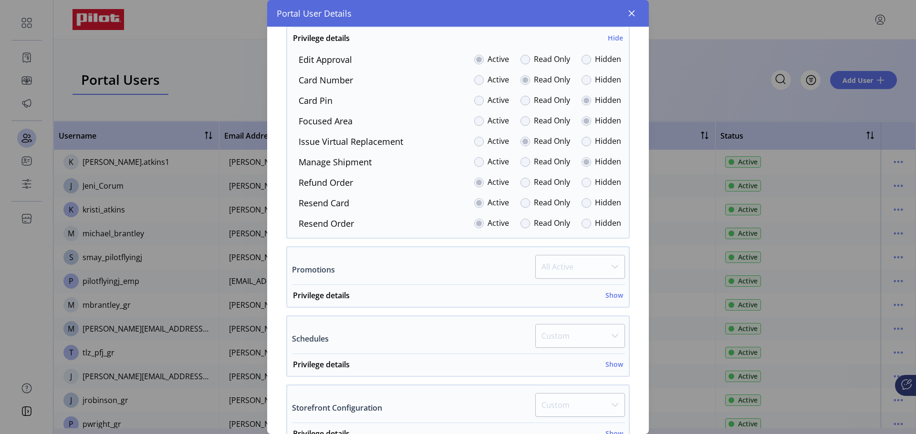
scroll to position [477, 0]
click at [609, 296] on h6 "Show" at bounding box center [614, 294] width 18 height 10
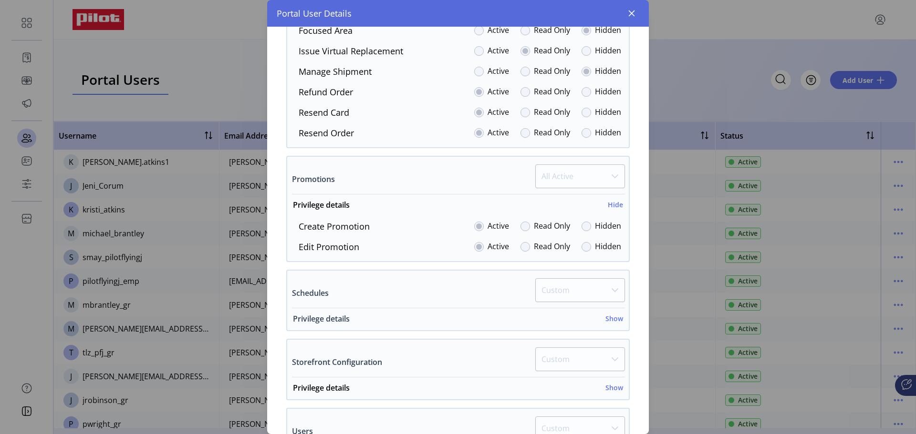
scroll to position [572, 0]
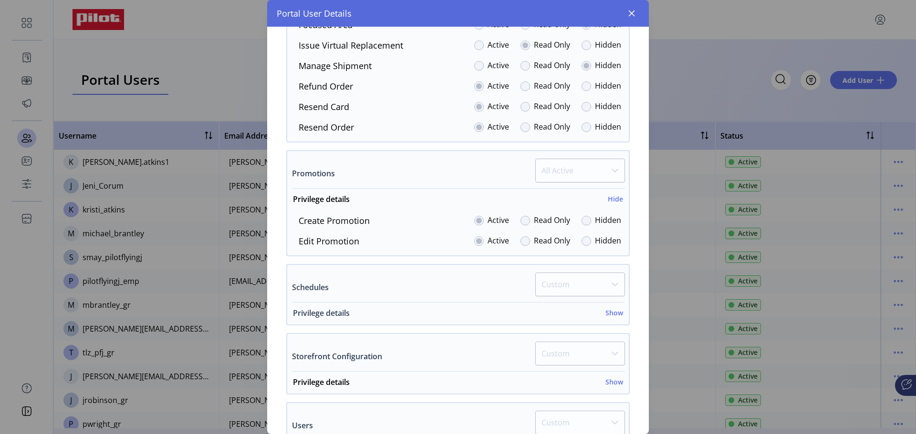
click at [605, 311] on h6 "Show" at bounding box center [614, 313] width 18 height 10
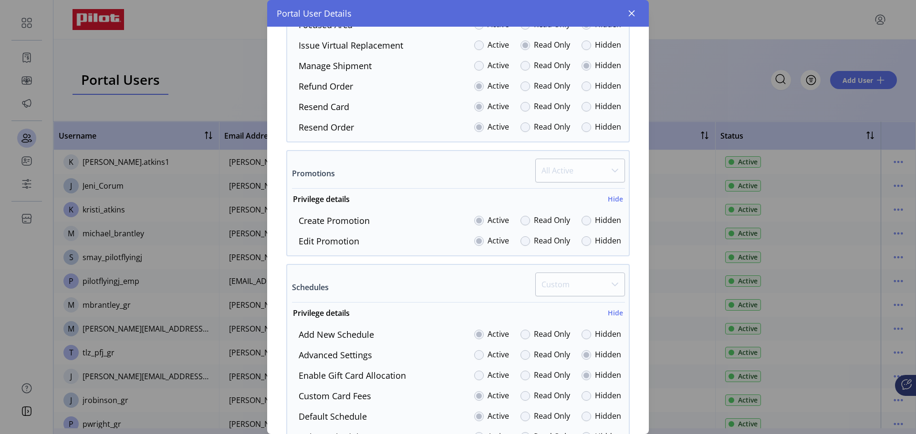
click at [478, 353] on div at bounding box center [479, 356] width 10 height 10
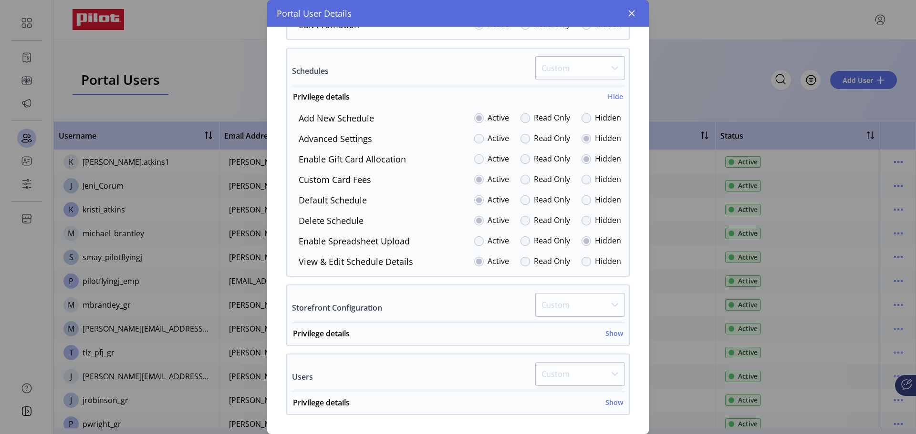
scroll to position [811, 0]
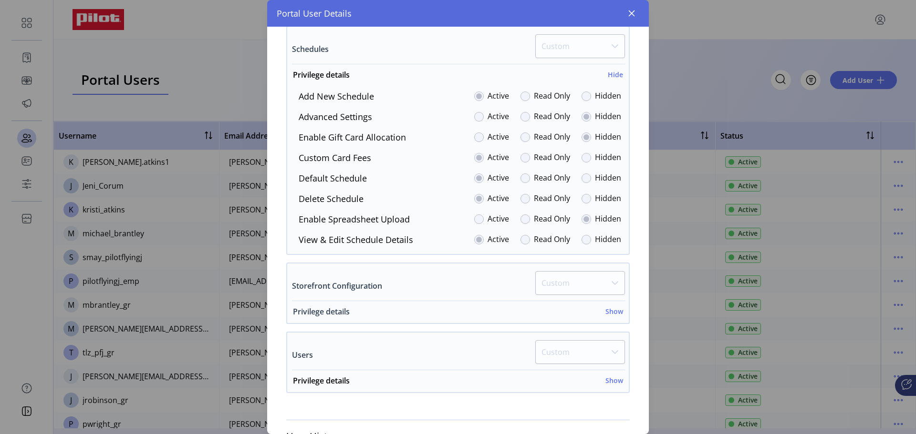
click at [608, 311] on h6 "Show" at bounding box center [614, 312] width 18 height 10
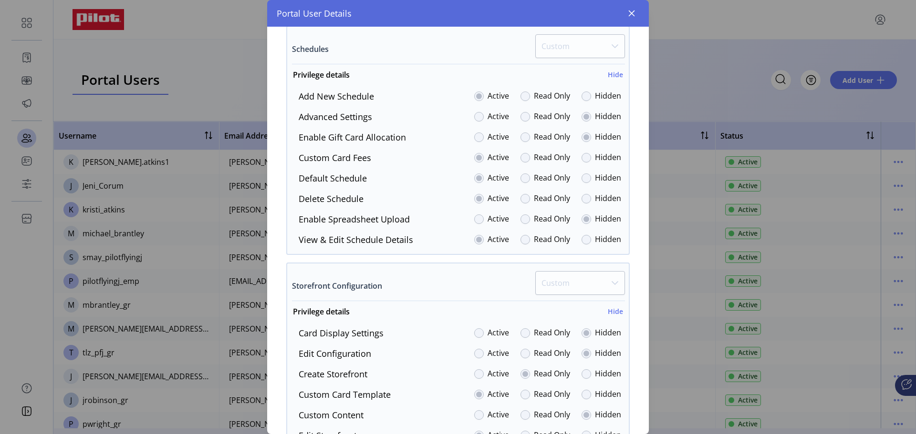
click at [477, 330] on div at bounding box center [479, 334] width 10 height 10
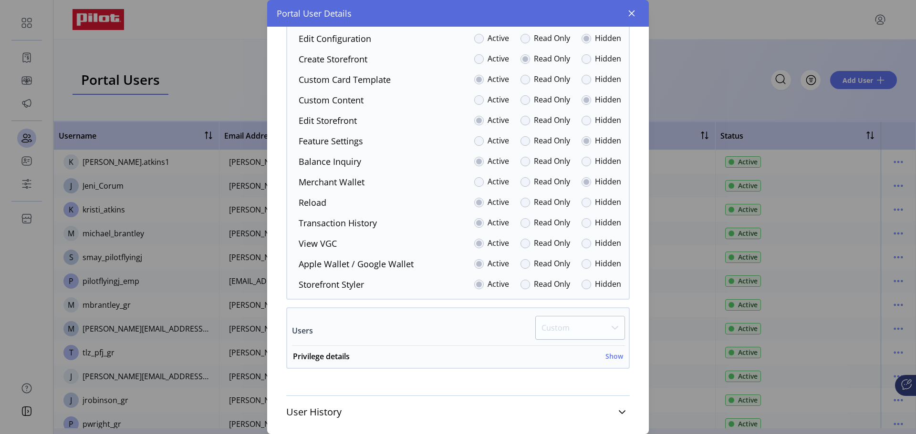
scroll to position [1139, 0]
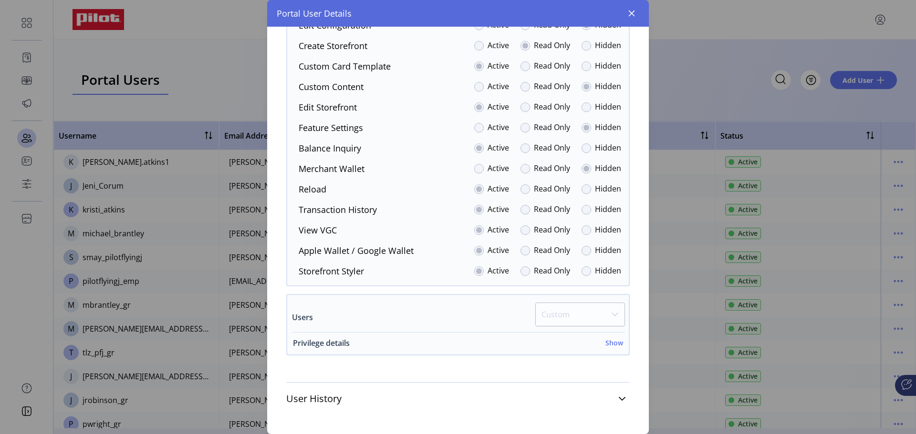
click at [609, 340] on h6 "Show" at bounding box center [614, 343] width 18 height 10
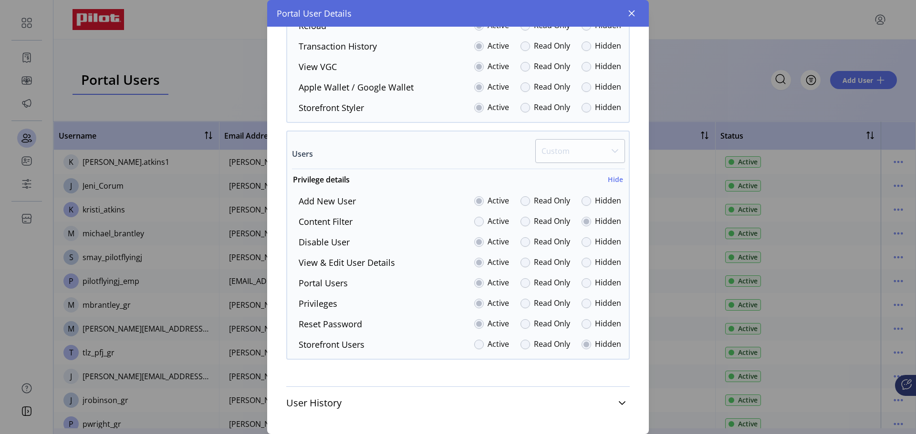
scroll to position [1307, 0]
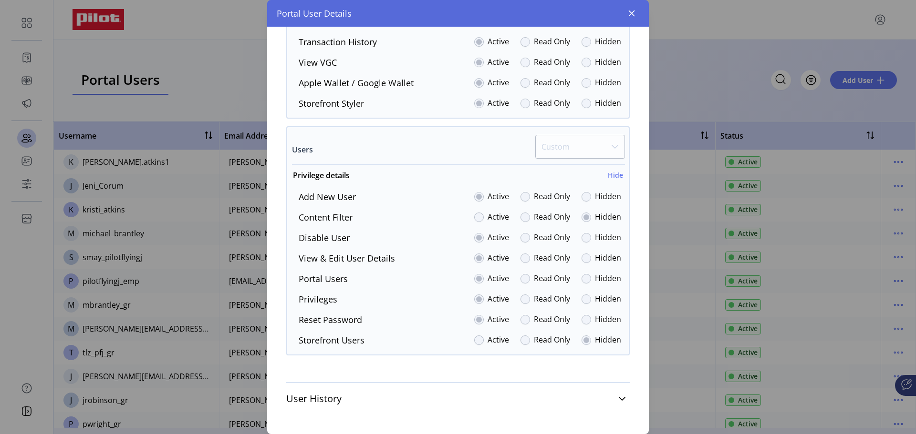
click at [475, 212] on p-radiobutton at bounding box center [479, 217] width 10 height 13
click at [475, 215] on div at bounding box center [479, 218] width 10 height 10
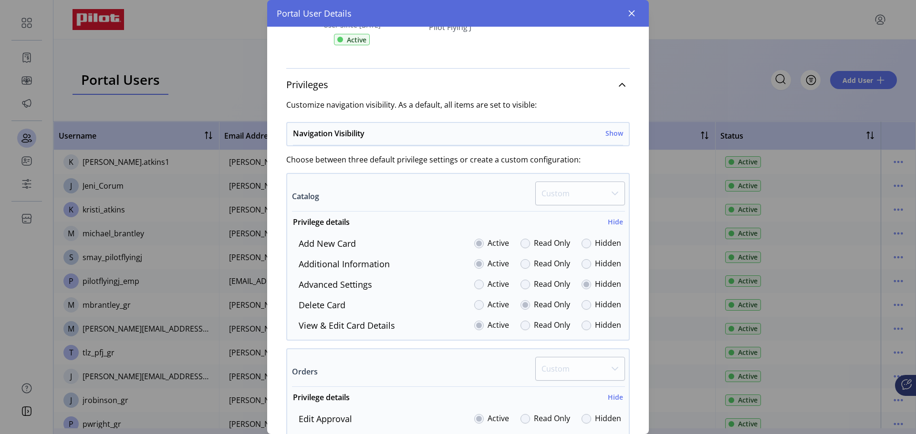
scroll to position [0, 0]
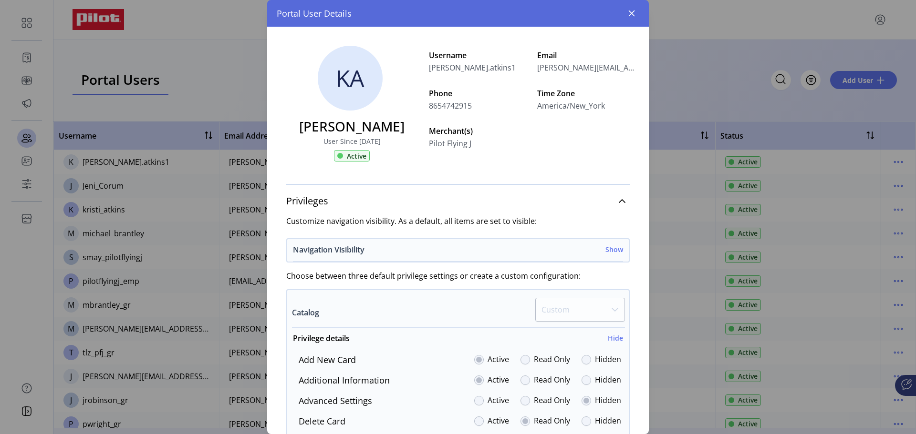
click at [609, 248] on h6 "Show" at bounding box center [614, 250] width 18 height 10
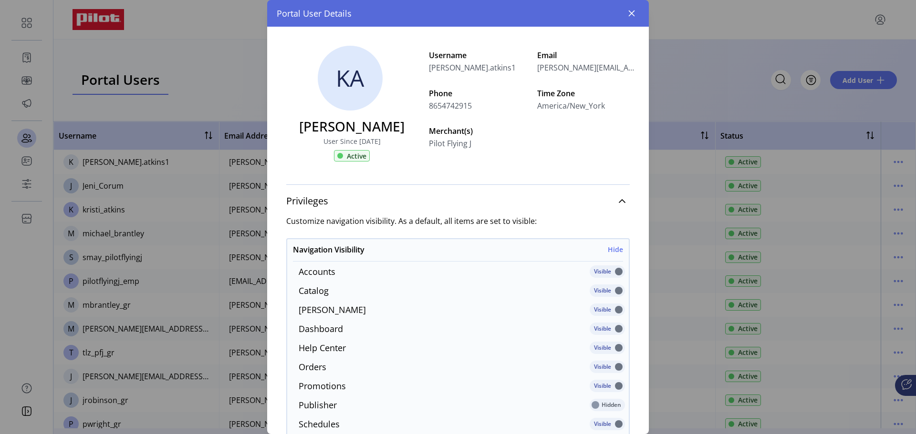
click at [609, 272] on p-inputswitch at bounding box center [606, 275] width 35 height 10
click at [600, 272] on p-inputswitch at bounding box center [606, 275] width 35 height 10
click at [629, 13] on icon "button" at bounding box center [632, 14] width 8 height 8
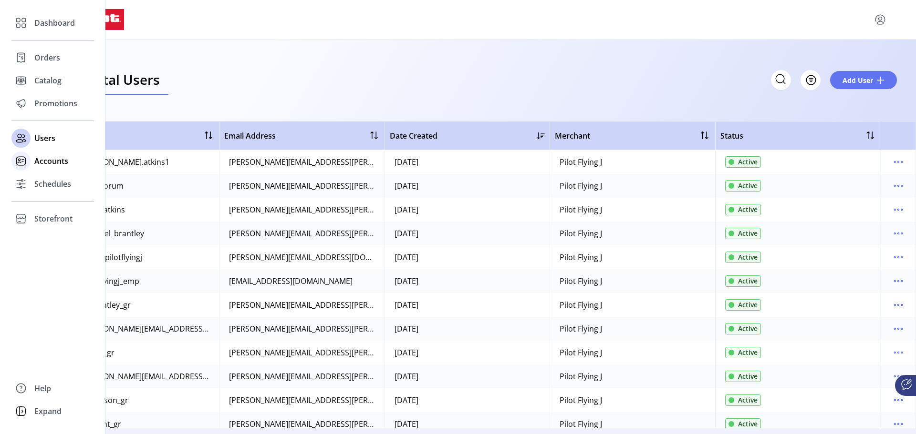
click at [39, 163] on span "Accounts" at bounding box center [51, 160] width 34 height 11
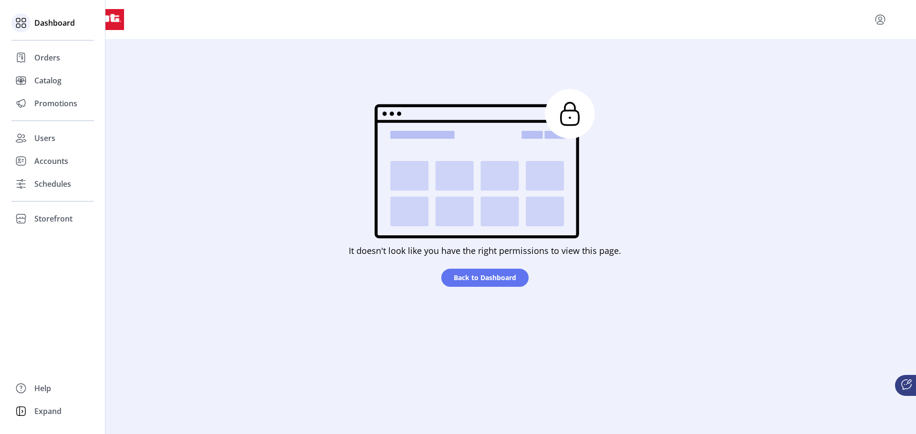
click at [32, 24] on div "Dashboard" at bounding box center [52, 22] width 83 height 23
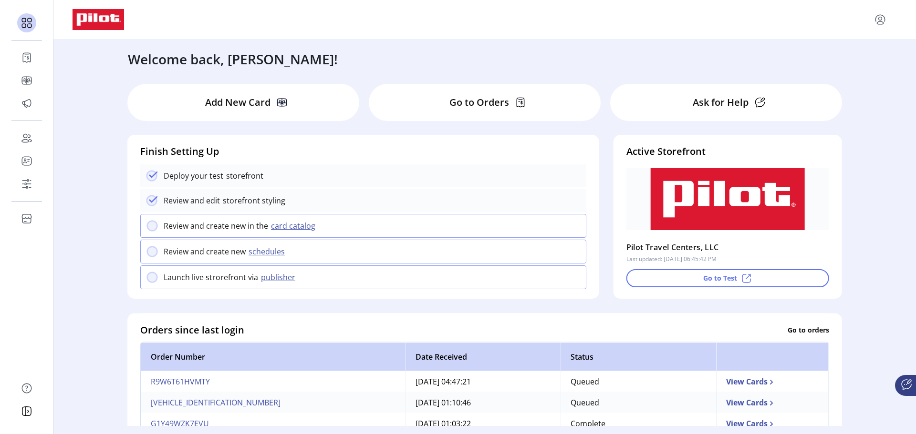
click at [882, 17] on icon "menu" at bounding box center [879, 19] width 15 height 15
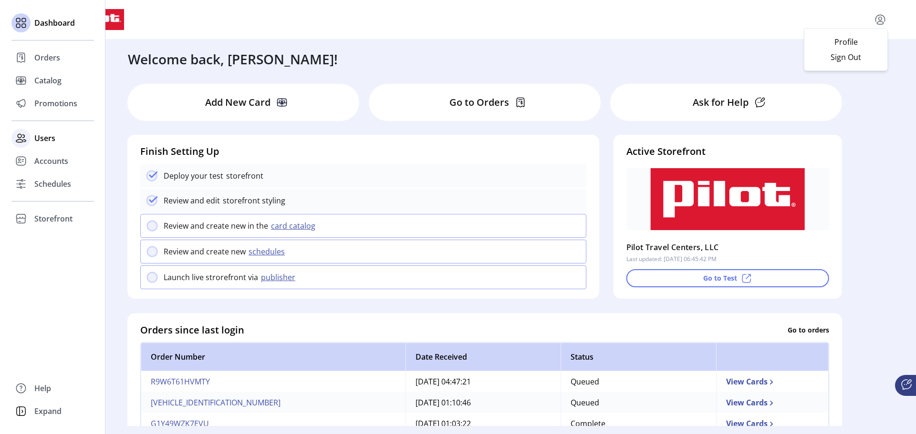
click at [36, 136] on span "Users" at bounding box center [44, 138] width 21 height 11
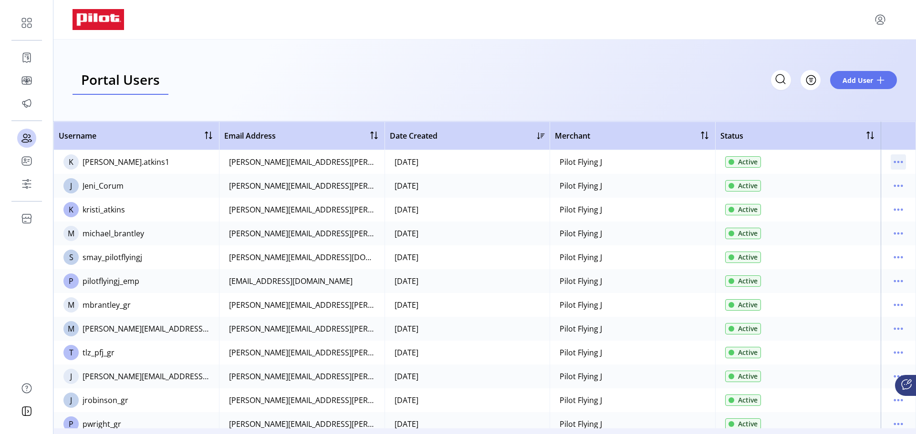
click at [891, 164] on icon "menu" at bounding box center [897, 162] width 15 height 15
click at [894, 210] on icon "menu" at bounding box center [894, 209] width 1 height 1
click at [858, 230] on span "Edit Details" at bounding box center [853, 229] width 79 height 8
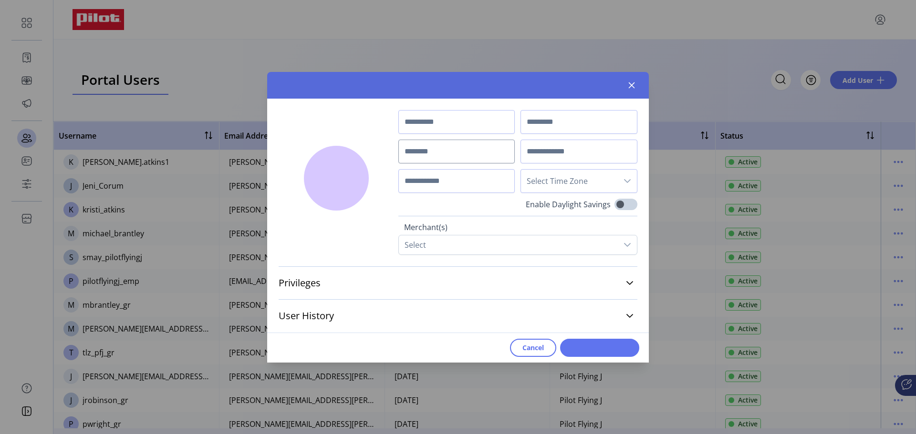
type input "******"
type input "**********"
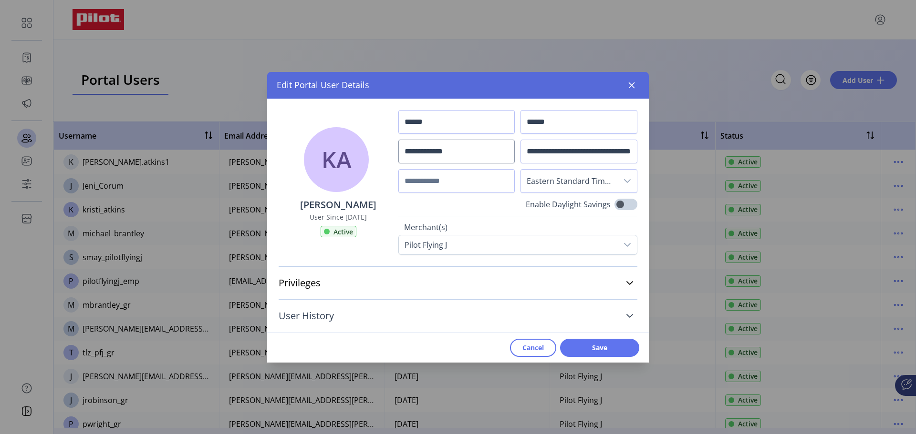
click at [629, 313] on icon at bounding box center [630, 316] width 8 height 8
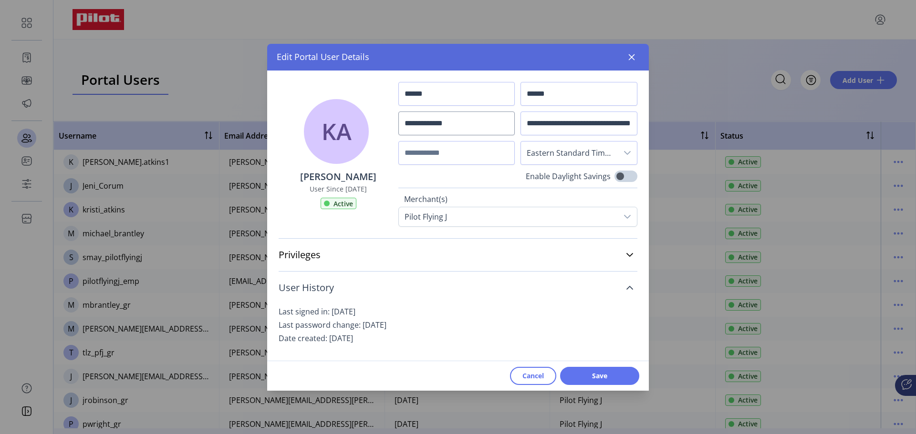
click at [627, 287] on icon at bounding box center [630, 288] width 8 height 8
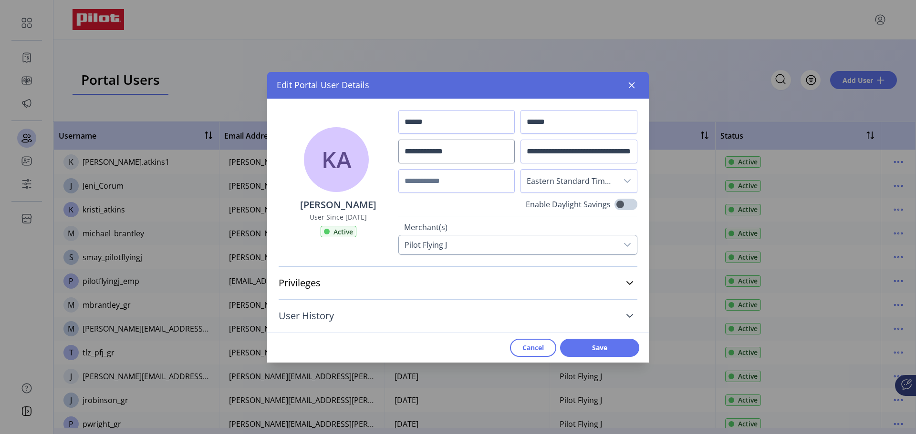
click at [630, 244] on icon at bounding box center [627, 245] width 7 height 4
click at [621, 200] on span at bounding box center [625, 204] width 23 height 11
click at [630, 204] on span at bounding box center [625, 204] width 23 height 11
click at [532, 348] on span "Cancel" at bounding box center [532, 348] width 21 height 10
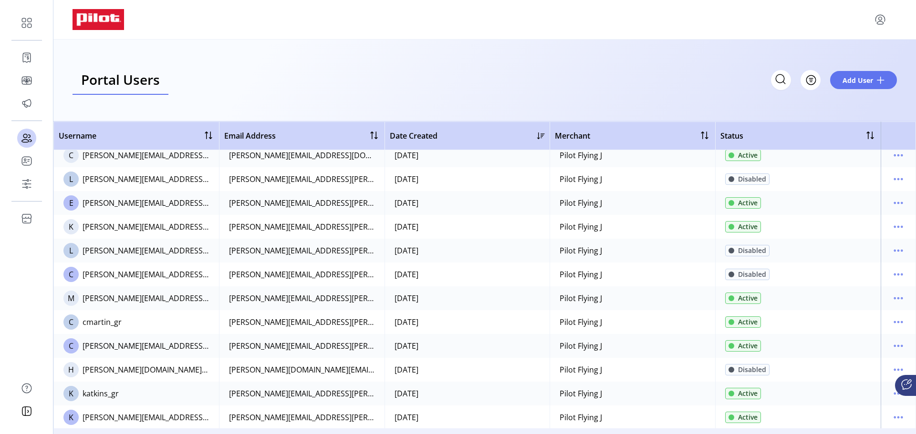
scroll to position [382, 0]
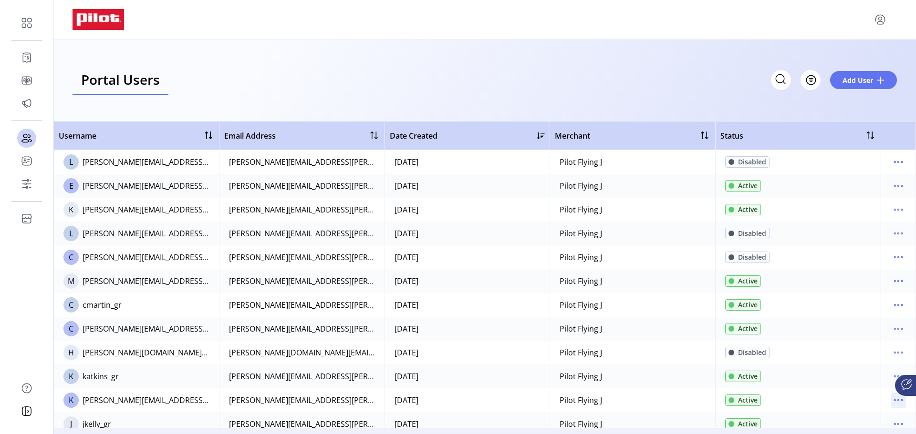
click at [890, 396] on icon "menu" at bounding box center [897, 400] width 15 height 15
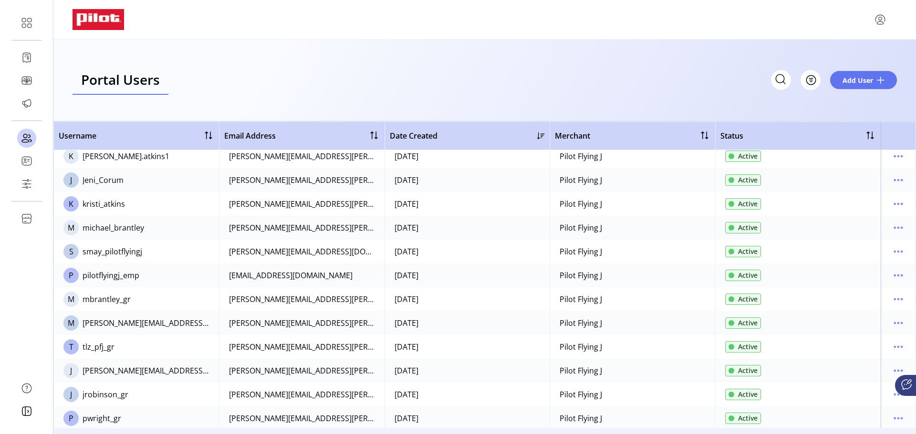
scroll to position [0, 0]
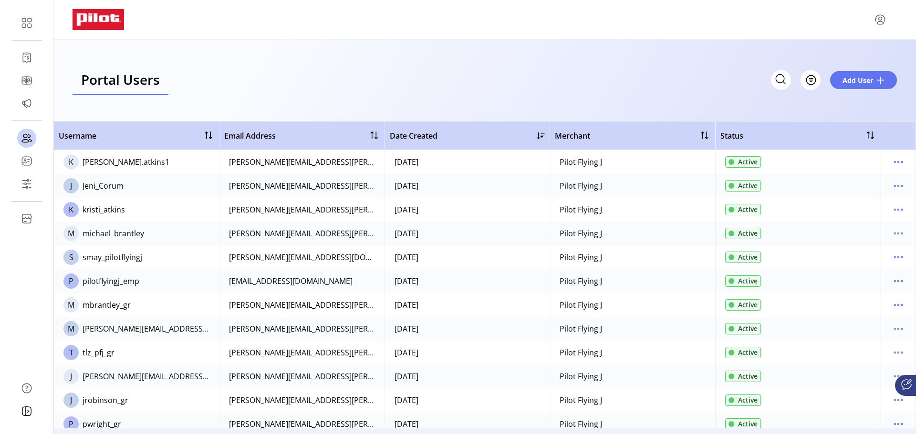
click at [881, 21] on icon "menu" at bounding box center [880, 22] width 7 height 3
click at [851, 61] on span "Sign Out" at bounding box center [846, 57] width 72 height 8
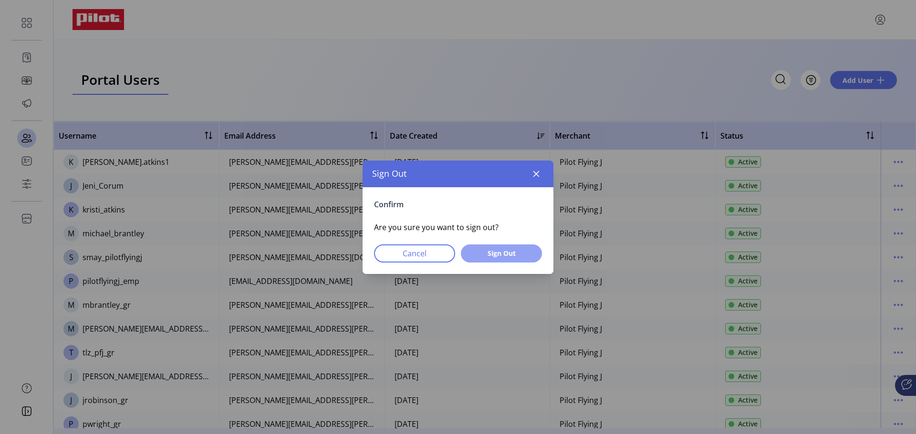
click at [481, 258] on span "Sign Out" at bounding box center [501, 253] width 56 height 10
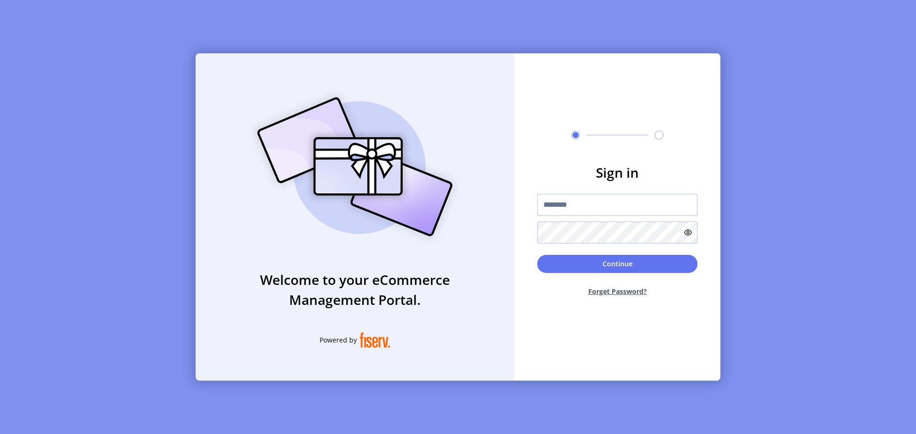
click at [558, 206] on input "text" at bounding box center [617, 205] width 160 height 22
type input "**********"
click at [588, 267] on button "Continue" at bounding box center [617, 264] width 160 height 18
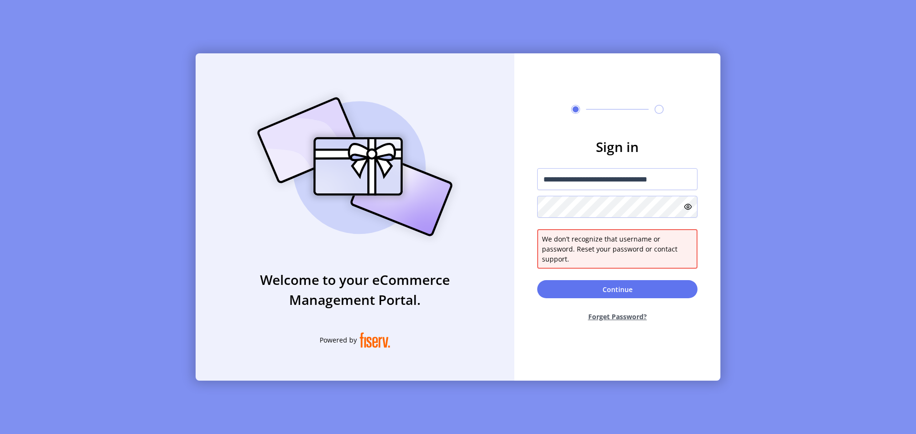
click at [689, 211] on icon at bounding box center [688, 207] width 8 height 8
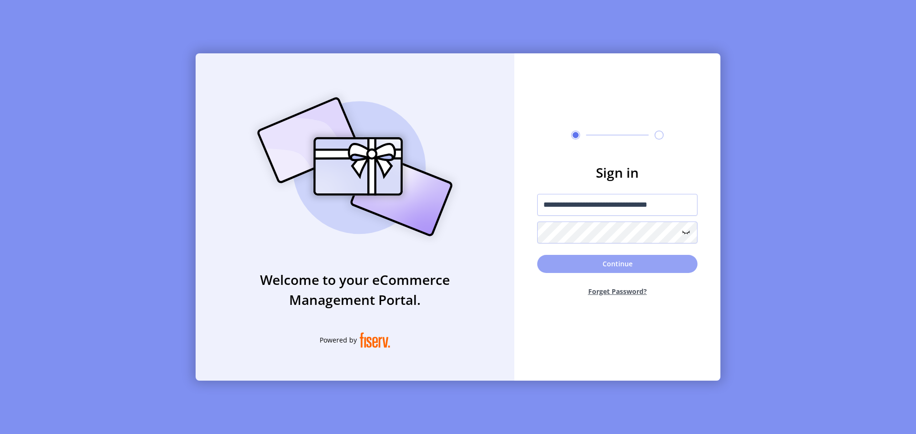
click at [602, 265] on button "Continue" at bounding box center [617, 264] width 160 height 18
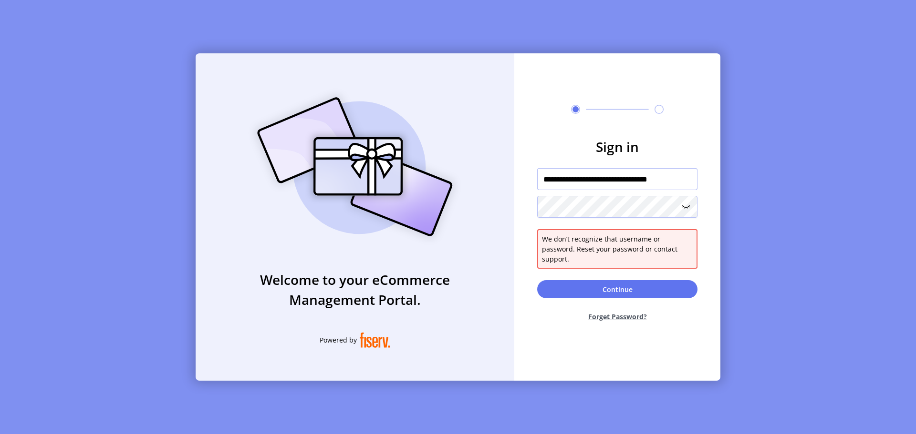
drag, startPoint x: 678, startPoint y: 185, endPoint x: 479, endPoint y: 185, distance: 198.9
click at [479, 185] on div "**********" at bounding box center [458, 217] width 525 height 328
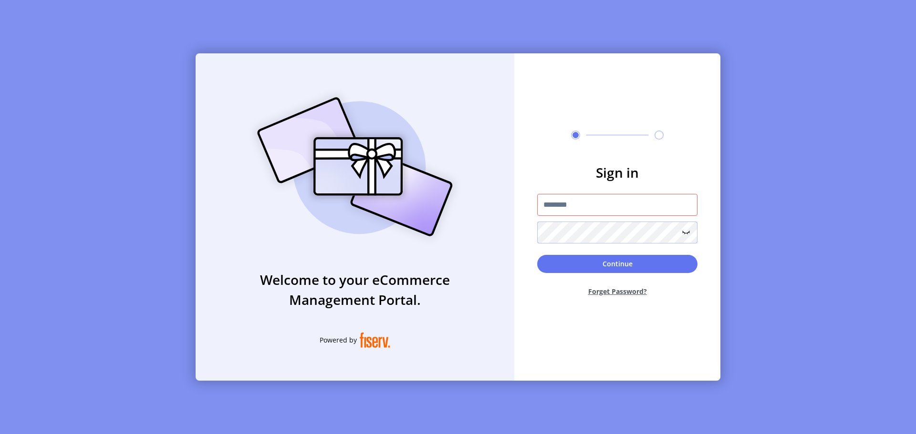
click at [484, 234] on div "Welcome to your eCommerce Management Portal. Powered by Sign in Continue Forget…" at bounding box center [458, 217] width 525 height 328
click at [551, 207] on input "text" at bounding box center [617, 205] width 160 height 22
type input "**********"
click at [537, 255] on button "Continue" at bounding box center [617, 264] width 160 height 18
click at [583, 207] on input "text" at bounding box center [617, 205] width 160 height 22
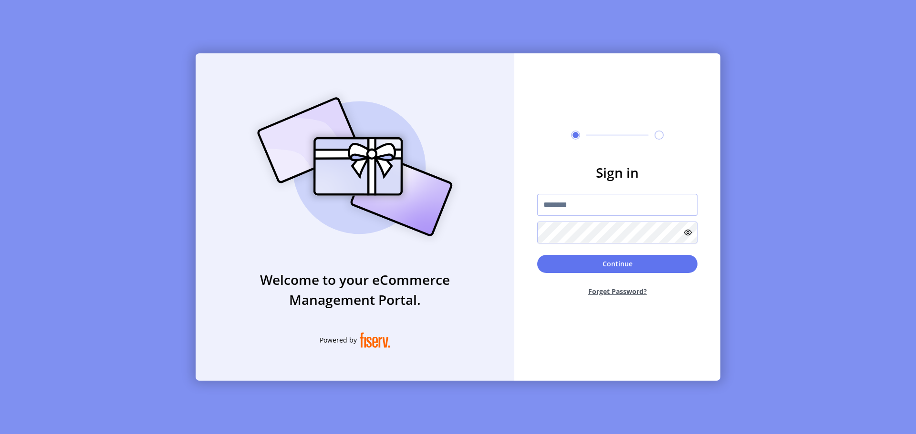
type input "**********"
click at [537, 255] on button "Continue" at bounding box center [617, 264] width 160 height 18
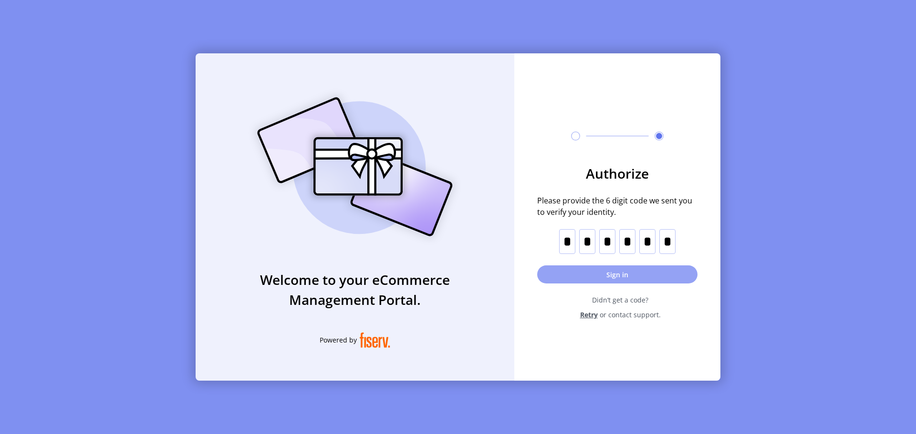
click at [595, 274] on button "Sign in" at bounding box center [617, 275] width 160 height 18
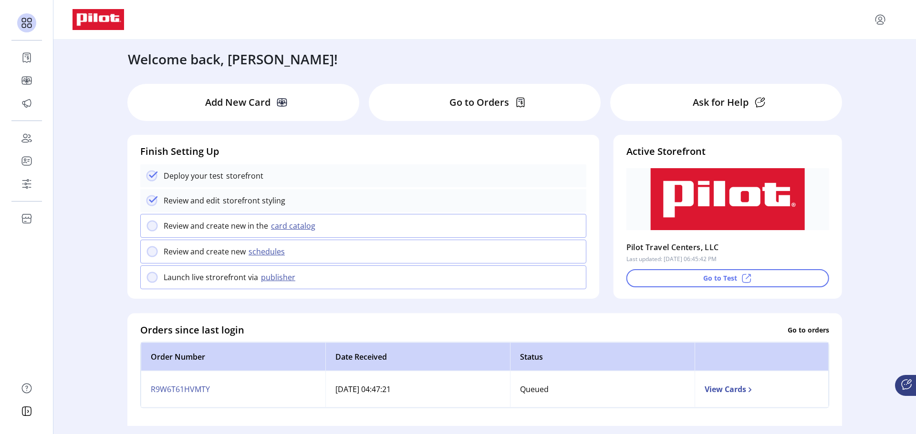
click at [241, 112] on div "Add New Card" at bounding box center [243, 102] width 232 height 37
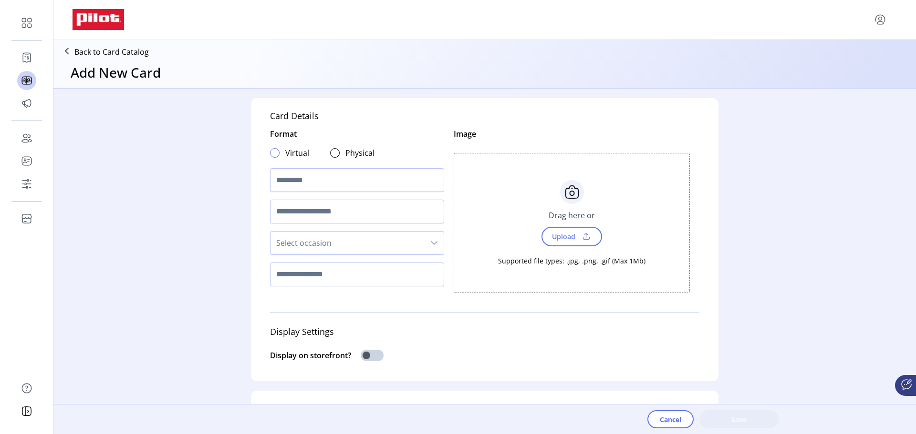
click at [273, 154] on div at bounding box center [275, 153] width 10 height 10
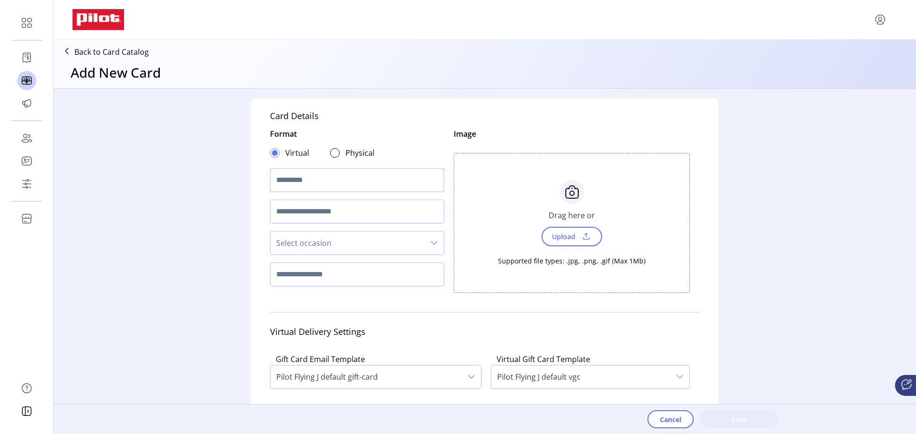
click at [303, 175] on input "text" at bounding box center [357, 180] width 174 height 24
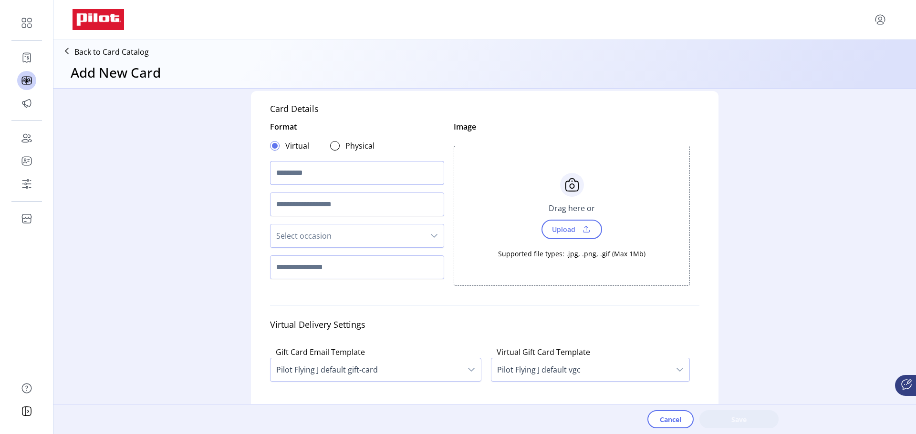
scroll to position [2, 0]
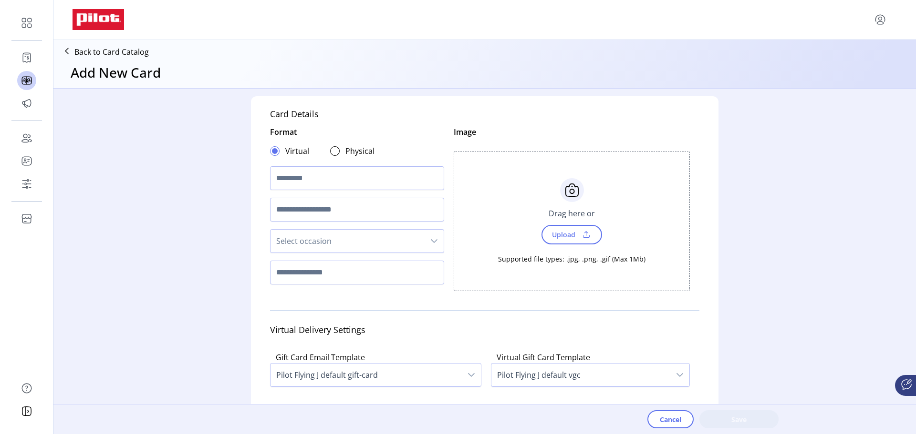
click at [72, 51] on icon at bounding box center [66, 50] width 15 height 15
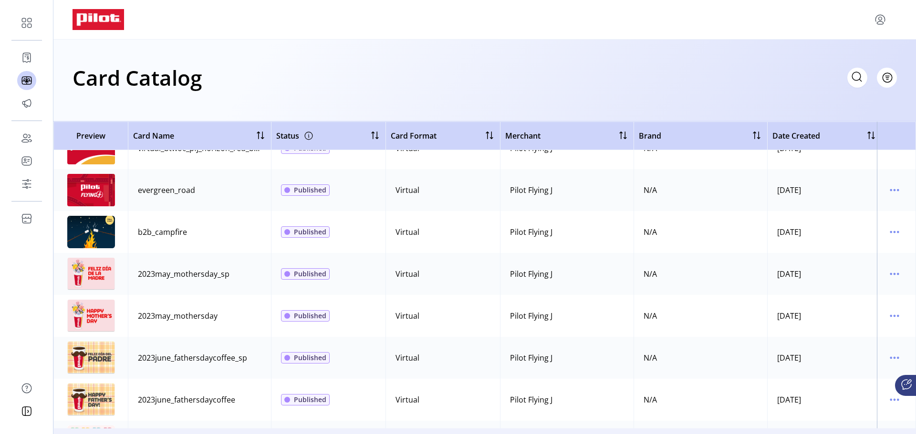
scroll to position [477, 0]
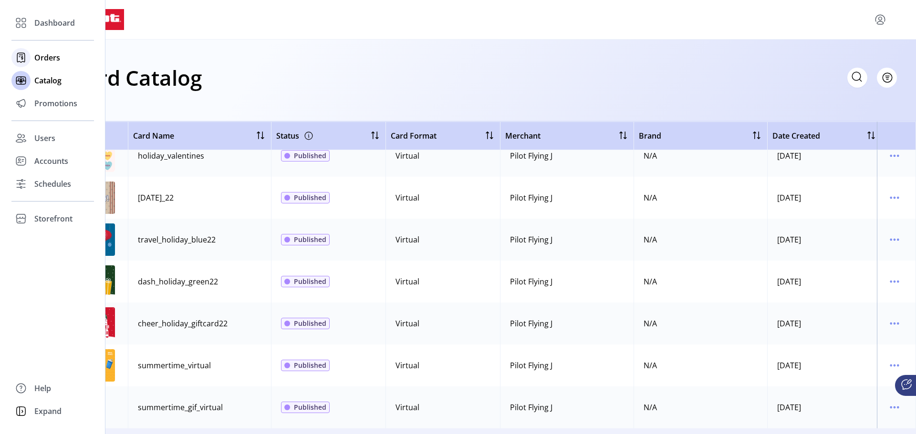
click at [41, 58] on span "Orders" at bounding box center [47, 57] width 26 height 11
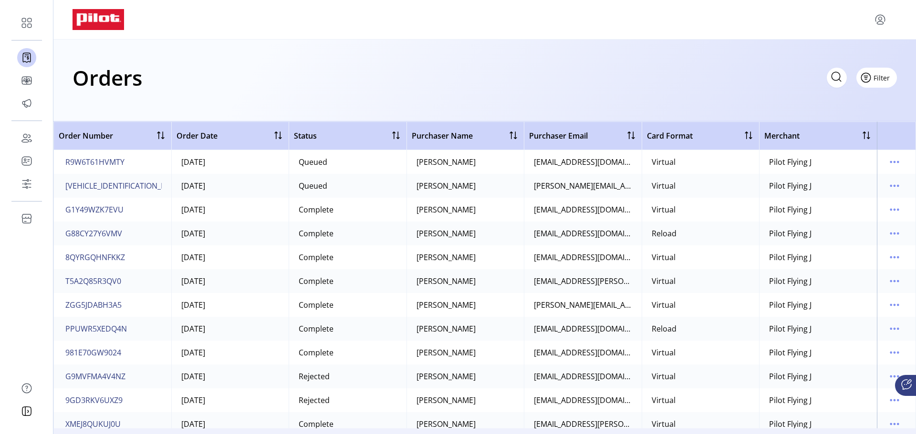
click at [882, 80] on span "Filter" at bounding box center [881, 78] width 16 height 10
click at [692, 91] on div "Orders Filter Focused All Orders" at bounding box center [484, 77] width 824 height 33
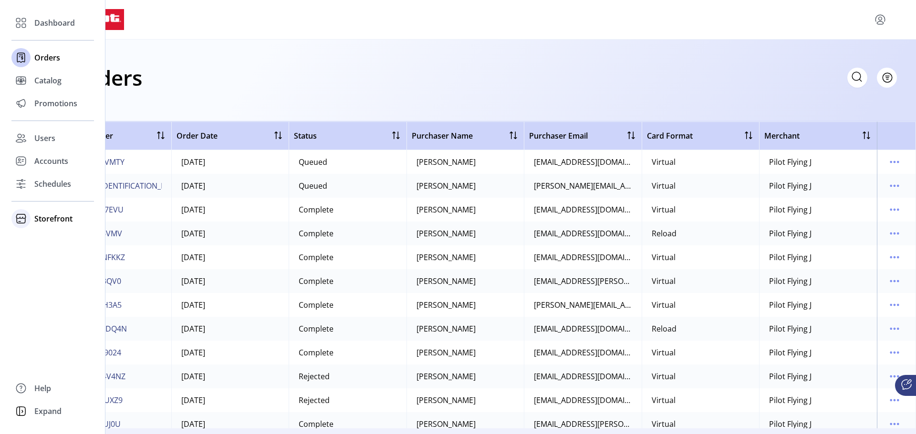
click at [33, 220] on div "Storefront" at bounding box center [52, 218] width 83 height 23
click at [37, 239] on span "Configuration" at bounding box center [59, 237] width 50 height 11
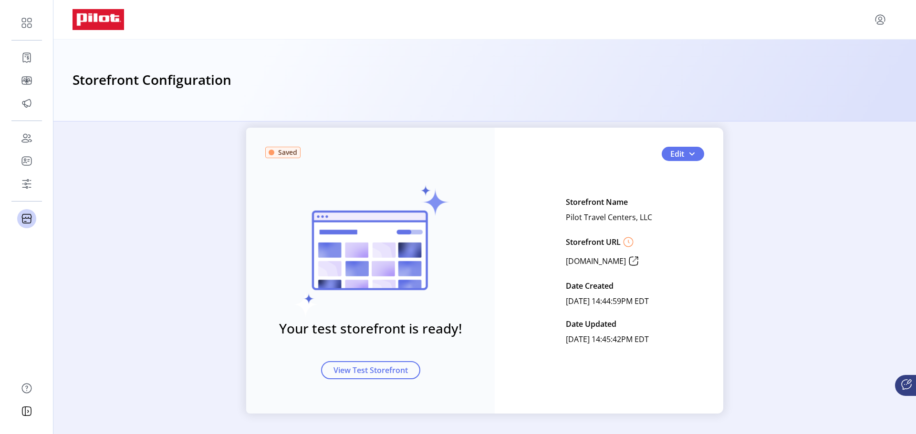
scroll to position [25, 0]
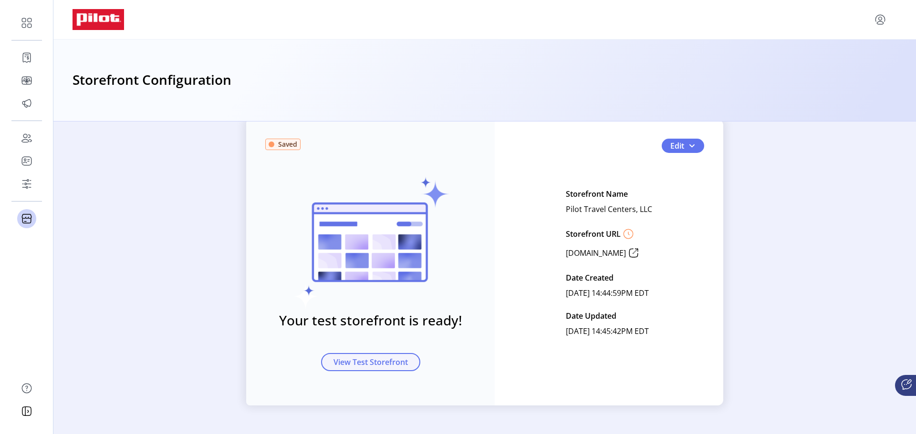
click at [345, 364] on span "View Test Storefront" at bounding box center [370, 362] width 74 height 11
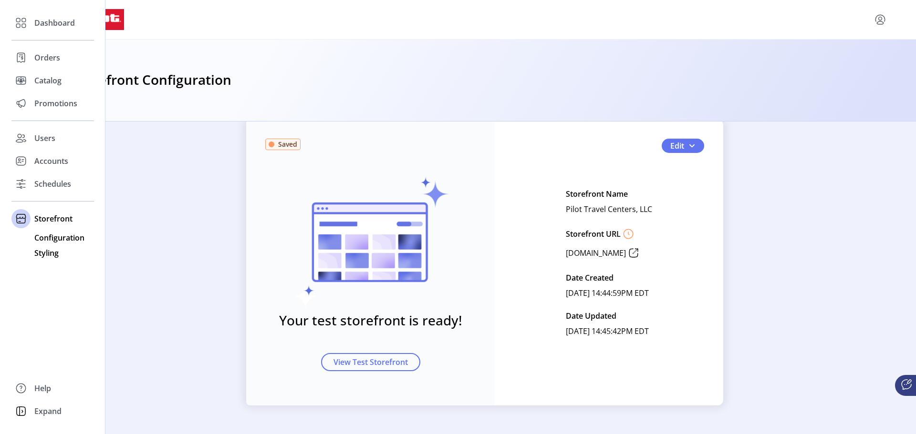
click at [41, 253] on span "Styling" at bounding box center [46, 253] width 24 height 11
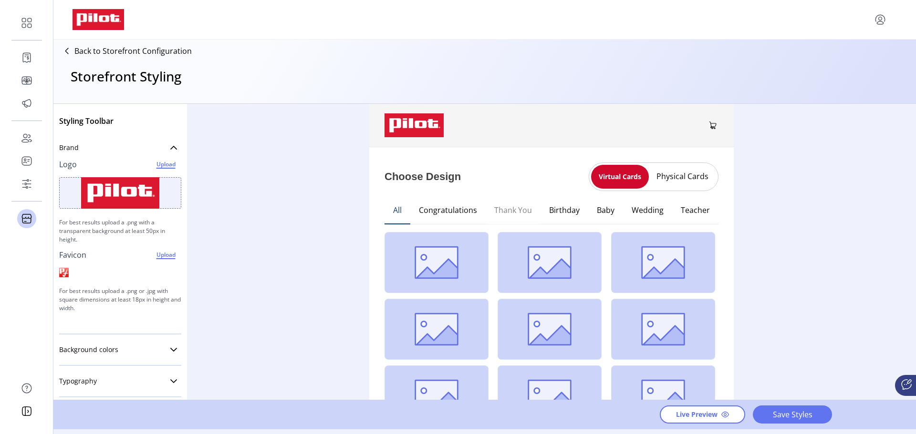
click at [517, 208] on button "Thank You" at bounding box center [512, 211] width 55 height 28
click at [674, 178] on button "Physical Cards" at bounding box center [682, 176] width 67 height 15
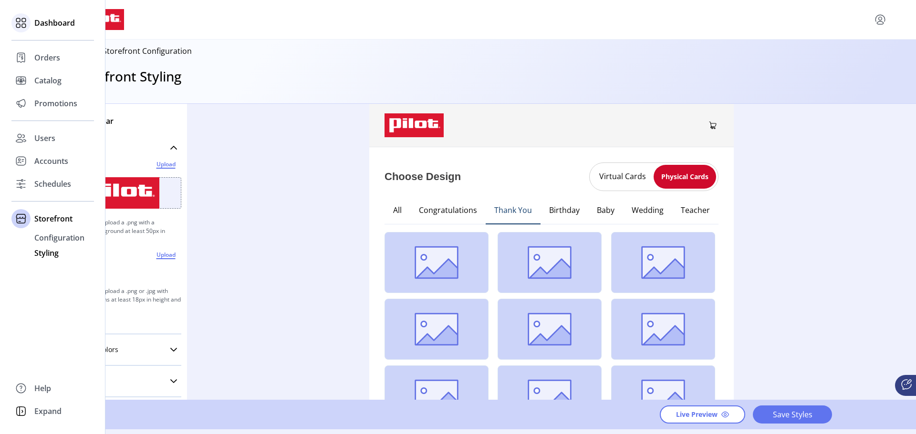
click at [26, 24] on icon at bounding box center [20, 22] width 15 height 15
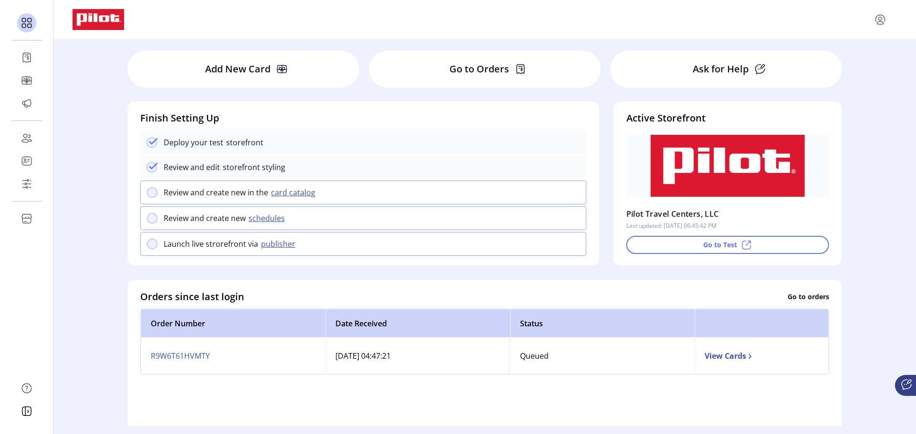
scroll to position [48, 0]
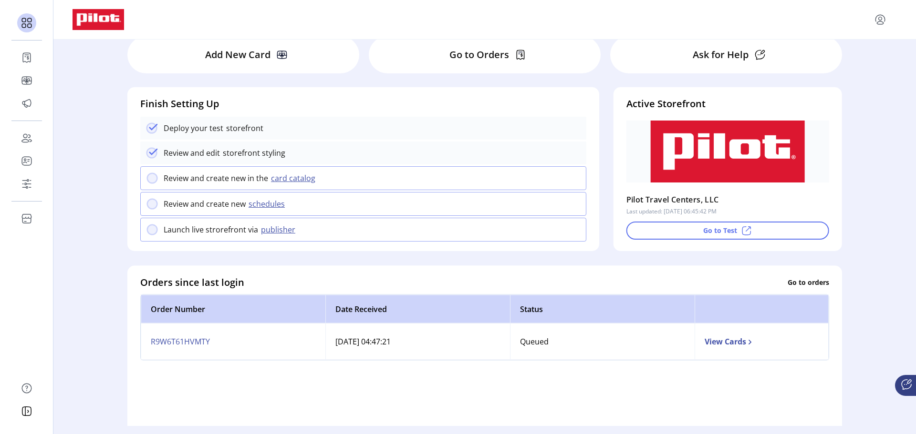
click at [147, 234] on 2311 at bounding box center [152, 230] width 10 height 10
click at [150, 234] on 2311 at bounding box center [152, 230] width 10 height 10
click at [171, 233] on p "Launch live strorefront via" at bounding box center [211, 229] width 94 height 11
click at [233, 238] on div "Launch live strorefront via publisher" at bounding box center [363, 230] width 446 height 24
click at [274, 238] on div "Launch live strorefront via publisher" at bounding box center [363, 230] width 446 height 24
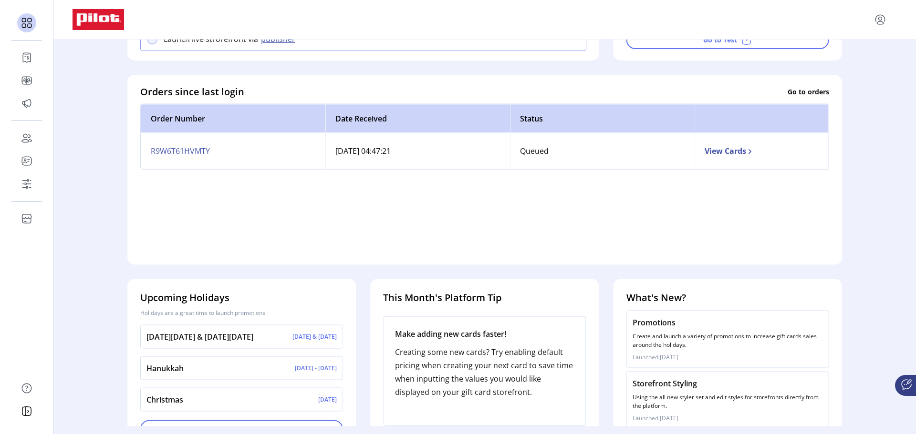
scroll to position [265, 0]
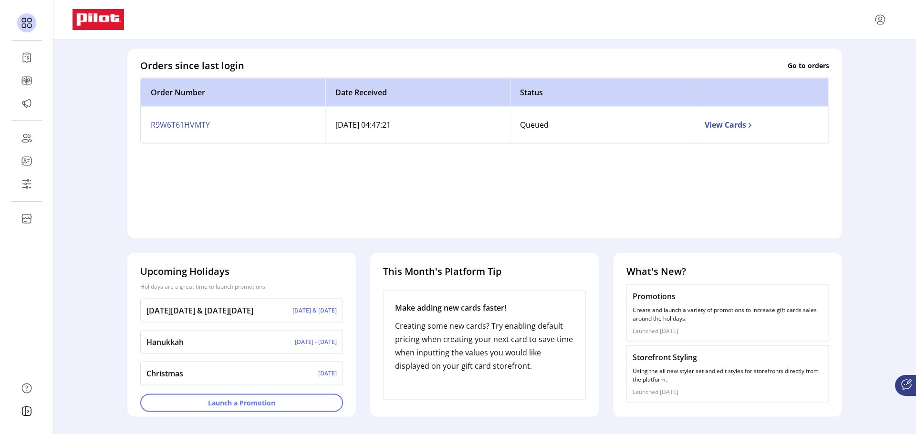
drag, startPoint x: 683, startPoint y: 323, endPoint x: 684, endPoint y: 387, distance: 63.4
click at [684, 387] on div "Promotions Create and launch a variety of promotions to increase gift cards sal…" at bounding box center [727, 349] width 203 height 134
drag, startPoint x: 678, startPoint y: 260, endPoint x: 678, endPoint y: 289, distance: 29.6
click at [678, 289] on div "What's New? Promotions Create and launch a variety of promotions to increase gi…" at bounding box center [727, 328] width 214 height 150
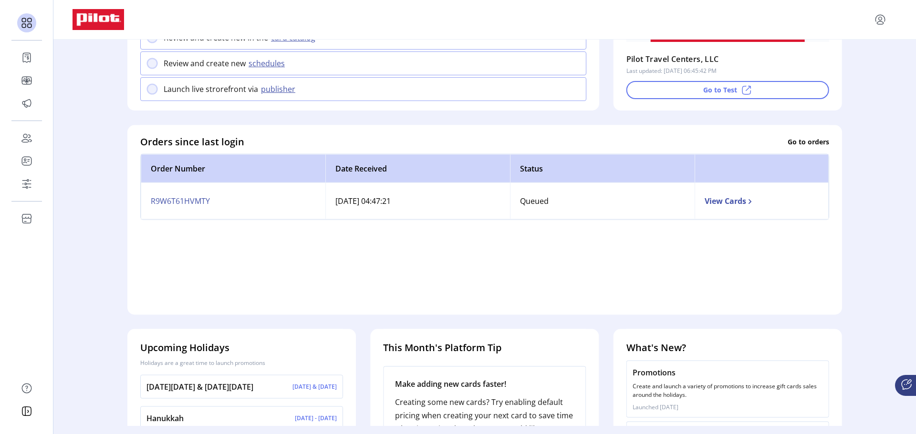
scroll to position [26, 0]
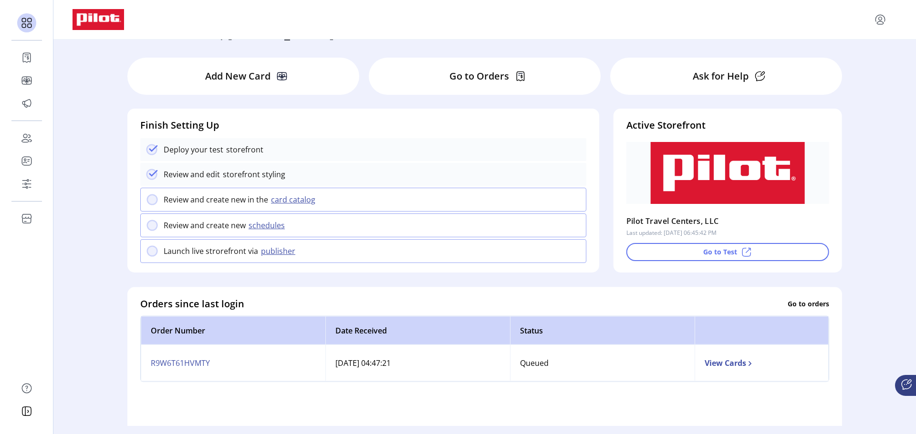
drag, startPoint x: 411, startPoint y: 371, endPoint x: 413, endPoint y: 216, distance: 155.5
click at [413, 216] on ktd-grid "Add New Card Go to Orders Ask for Help Finish Setting Up Deploy your test store…" at bounding box center [484, 357] width 729 height 612
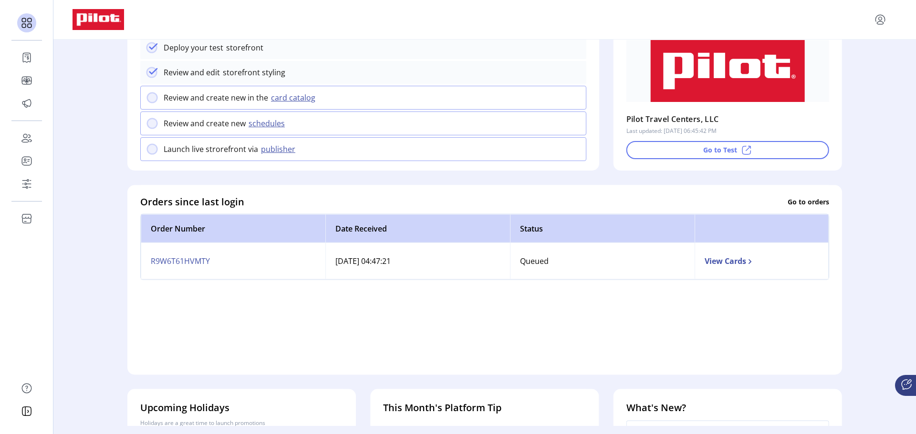
scroll to position [0, 0]
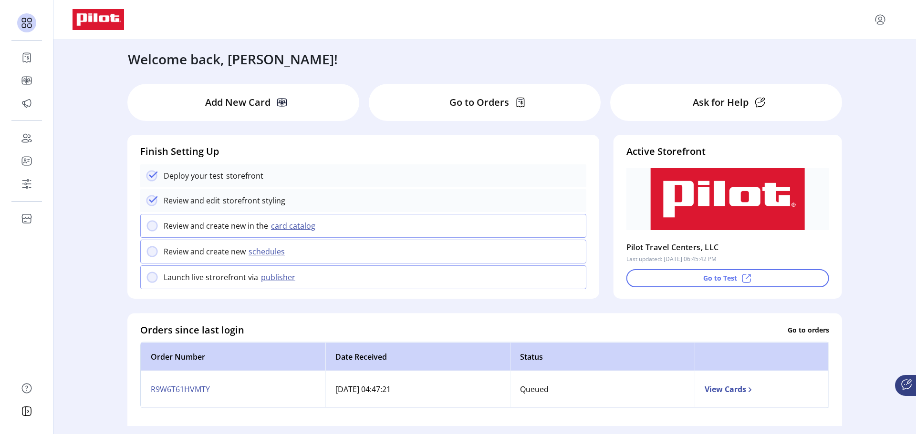
drag, startPoint x: 218, startPoint y: 210, endPoint x: 218, endPoint y: 198, distance: 11.5
click at [218, 198] on div "Deploy your test storefront Review and edit storefront styling Review and creat…" at bounding box center [363, 236] width 446 height 143
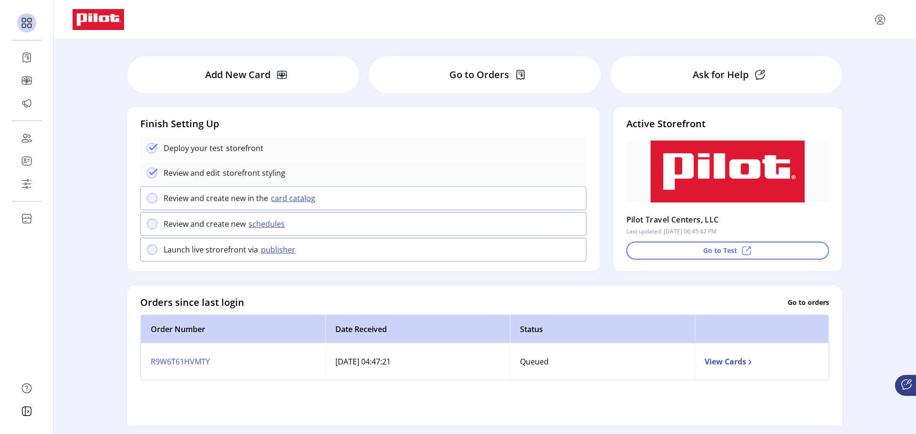
scroll to position [26, 0]
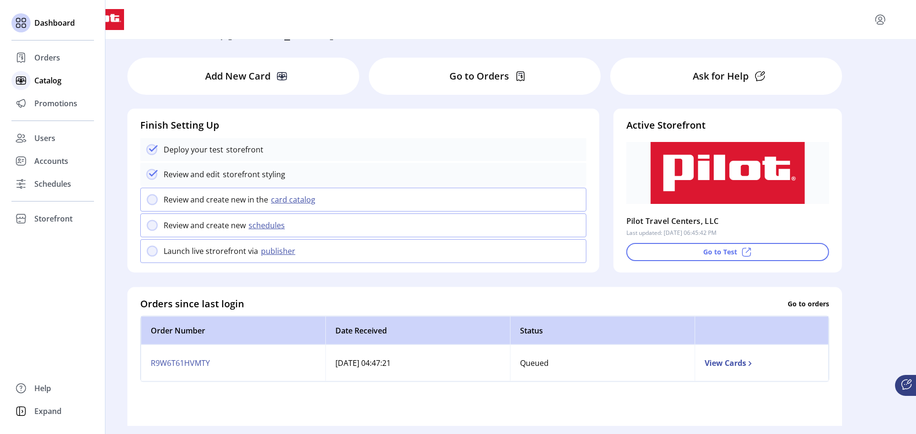
click at [41, 82] on span "Catalog" at bounding box center [47, 80] width 27 height 11
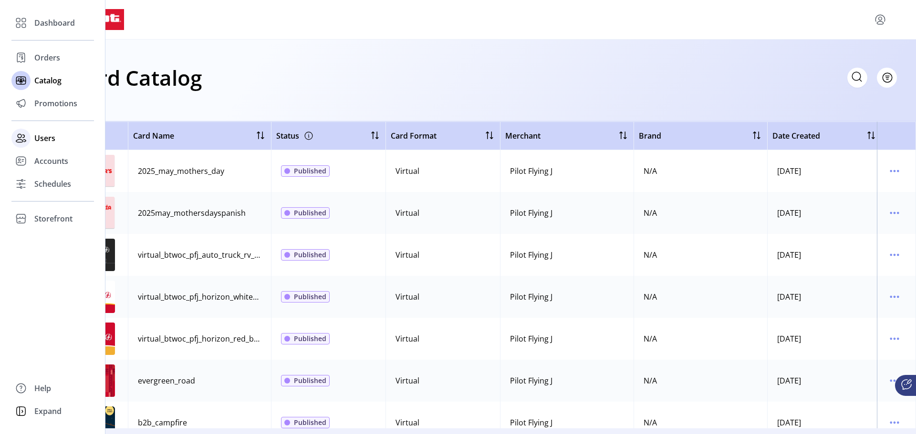
click at [29, 138] on div at bounding box center [20, 138] width 19 height 19
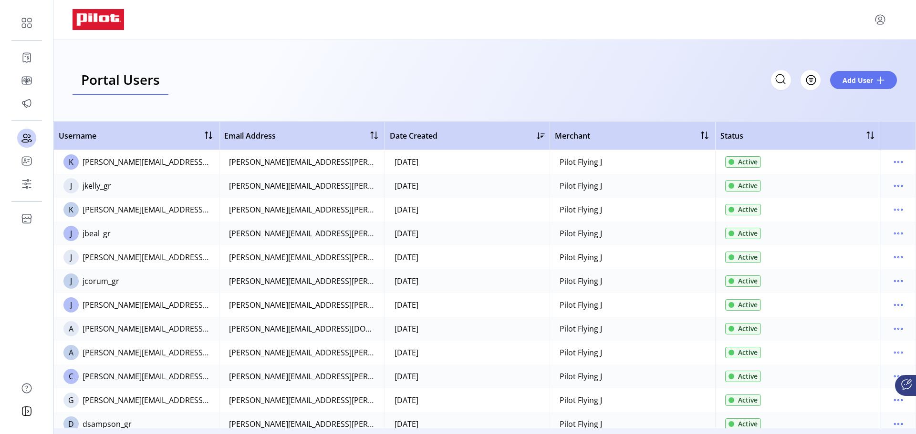
scroll to position [652, 0]
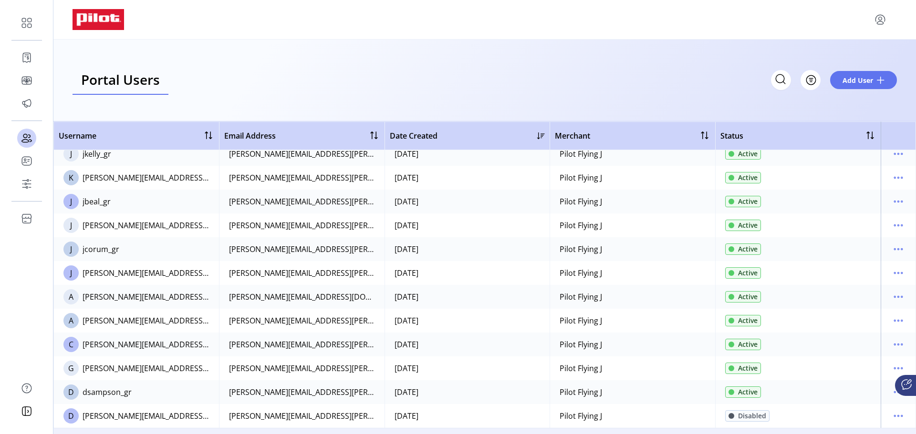
click at [733, 341] on div "Active" at bounding box center [743, 344] width 36 height 11
click at [898, 344] on icon "menu" at bounding box center [898, 344] width 1 height 1
click at [855, 410] on span "Disable User" at bounding box center [853, 409] width 79 height 8
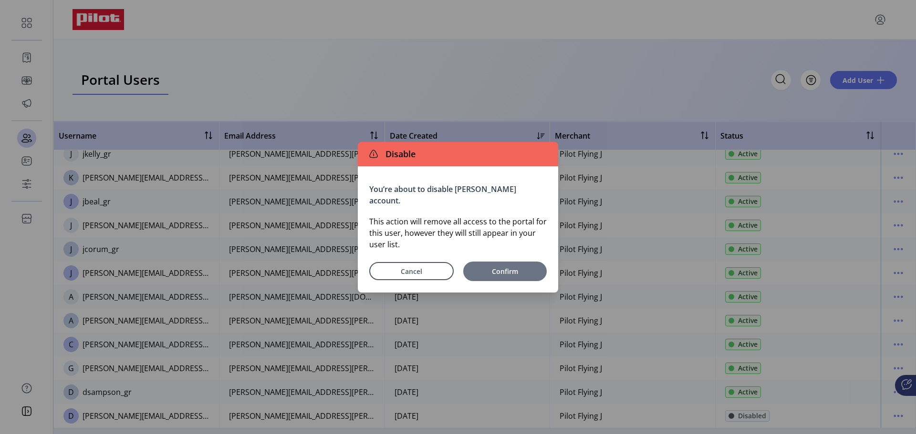
click at [524, 273] on span "Confirm" at bounding box center [505, 272] width 74 height 10
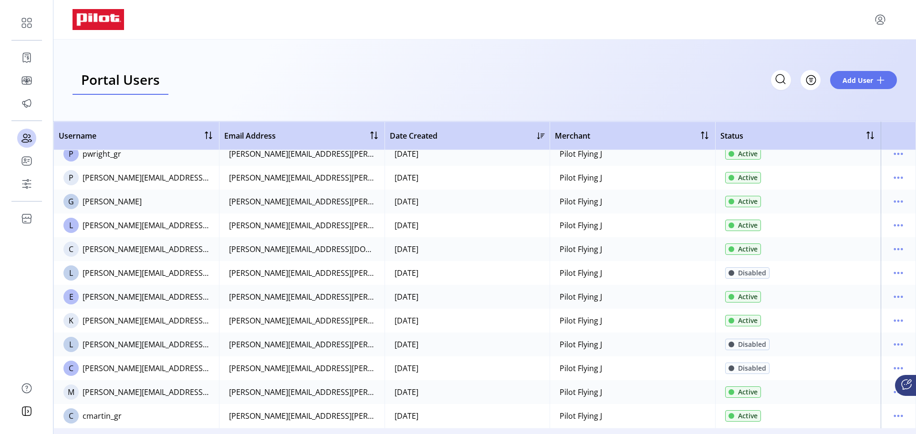
scroll to position [286, 0]
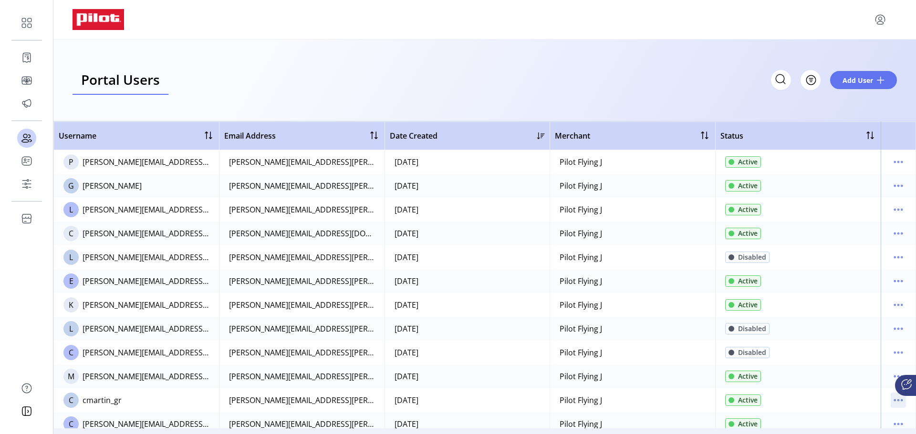
click at [898, 401] on icon "menu" at bounding box center [898, 400] width 1 height 1
click at [857, 350] on span "View Details" at bounding box center [853, 354] width 79 height 8
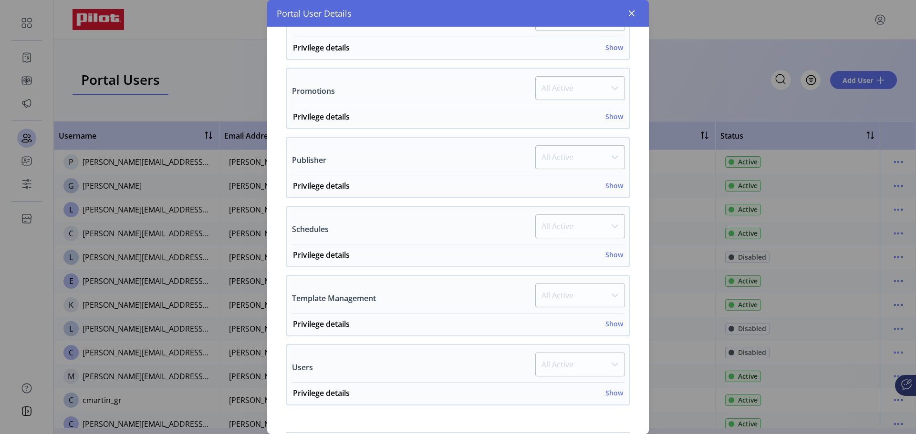
scroll to position [479, 0]
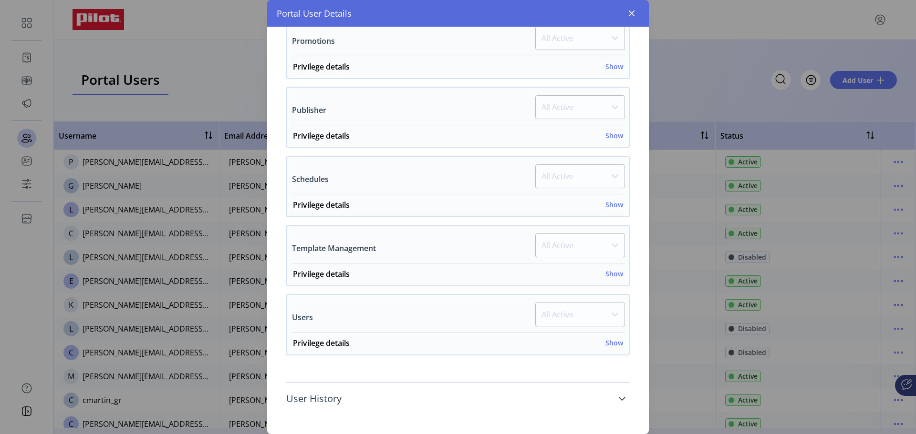
click at [618, 399] on icon at bounding box center [622, 399] width 8 height 8
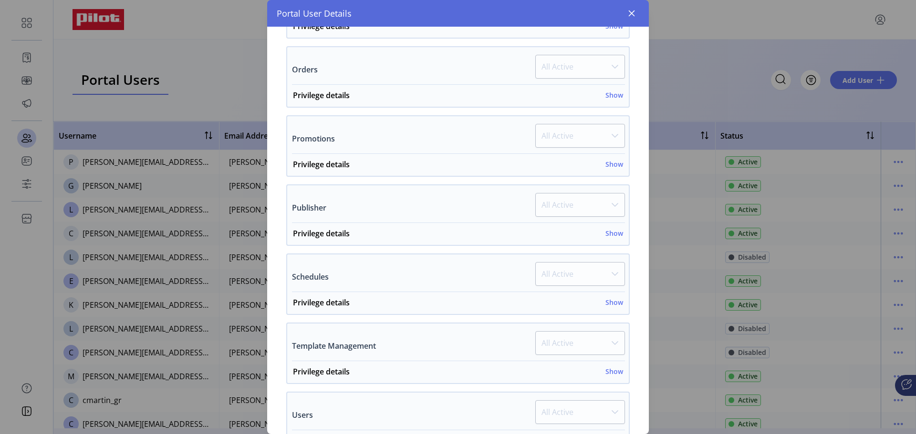
scroll to position [537, 0]
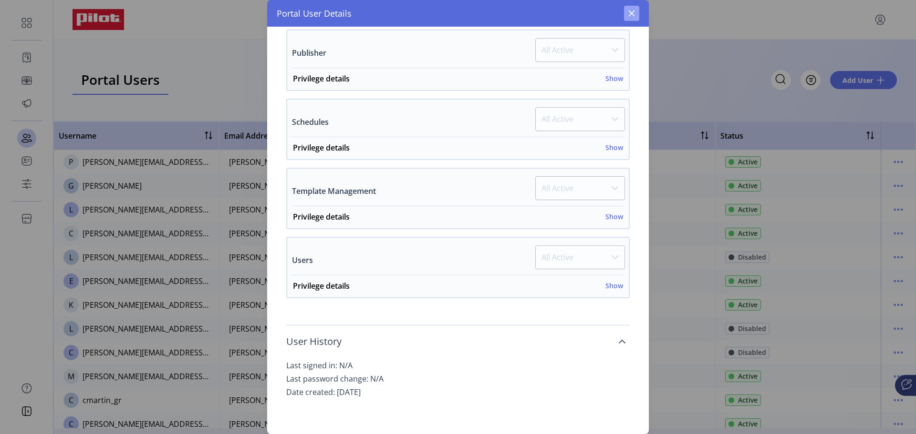
click at [634, 13] on icon "button" at bounding box center [632, 14] width 8 height 8
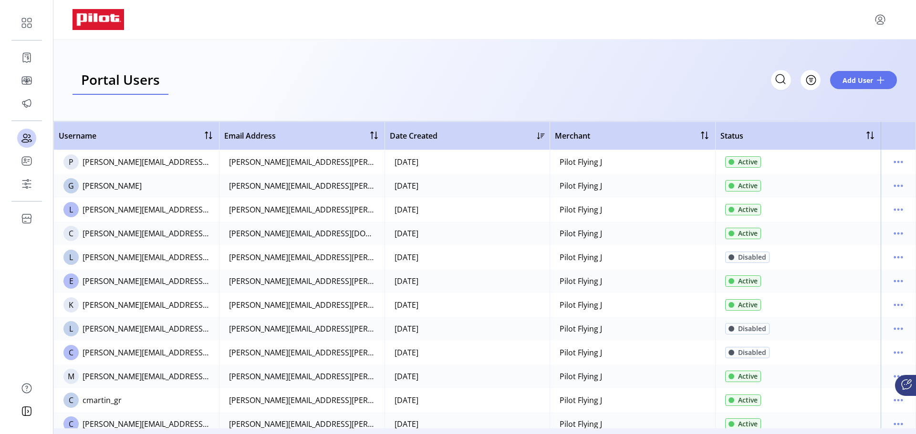
scroll to position [1256, 0]
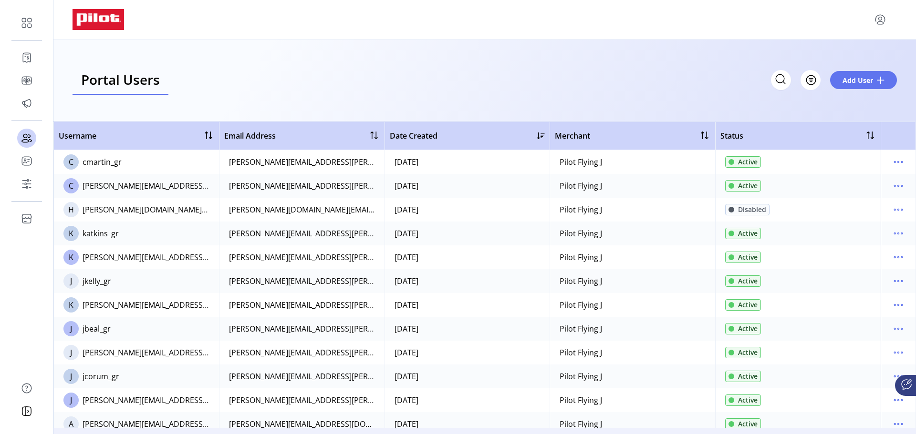
scroll to position [572, 0]
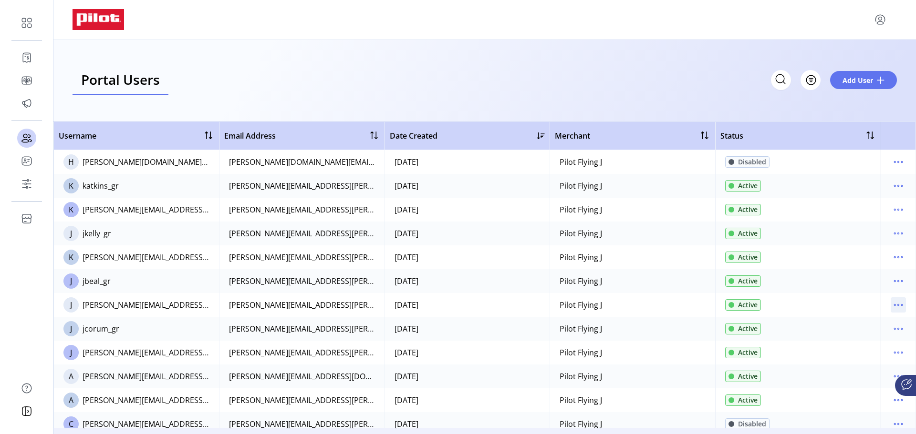
click at [896, 303] on icon "menu" at bounding box center [897, 305] width 15 height 15
click at [849, 341] on span "View Details" at bounding box center [853, 339] width 79 height 8
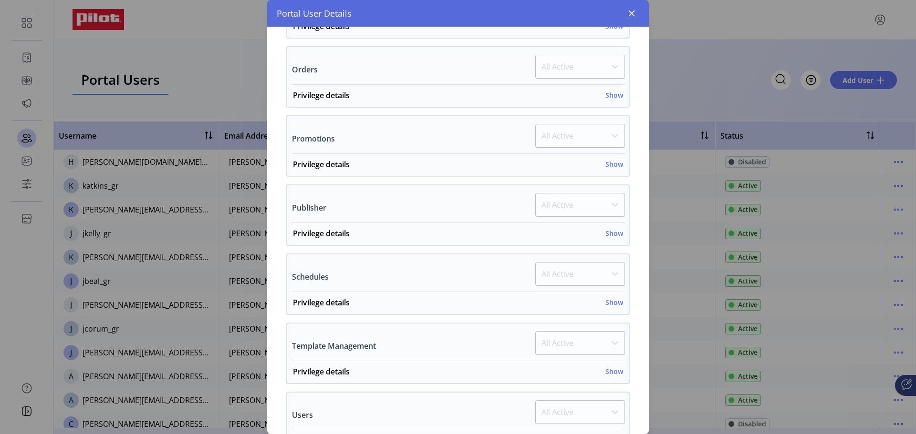
scroll to position [479, 0]
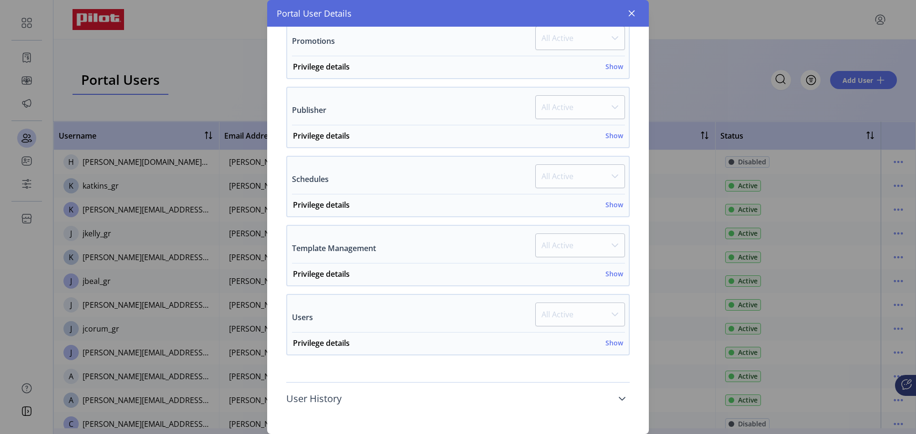
click at [618, 398] on icon at bounding box center [622, 399] width 8 height 8
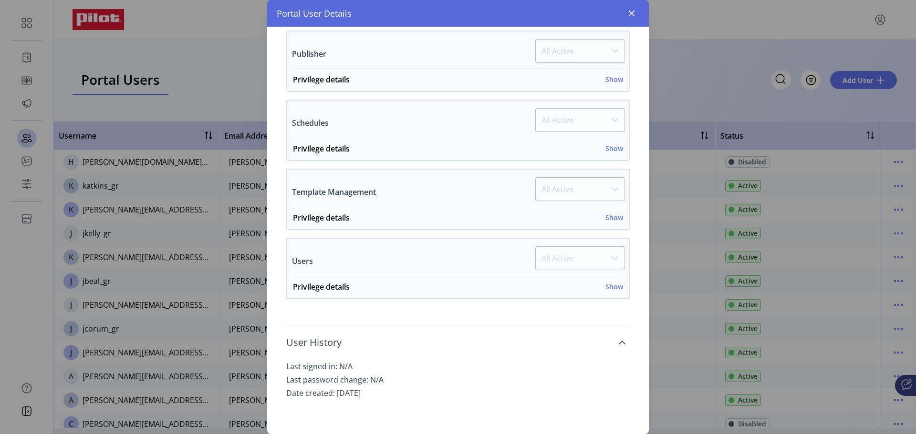
scroll to position [537, 0]
click at [633, 9] on button "button" at bounding box center [631, 13] width 15 height 15
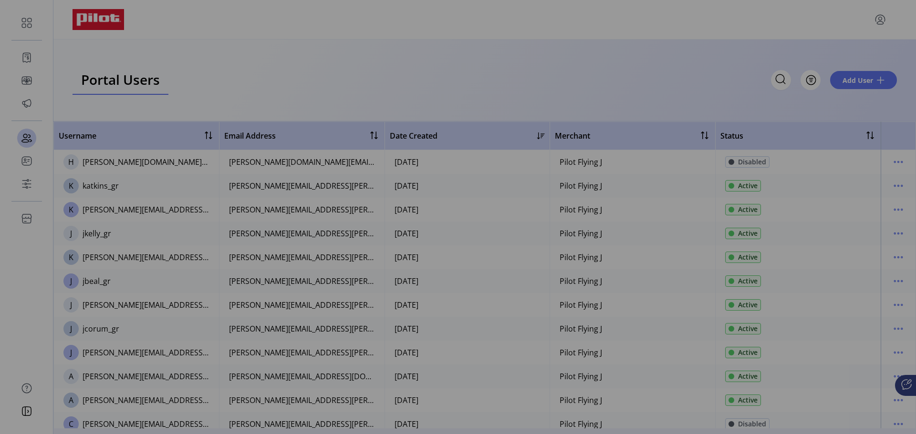
scroll to position [1256, 0]
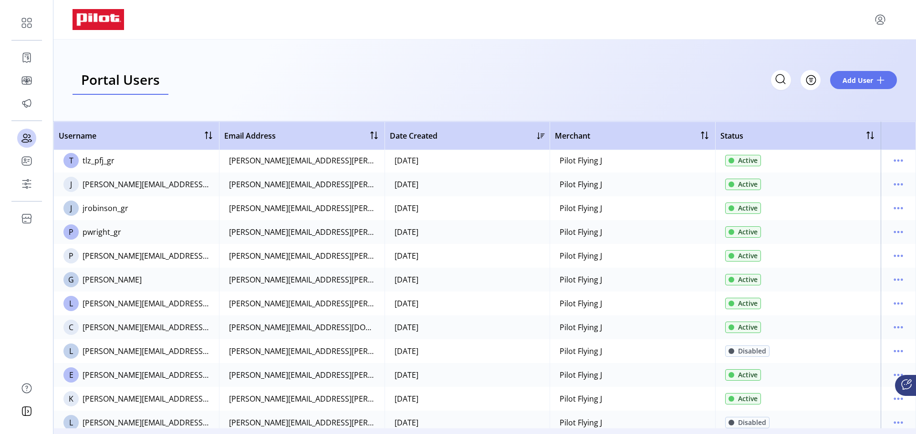
scroll to position [175, 0]
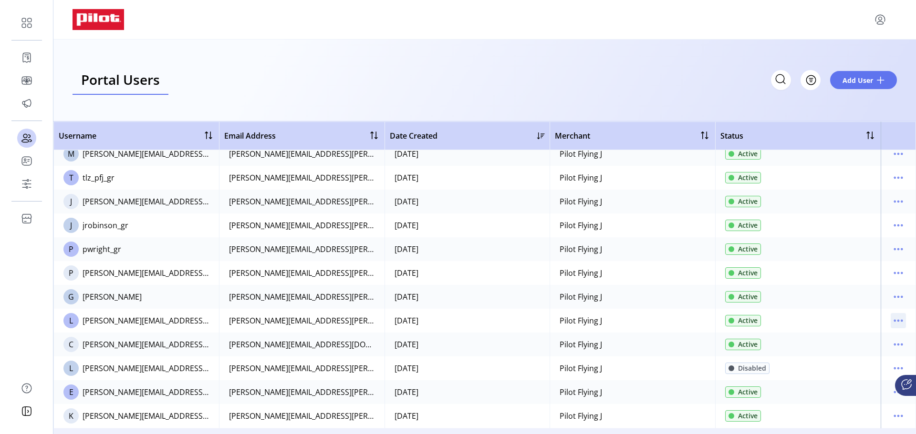
click at [897, 317] on icon "menu" at bounding box center [897, 320] width 15 height 15
click at [849, 385] on span "Disable User" at bounding box center [853, 386] width 79 height 8
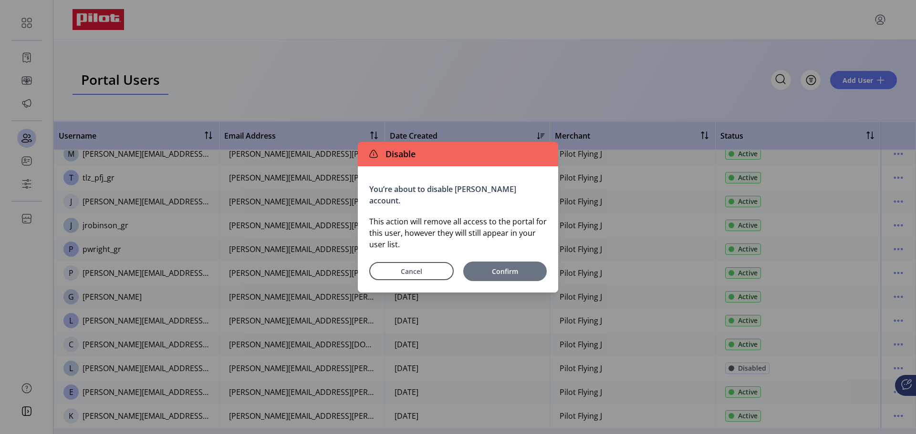
click at [515, 267] on span "Confirm" at bounding box center [505, 272] width 74 height 10
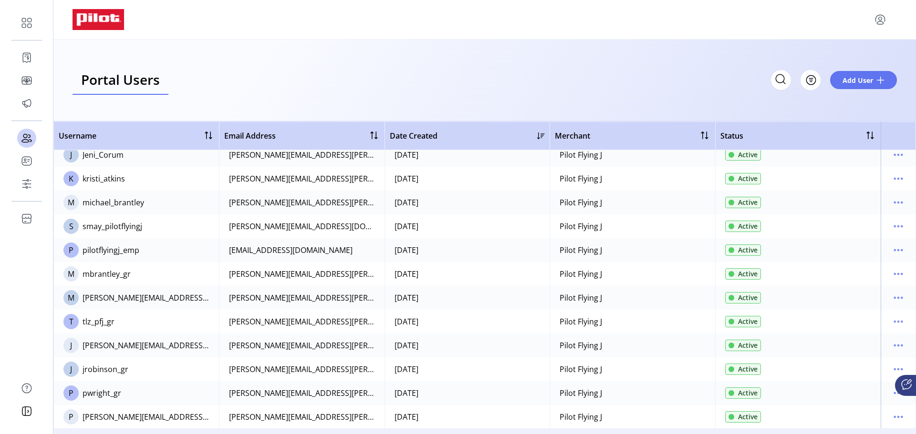
scroll to position [48, 0]
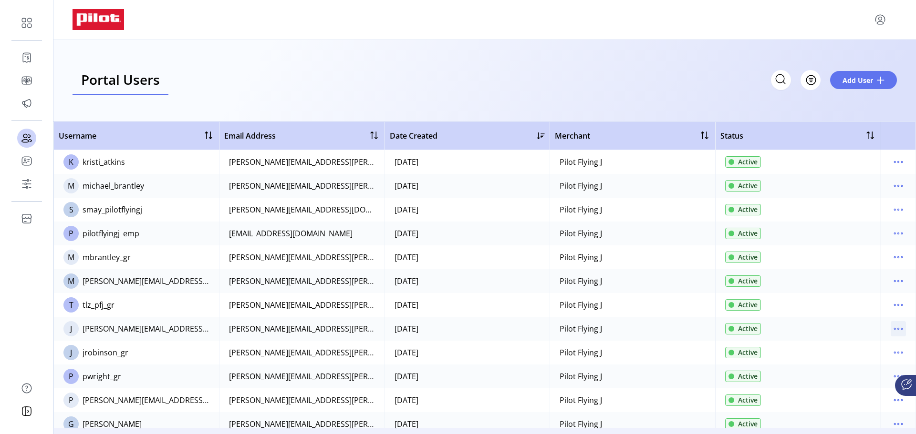
click at [892, 328] on icon "menu" at bounding box center [897, 328] width 15 height 15
click at [843, 363] on span "View Details" at bounding box center [853, 363] width 79 height 8
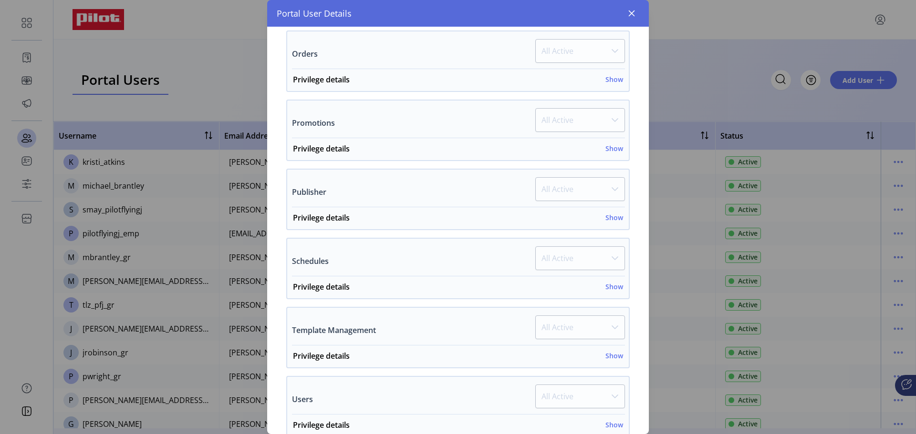
scroll to position [479, 0]
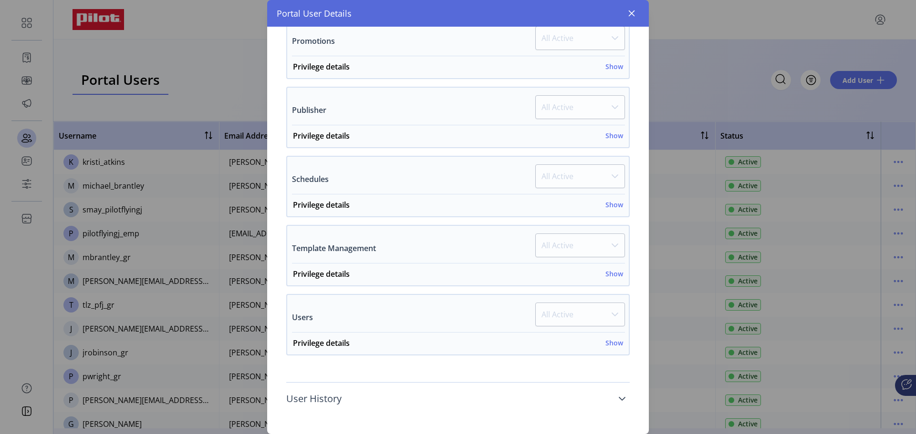
click at [618, 396] on icon at bounding box center [622, 399] width 8 height 8
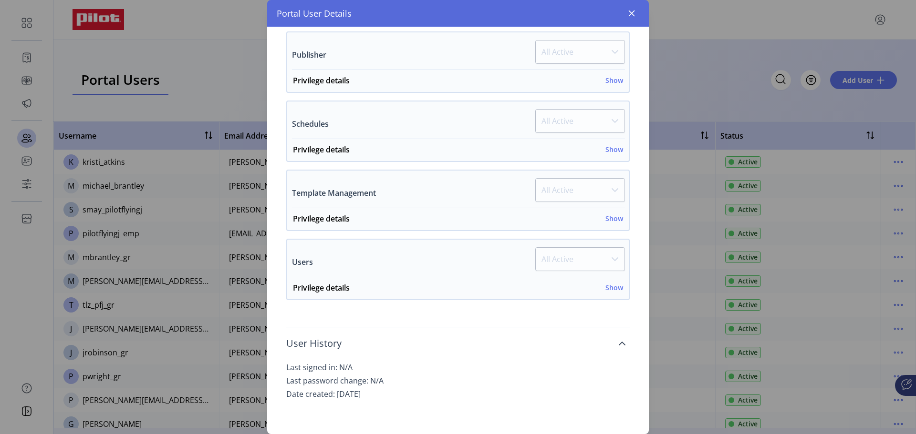
scroll to position [537, 0]
click at [630, 14] on icon "button" at bounding box center [632, 14] width 8 height 8
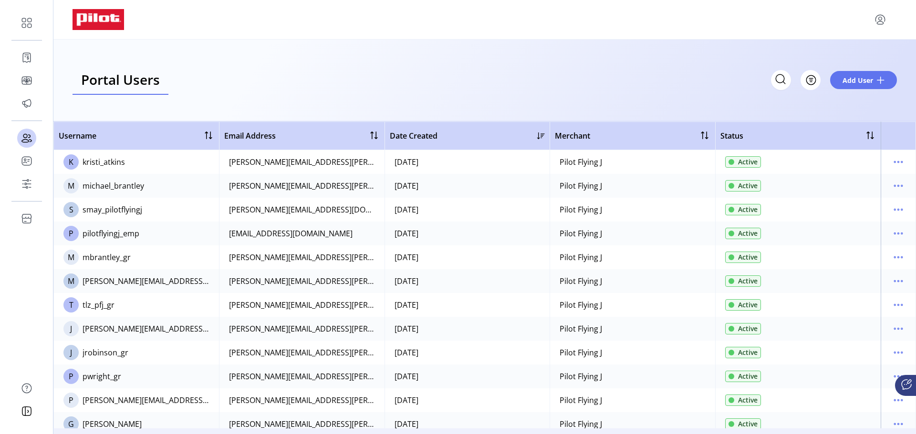
scroll to position [1256, 0]
click at [898, 400] on icon "menu" at bounding box center [898, 400] width 1 height 1
click at [861, 353] on span "View Details" at bounding box center [853, 354] width 79 height 8
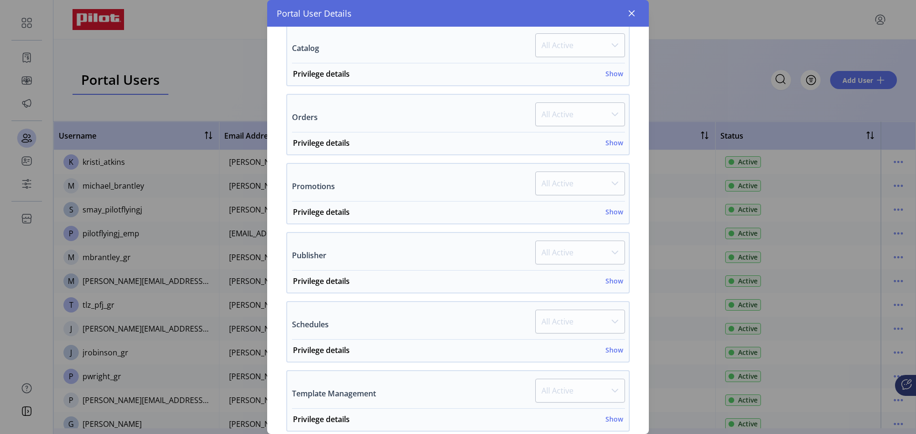
scroll to position [479, 0]
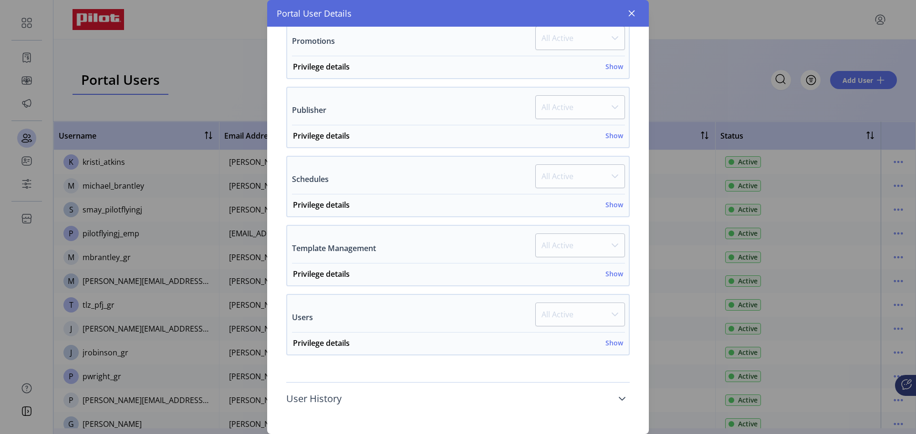
click at [619, 399] on icon at bounding box center [622, 399] width 7 height 4
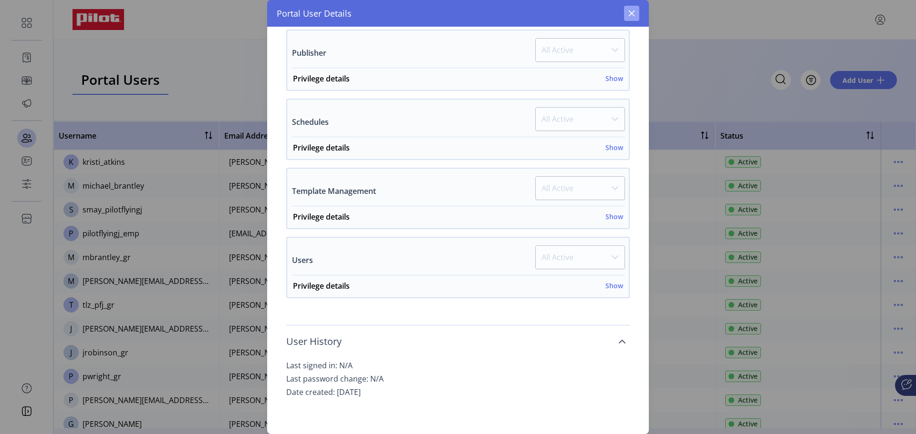
click at [629, 15] on icon "button" at bounding box center [632, 14] width 8 height 8
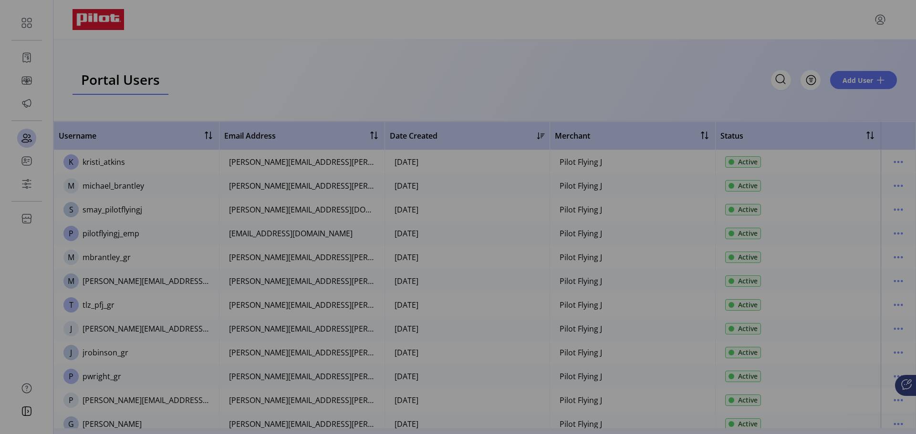
scroll to position [1256, 0]
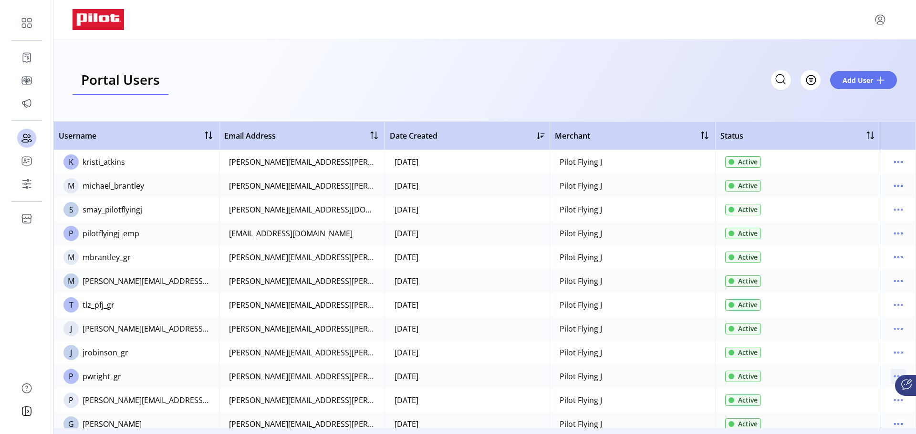
click at [891, 376] on icon "menu" at bounding box center [897, 376] width 15 height 15
click at [857, 333] on span "View Details" at bounding box center [853, 330] width 79 height 8
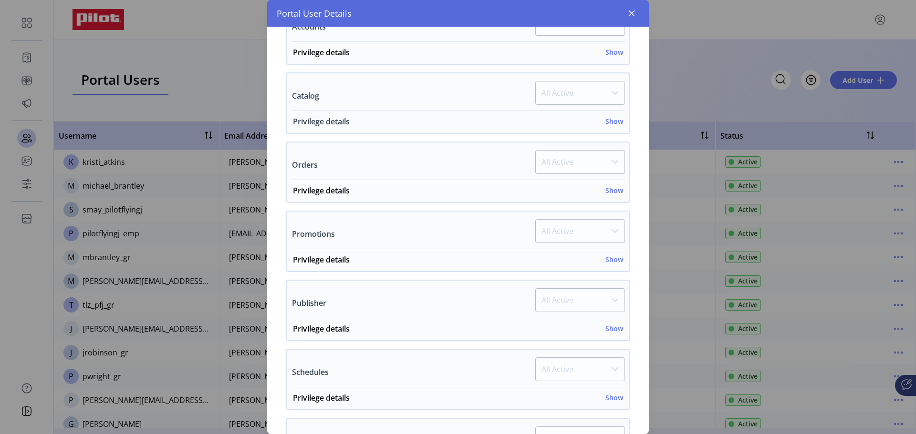
scroll to position [479, 0]
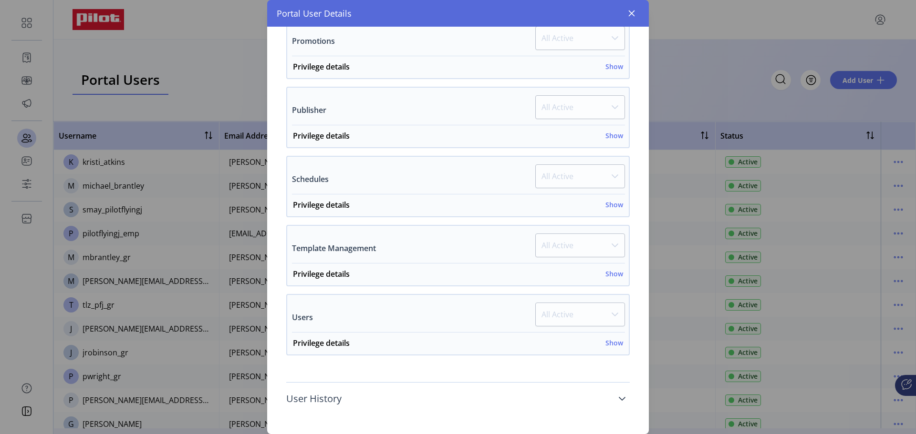
click at [618, 396] on icon at bounding box center [622, 399] width 8 height 8
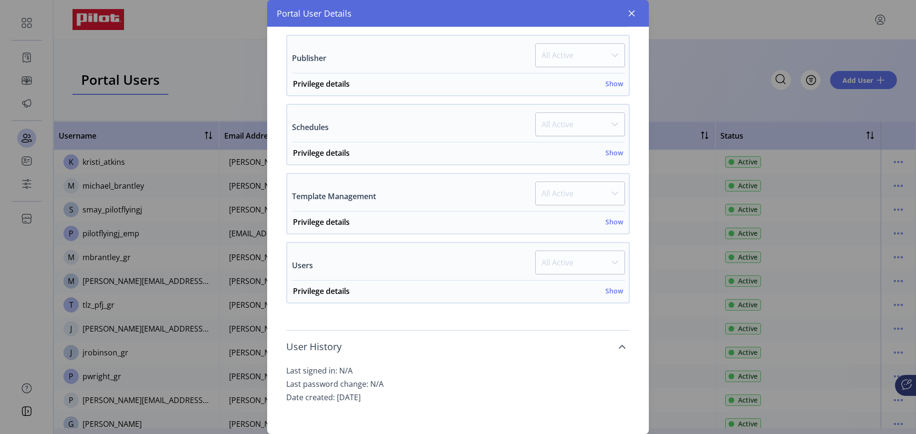
scroll to position [537, 0]
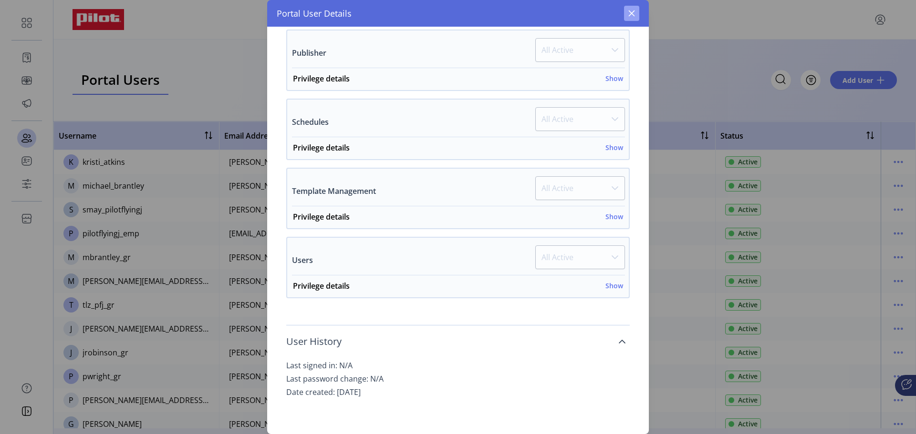
click at [635, 18] on button "button" at bounding box center [631, 13] width 15 height 15
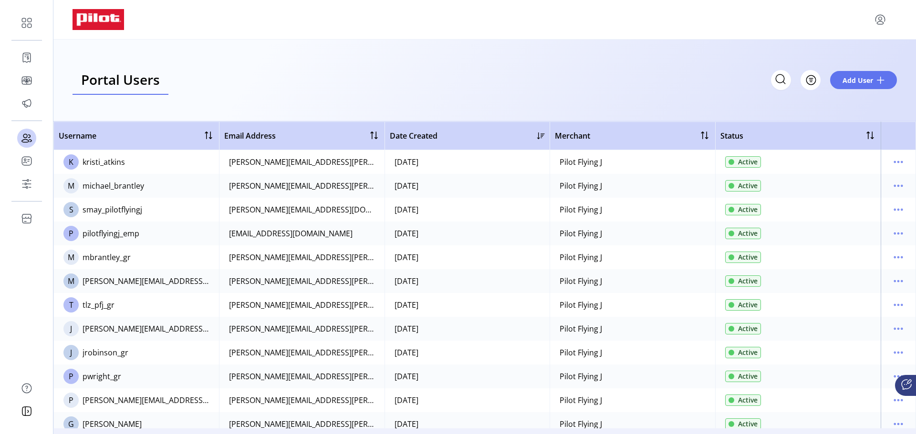
scroll to position [1256, 0]
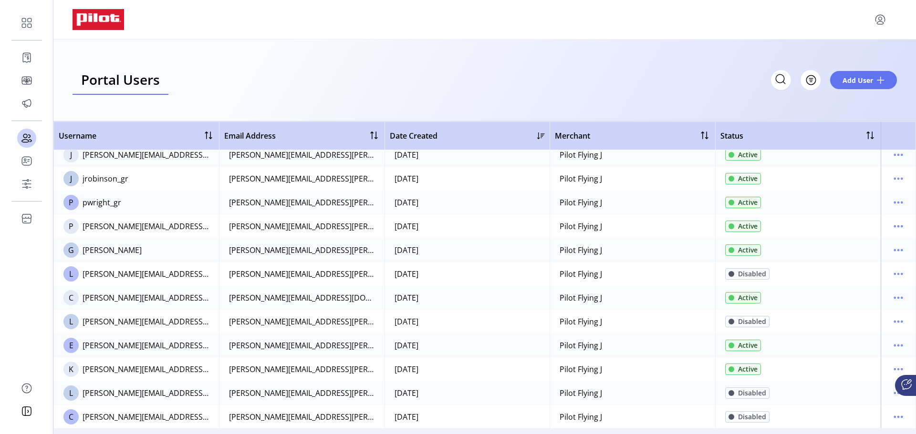
scroll to position [238, 0]
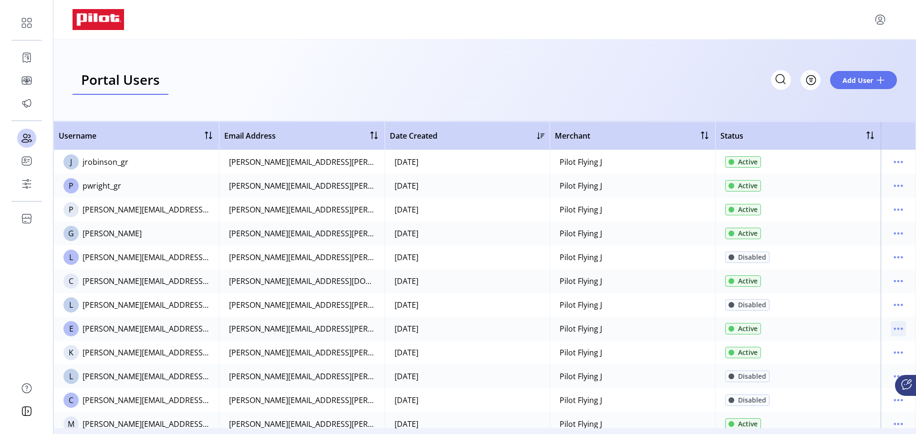
click at [896, 327] on icon "menu" at bounding box center [897, 328] width 15 height 15
click at [840, 362] on span "View Details" at bounding box center [853, 363] width 79 height 8
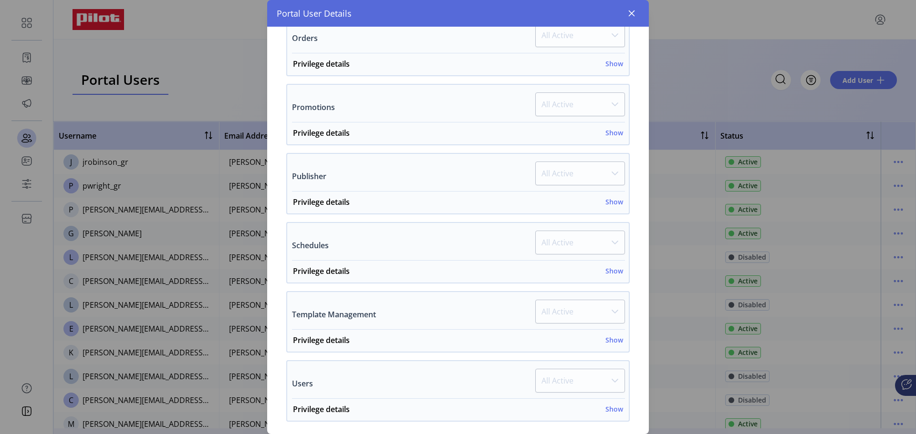
scroll to position [479, 0]
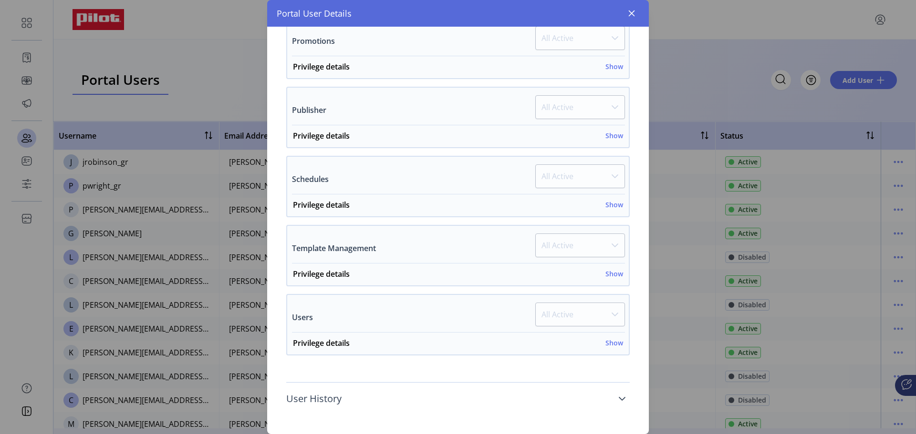
click at [620, 398] on icon at bounding box center [622, 399] width 7 height 4
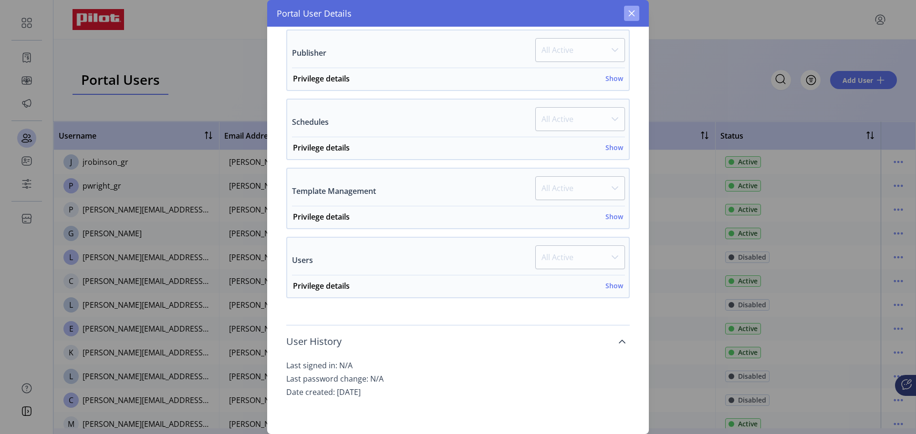
click at [633, 13] on icon "button" at bounding box center [632, 14] width 8 height 8
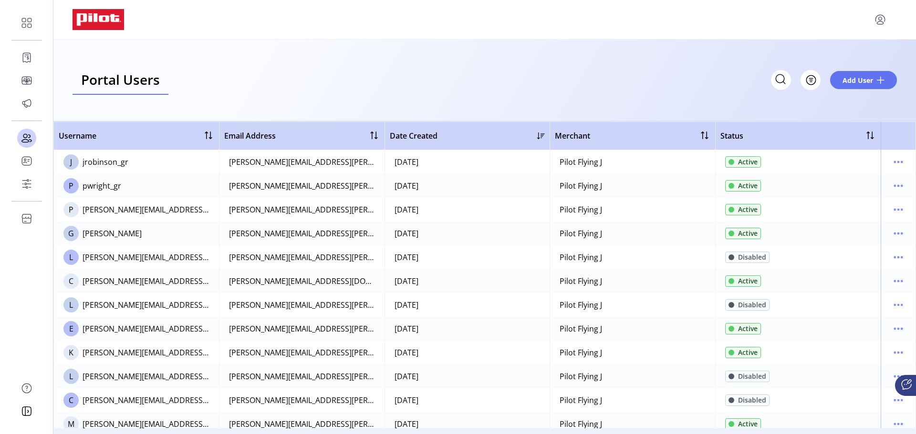
scroll to position [1256, 0]
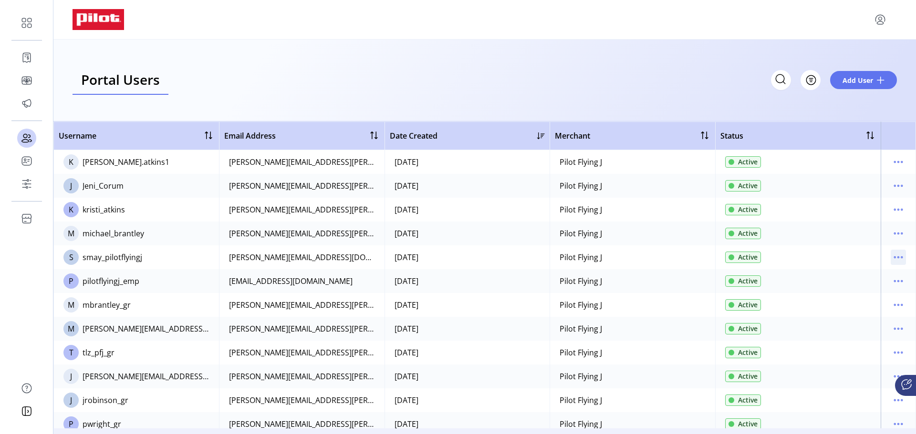
click at [898, 257] on icon "menu" at bounding box center [898, 257] width 1 height 1
click at [855, 288] on span "View Details" at bounding box center [853, 292] width 79 height 8
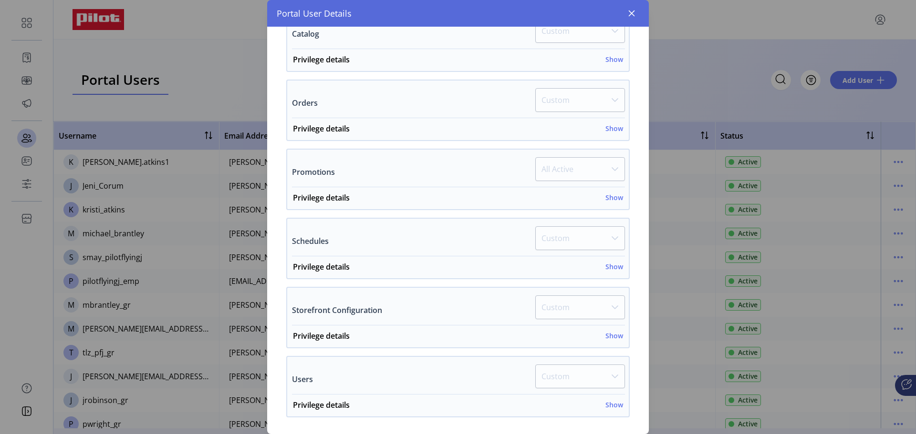
scroll to position [410, 0]
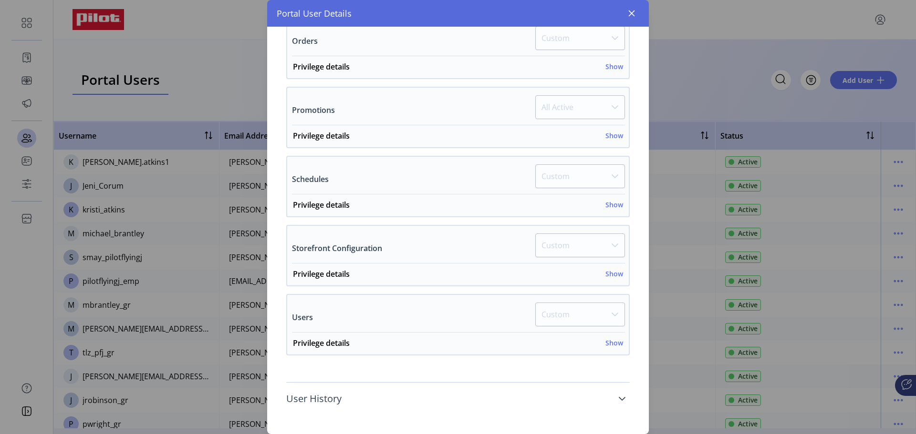
click at [619, 398] on icon at bounding box center [622, 399] width 7 height 4
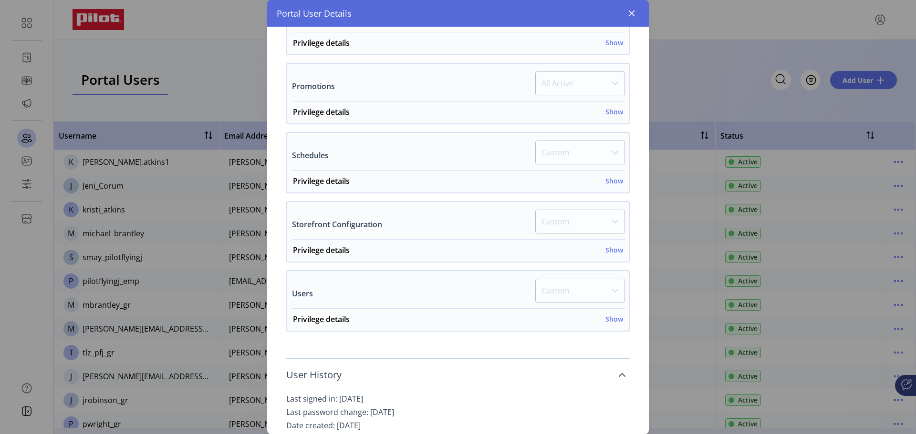
scroll to position [467, 0]
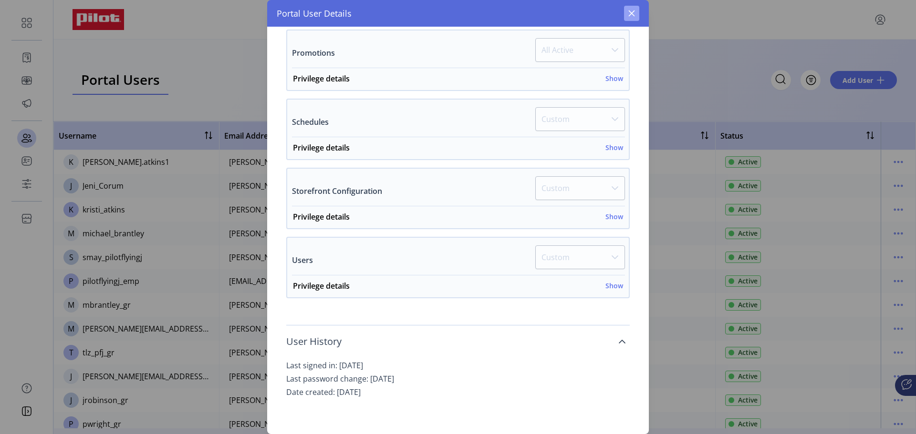
click at [632, 10] on icon "button" at bounding box center [632, 14] width 8 height 8
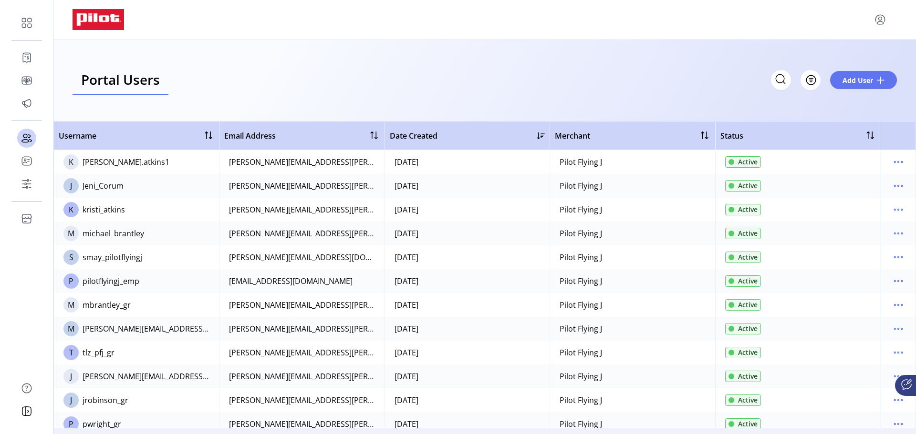
scroll to position [1142, 0]
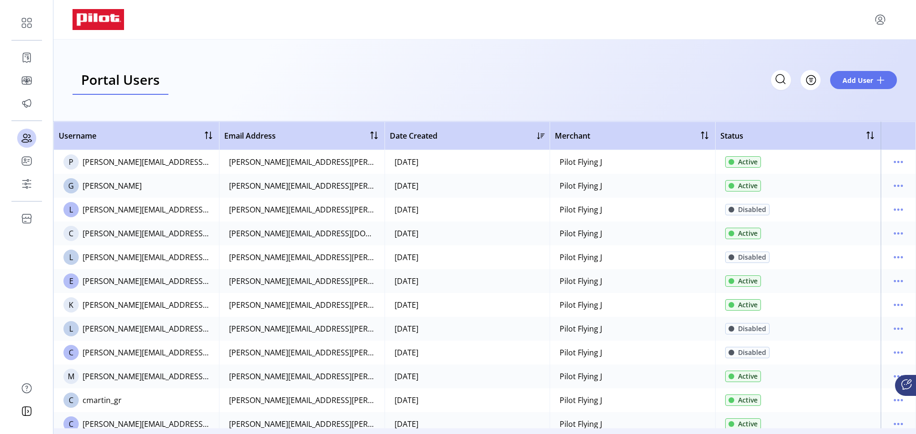
scroll to position [334, 0]
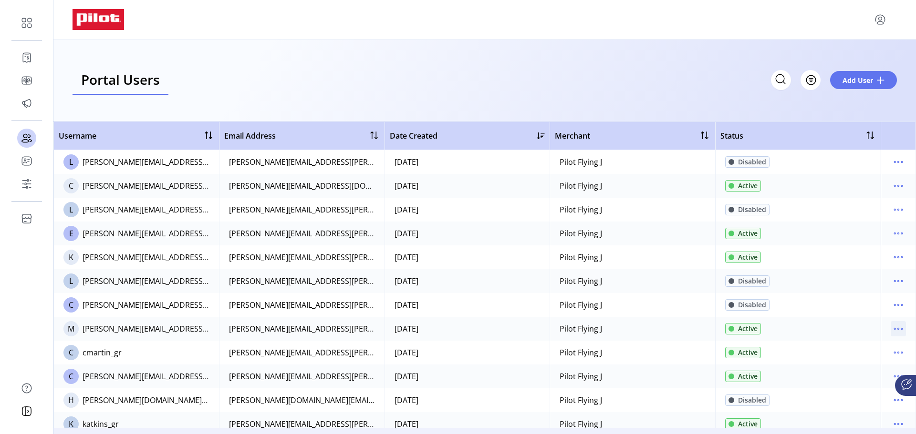
click at [891, 325] on icon "menu" at bounding box center [897, 328] width 15 height 15
click at [859, 366] on span "View Details" at bounding box center [853, 363] width 79 height 8
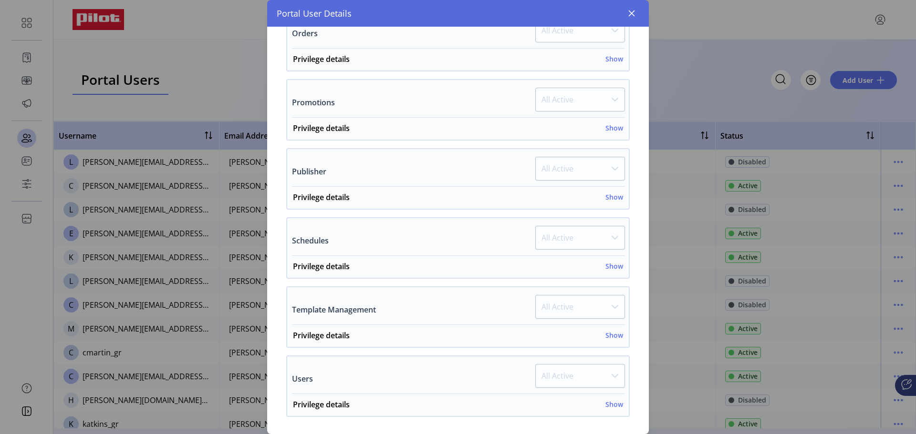
scroll to position [479, 0]
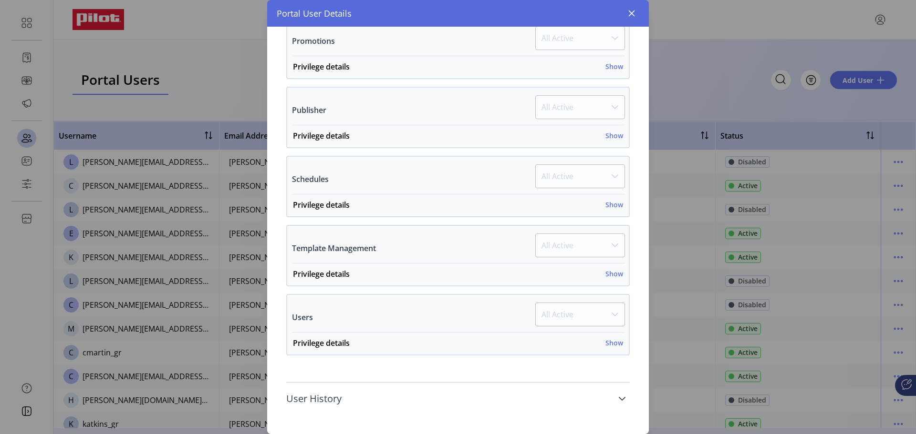
click at [359, 399] on link "User History" at bounding box center [457, 399] width 343 height 21
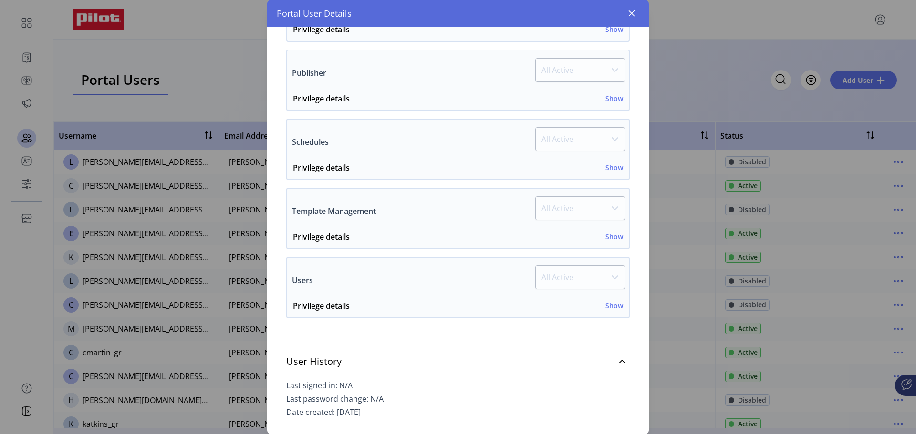
scroll to position [537, 0]
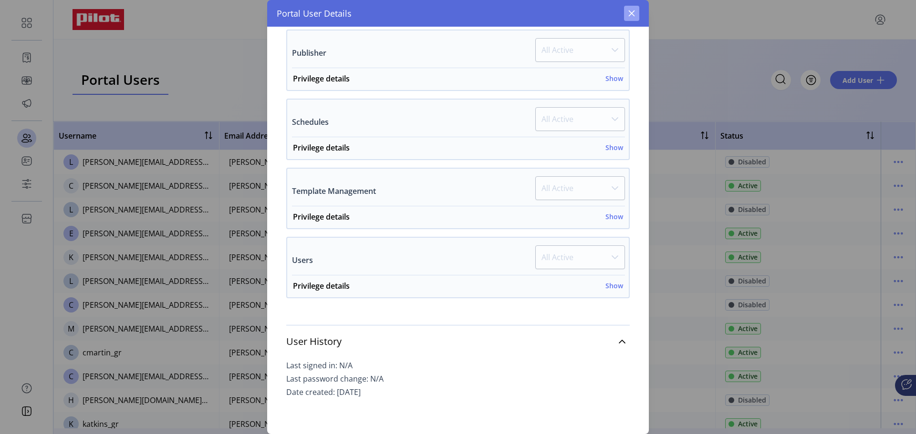
click at [636, 12] on button "button" at bounding box center [631, 13] width 15 height 15
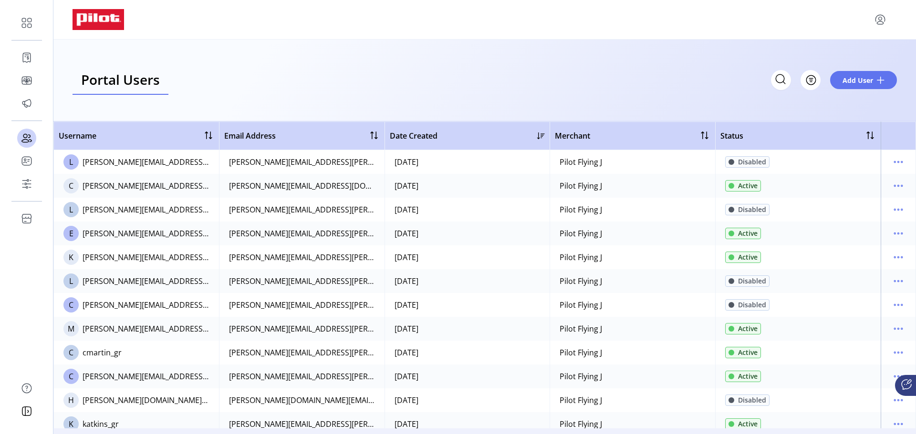
scroll to position [1256, 0]
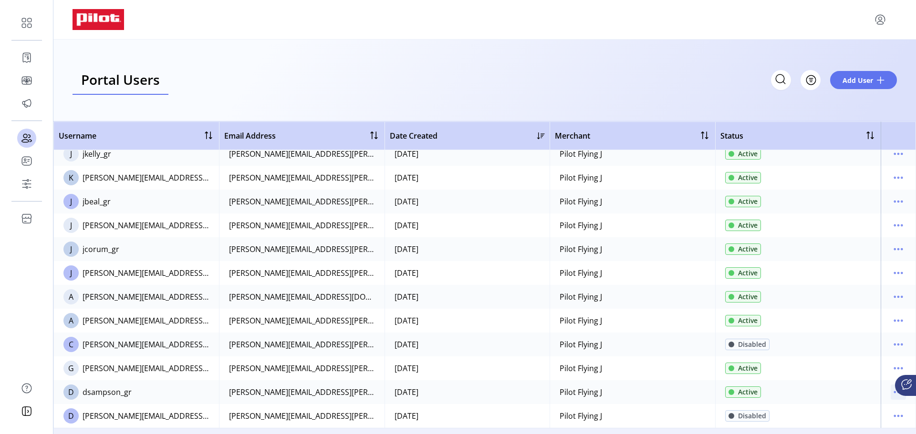
click at [890, 391] on icon "menu" at bounding box center [897, 392] width 15 height 15
click at [867, 375] on span "Disable User" at bounding box center [853, 376] width 79 height 8
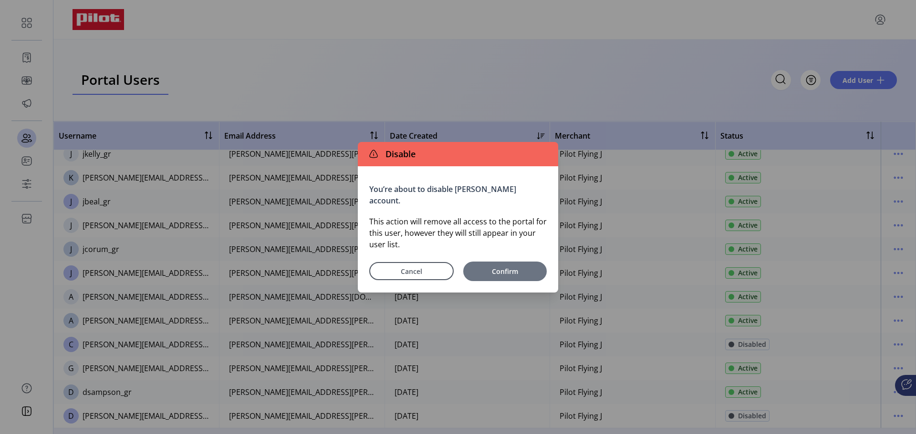
click at [490, 270] on span "Confirm" at bounding box center [505, 272] width 74 height 10
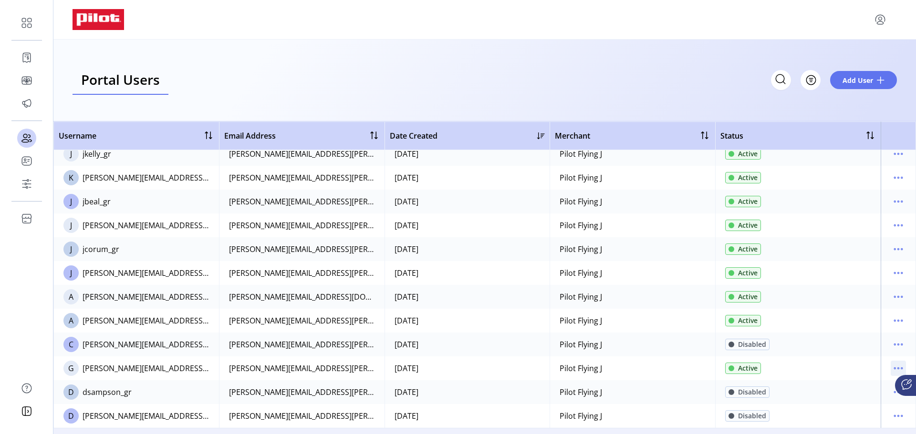
click at [890, 368] on icon "menu" at bounding box center [897, 368] width 15 height 15
click at [866, 323] on span "View Details" at bounding box center [853, 322] width 79 height 8
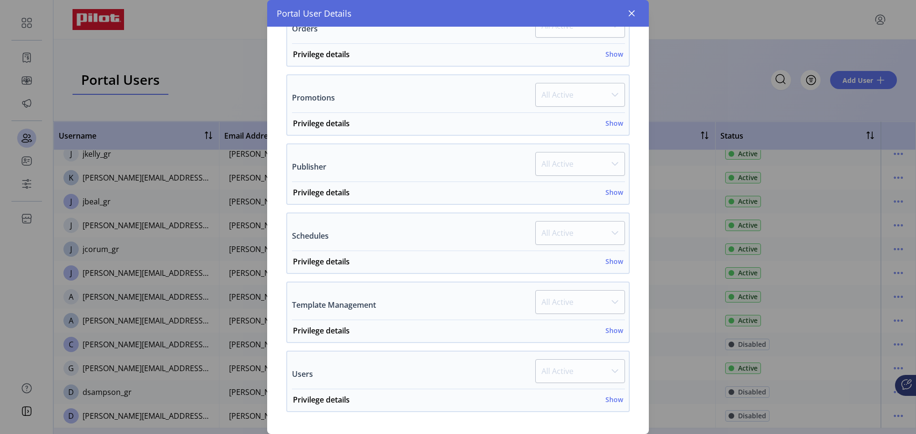
scroll to position [479, 0]
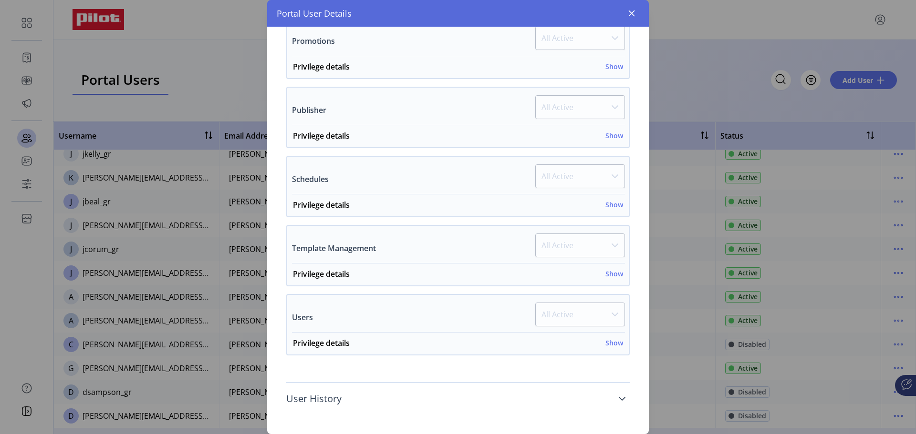
click at [619, 399] on icon at bounding box center [622, 399] width 7 height 4
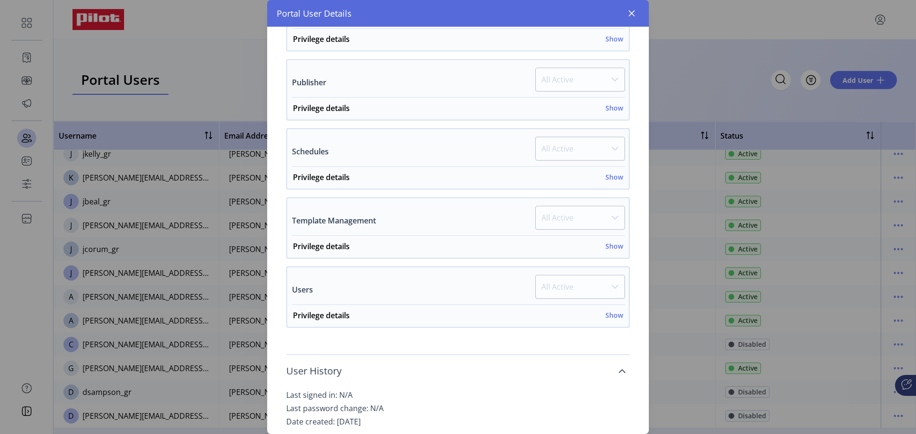
scroll to position [537, 0]
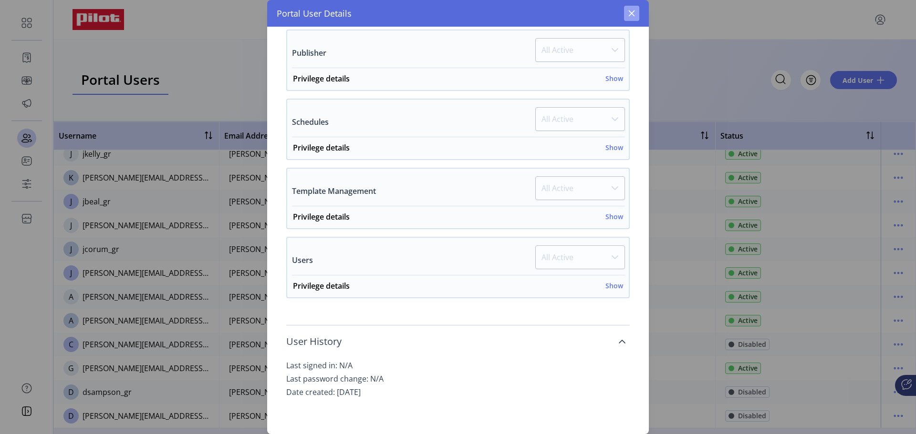
click at [627, 18] on button "button" at bounding box center [631, 13] width 15 height 15
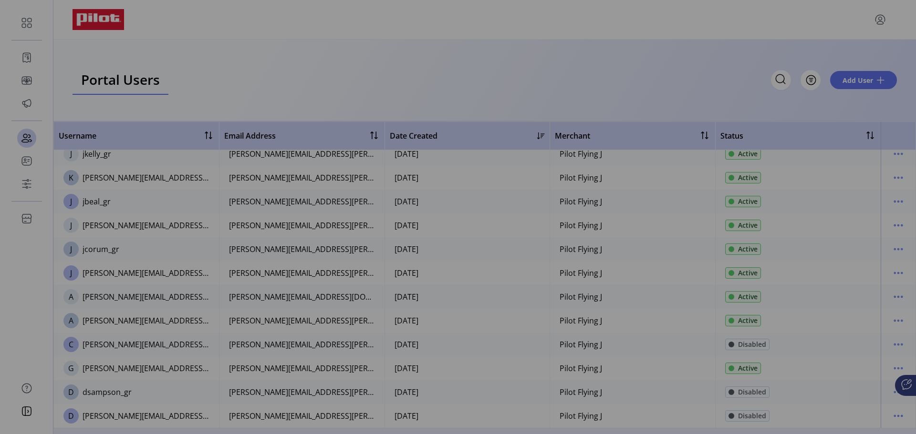
scroll to position [1256, 0]
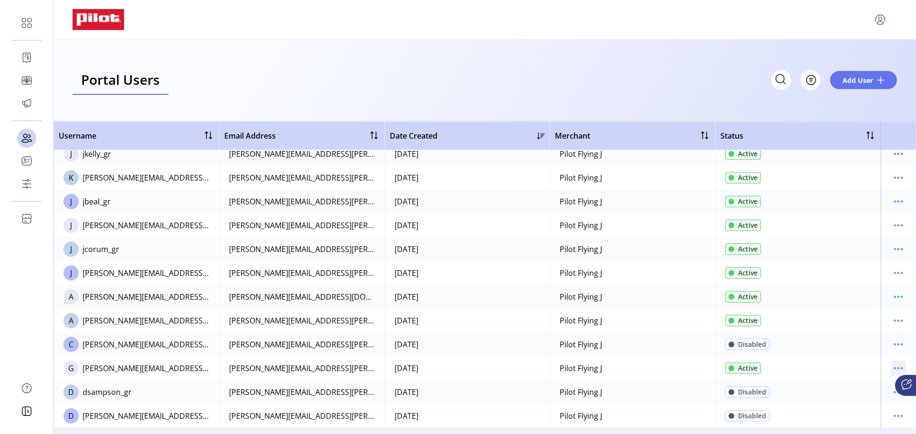
click at [893, 366] on icon "menu" at bounding box center [897, 368] width 15 height 15
click at [867, 354] on span "Disable User" at bounding box center [853, 352] width 79 height 8
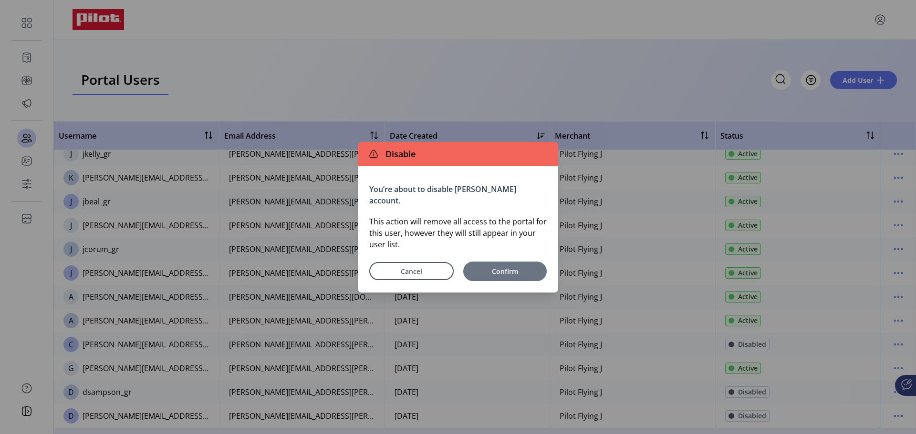
click at [507, 267] on span "Confirm" at bounding box center [505, 272] width 74 height 10
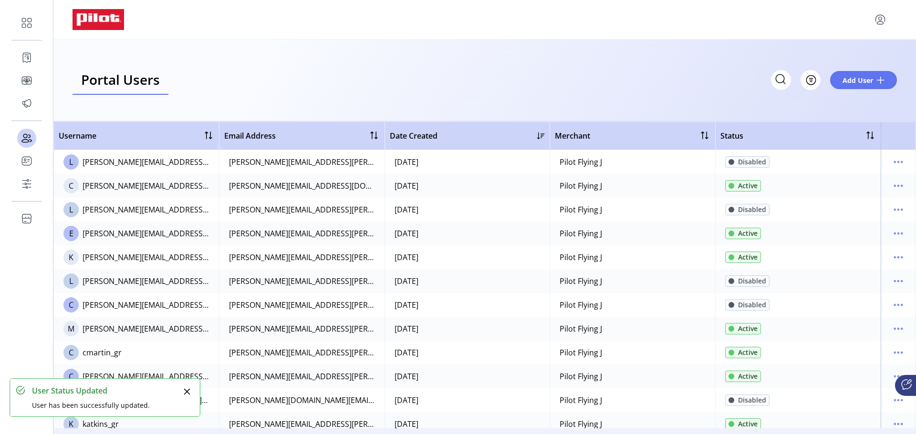
scroll to position [652, 0]
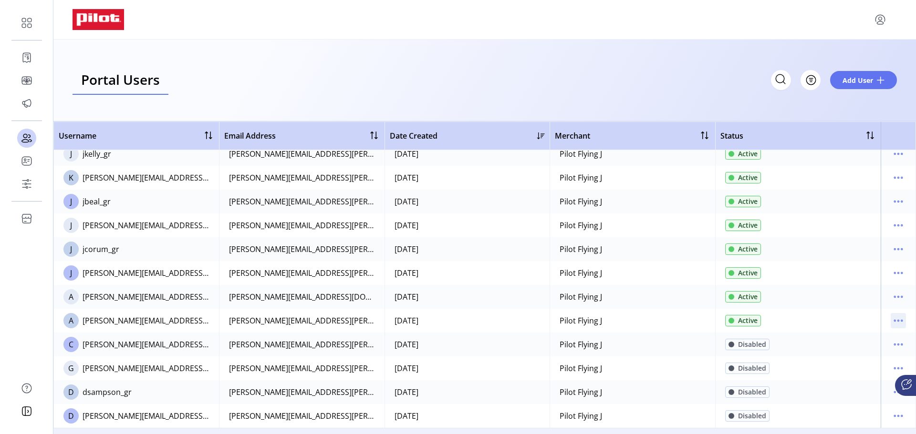
click at [894, 322] on icon "menu" at bounding box center [897, 320] width 15 height 15
click at [861, 359] on span "View Details" at bounding box center [853, 355] width 79 height 8
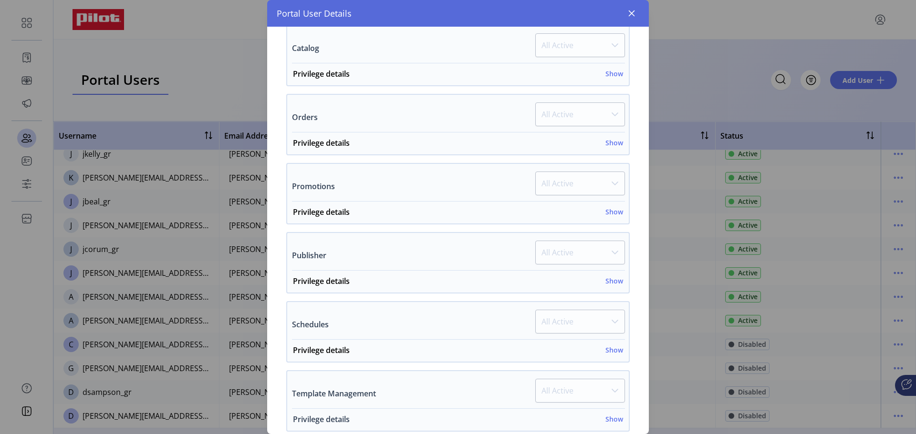
scroll to position [479, 0]
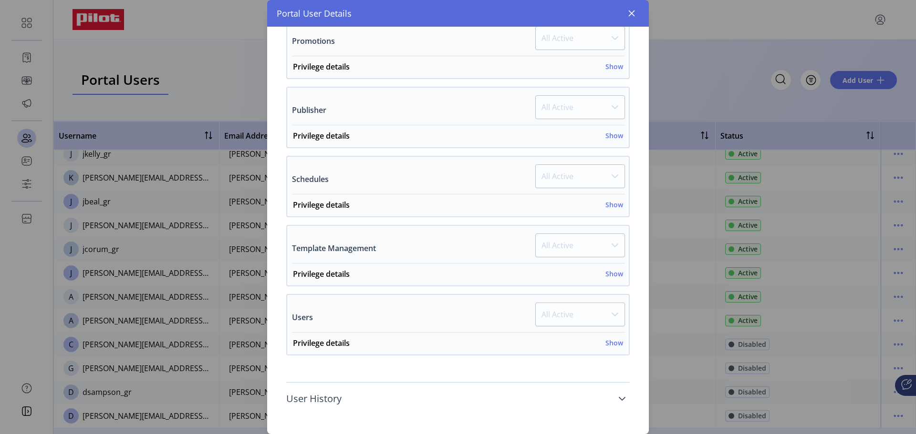
click at [618, 398] on icon at bounding box center [622, 399] width 8 height 8
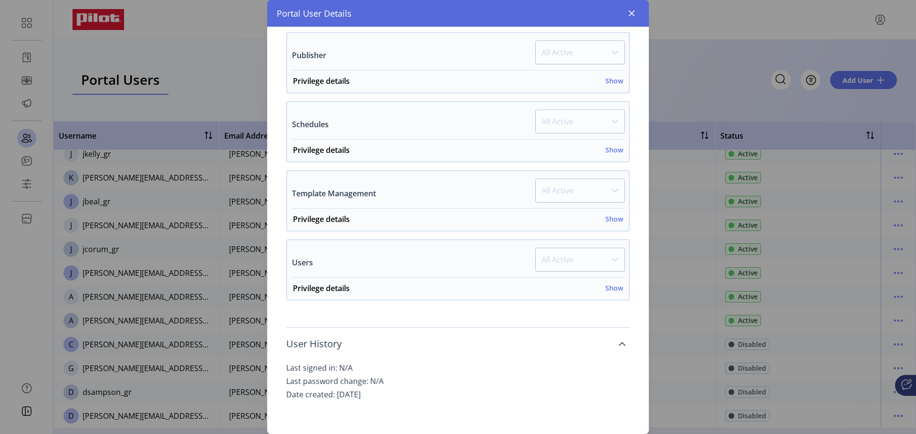
scroll to position [537, 0]
click at [634, 10] on icon "button" at bounding box center [632, 14] width 8 height 8
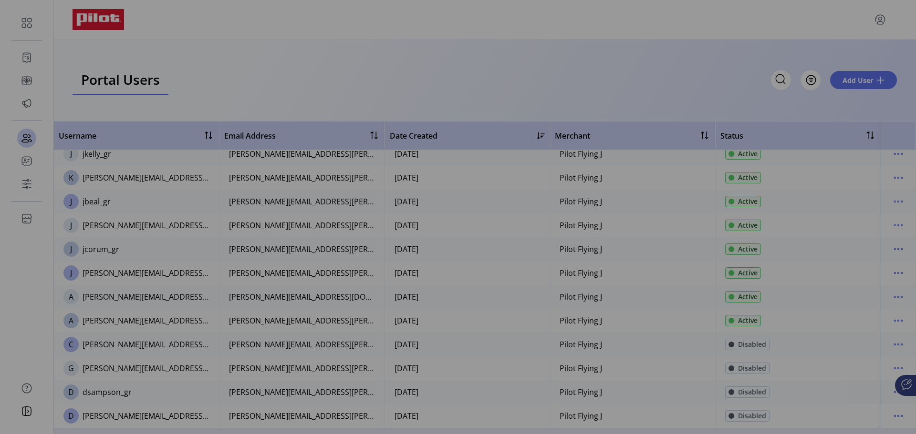
scroll to position [1256, 0]
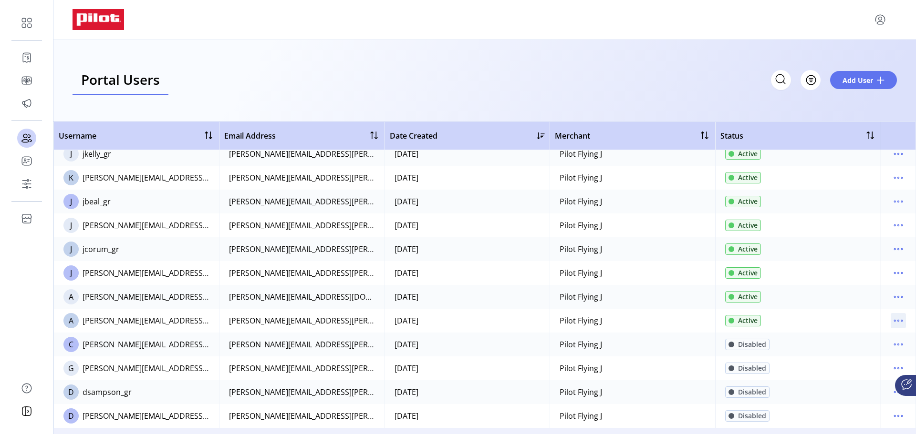
click at [898, 320] on icon "menu" at bounding box center [898, 320] width 1 height 1
click at [844, 385] on span "Disable User" at bounding box center [853, 386] width 79 height 8
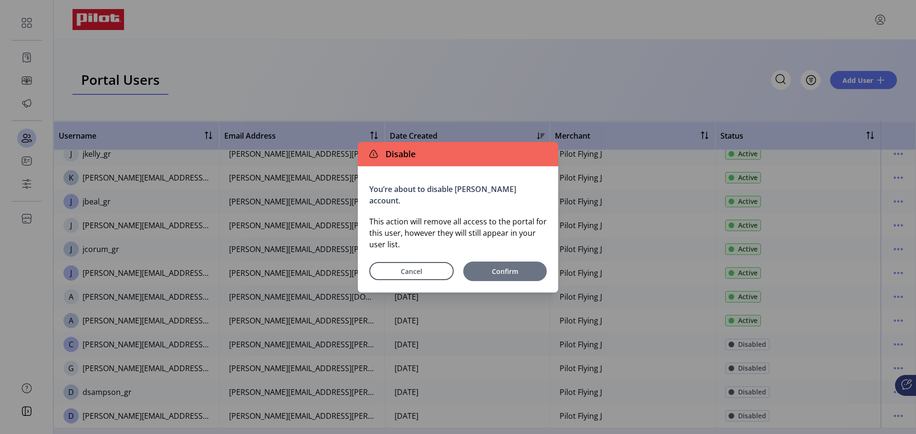
click at [483, 272] on span "Confirm" at bounding box center [505, 272] width 74 height 10
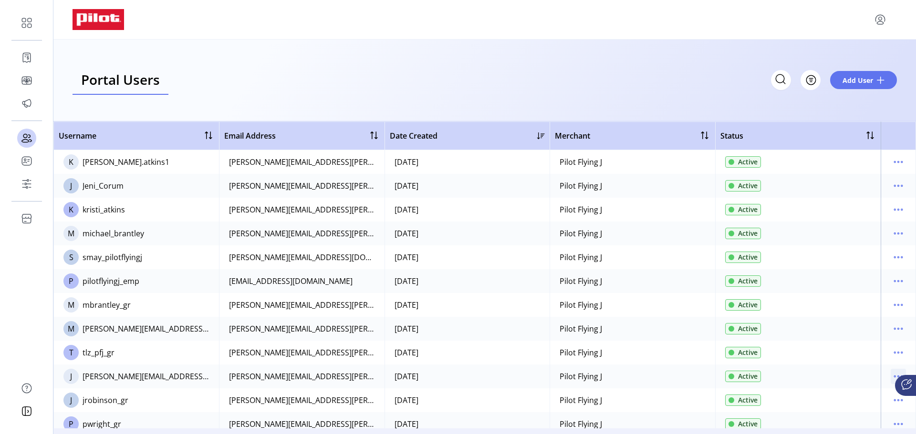
click at [890, 374] on icon "menu" at bounding box center [897, 376] width 15 height 15
click at [868, 360] on span "Disable User" at bounding box center [853, 360] width 79 height 8
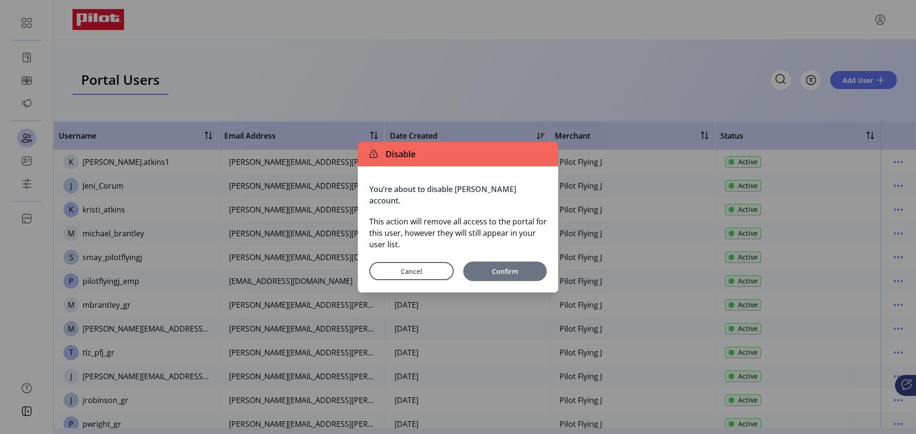
click at [511, 276] on span "Confirm" at bounding box center [505, 272] width 74 height 10
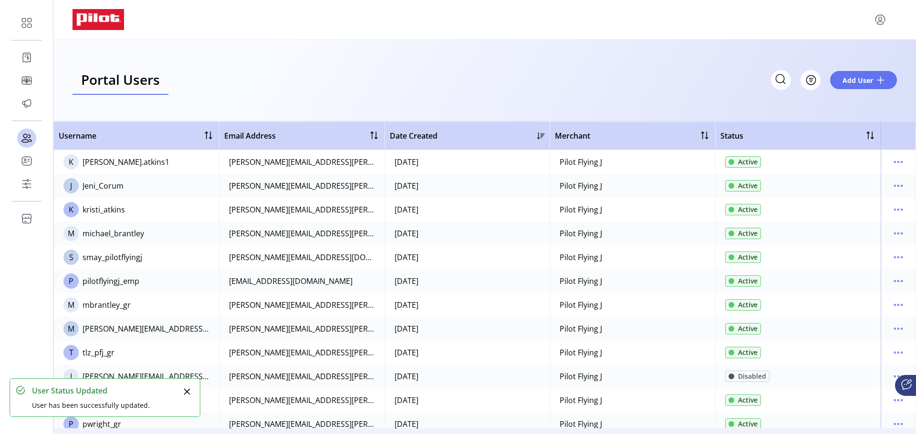
scroll to position [48, 0]
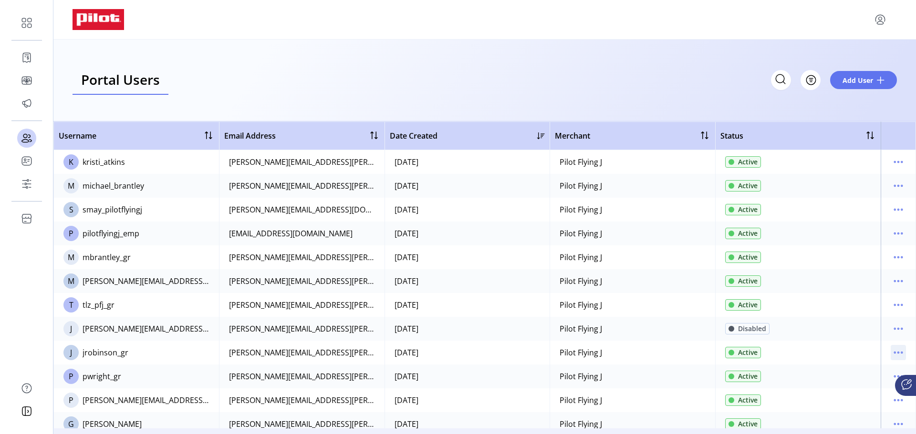
click at [890, 351] on icon "menu" at bounding box center [897, 352] width 15 height 15
click at [844, 418] on span "Disable User" at bounding box center [853, 417] width 79 height 8
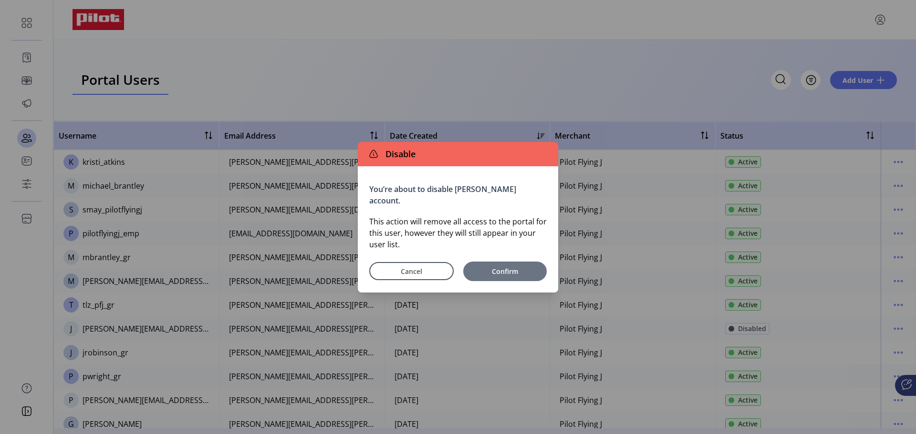
click at [508, 273] on span "Confirm" at bounding box center [505, 272] width 74 height 10
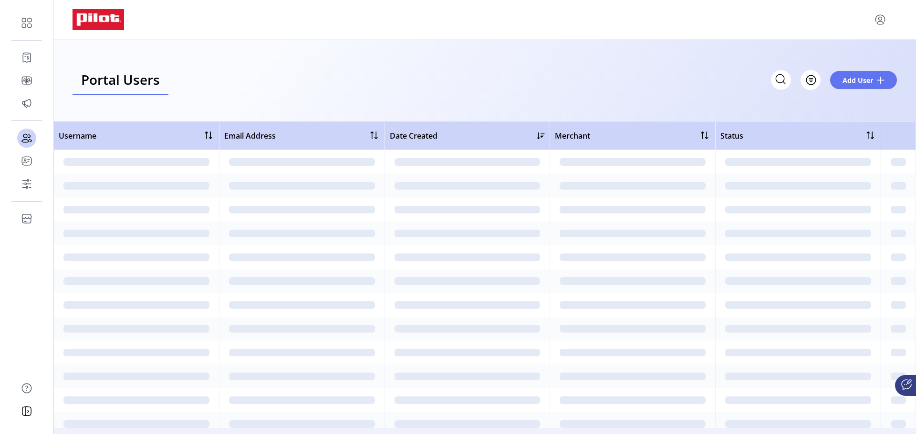
scroll to position [0, 0]
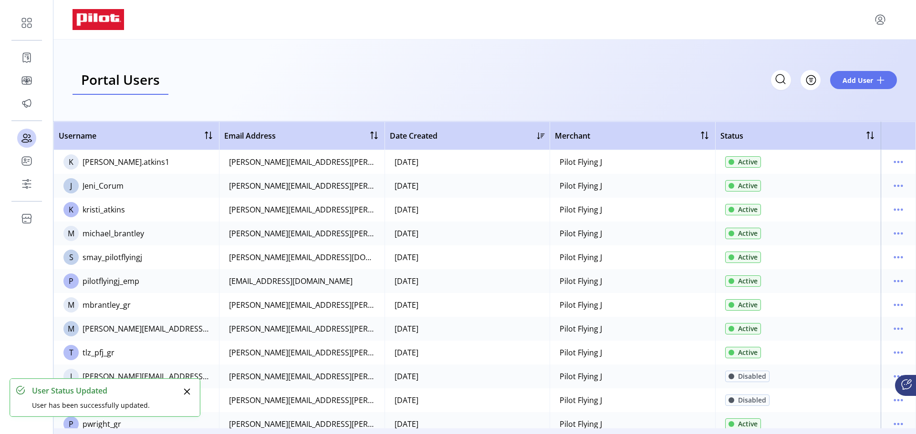
click at [187, 390] on icon "Close" at bounding box center [187, 392] width 8 height 8
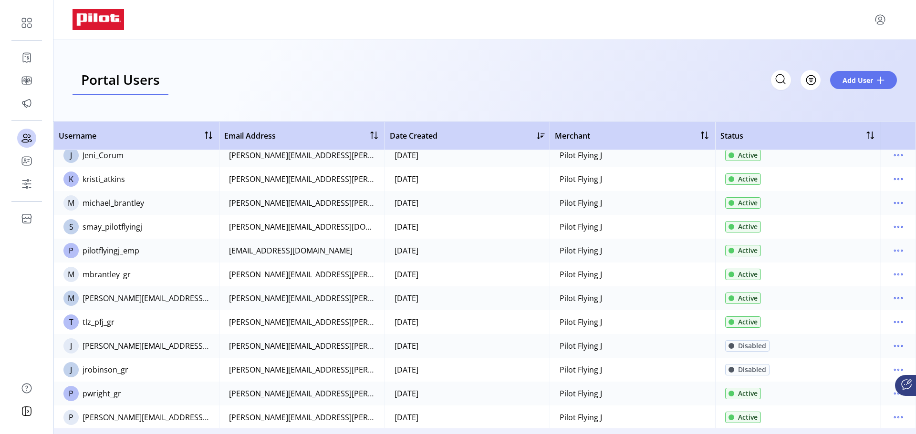
scroll to position [48, 0]
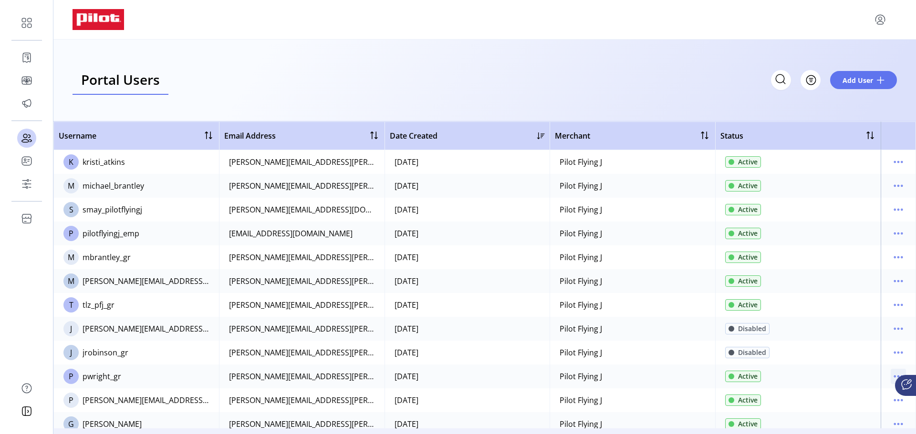
click at [890, 375] on icon "menu" at bounding box center [897, 376] width 15 height 15
click at [859, 360] on span "Disable User" at bounding box center [853, 360] width 79 height 8
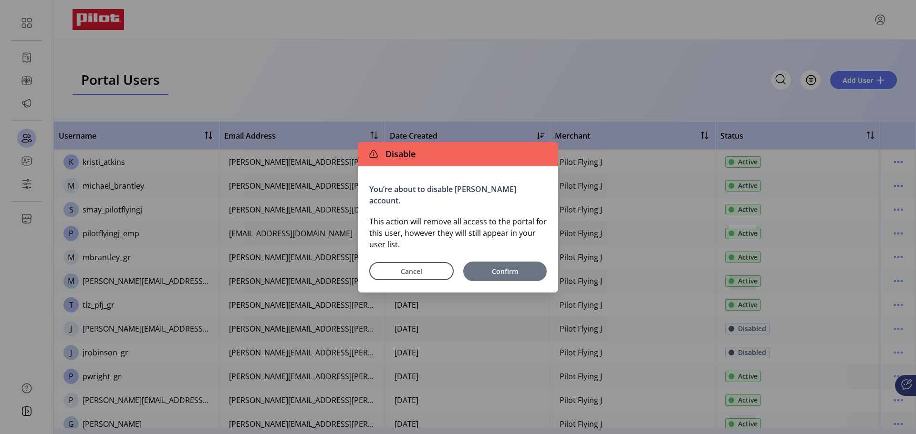
click at [503, 271] on span "Confirm" at bounding box center [505, 272] width 74 height 10
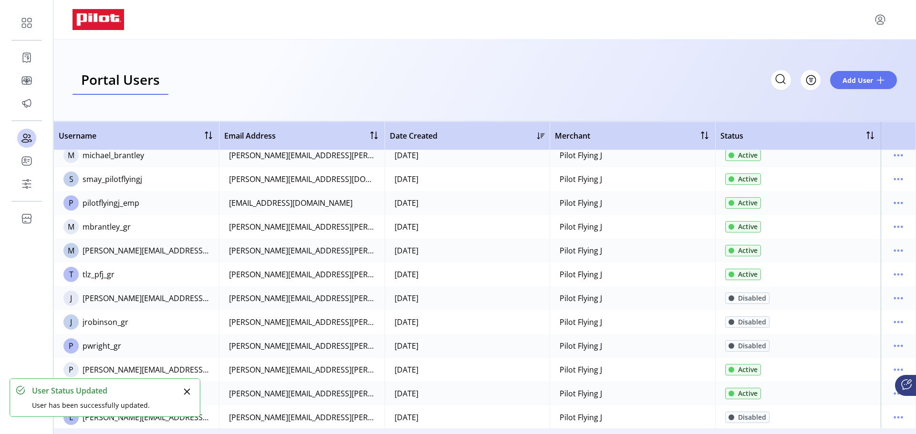
scroll to position [95, 0]
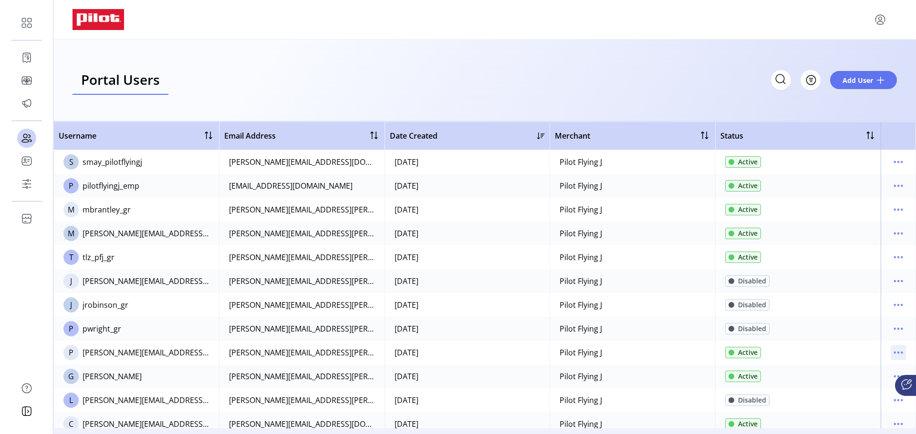
click at [891, 351] on icon "menu" at bounding box center [897, 352] width 15 height 15
click at [855, 420] on span "Disable User" at bounding box center [853, 417] width 79 height 8
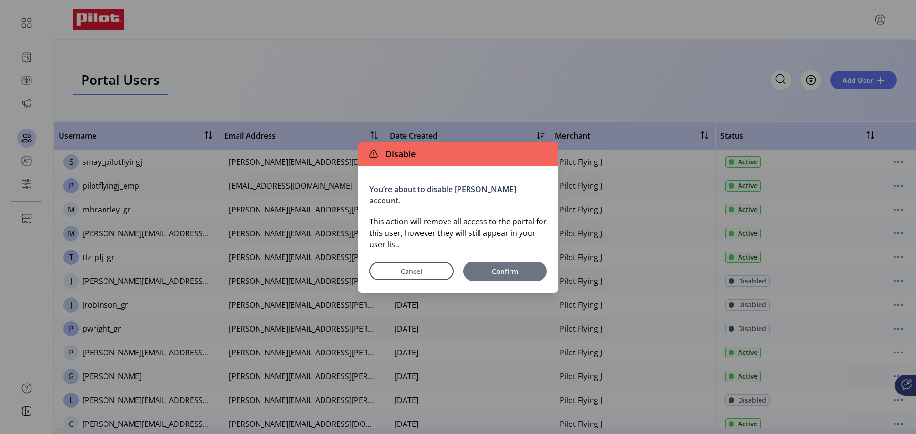
click at [493, 271] on span "Confirm" at bounding box center [505, 272] width 74 height 10
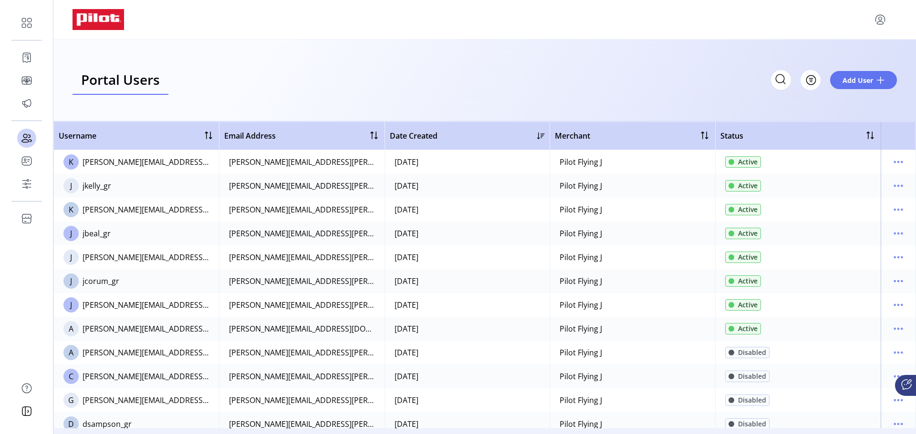
scroll to position [652, 0]
